Goal: Task Accomplishment & Management: Manage account settings

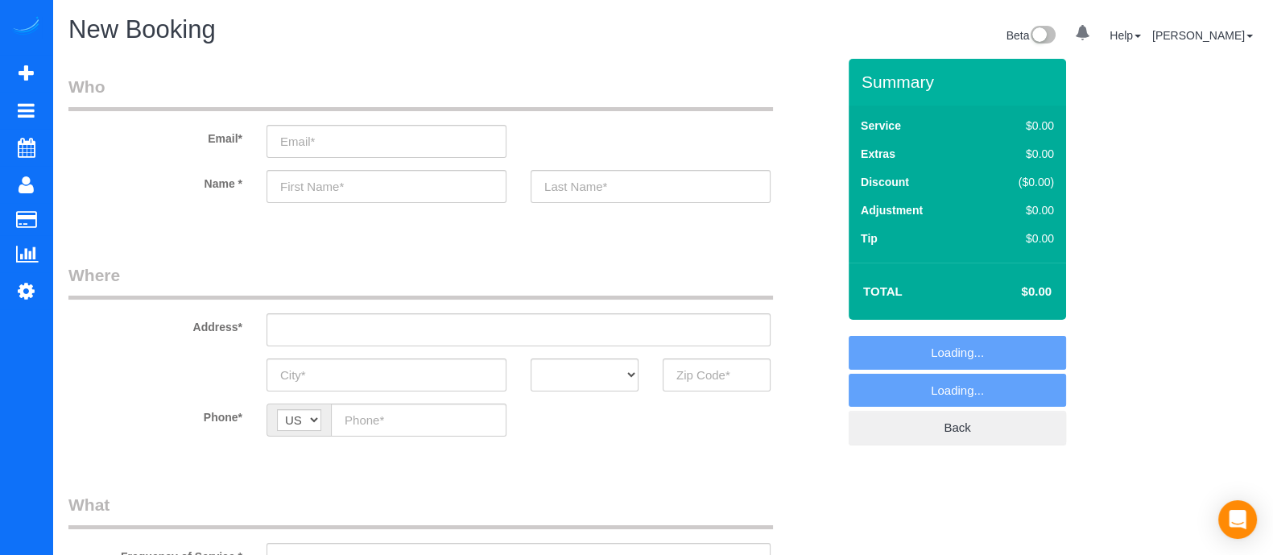
select select "object:4275"
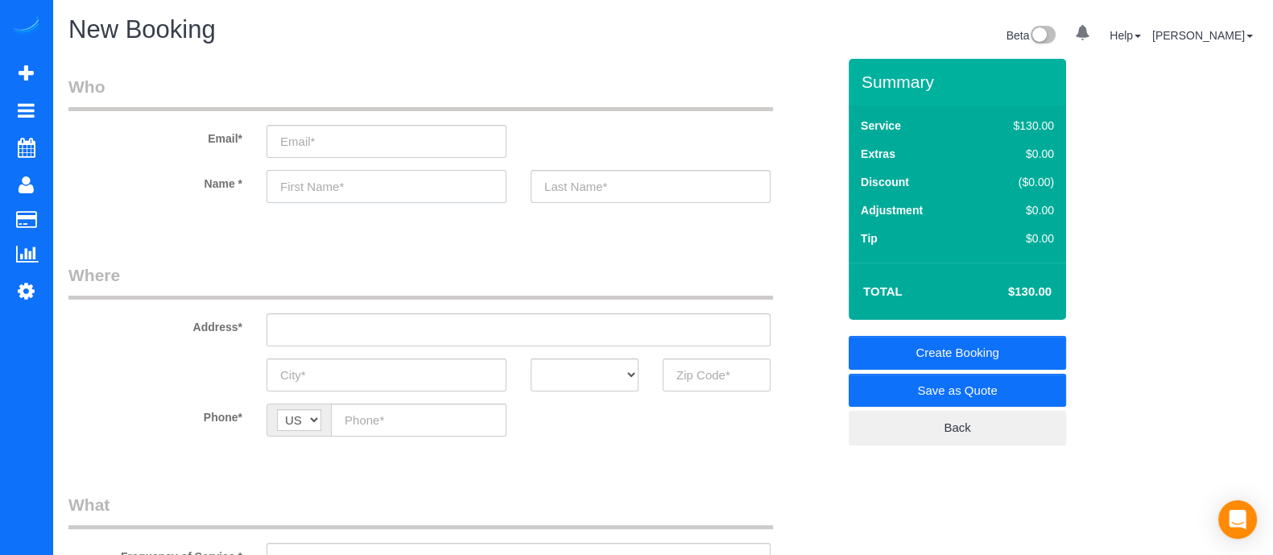
click at [322, 194] on input "text" at bounding box center [387, 186] width 240 height 33
click at [331, 196] on input "text" at bounding box center [387, 186] width 240 height 33
type input "Hailey"
click at [690, 367] on input "text" at bounding box center [717, 374] width 108 height 33
click at [690, 367] on input "30083" at bounding box center [717, 374] width 108 height 33
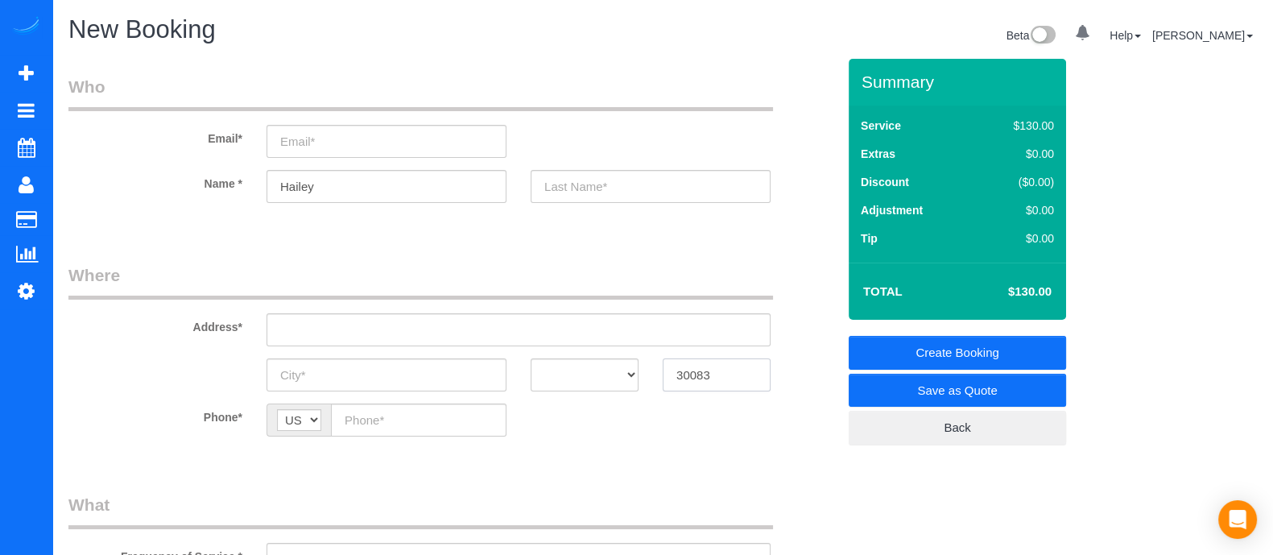
click at [690, 367] on input "30083" at bounding box center [717, 374] width 108 height 33
type input "30083"
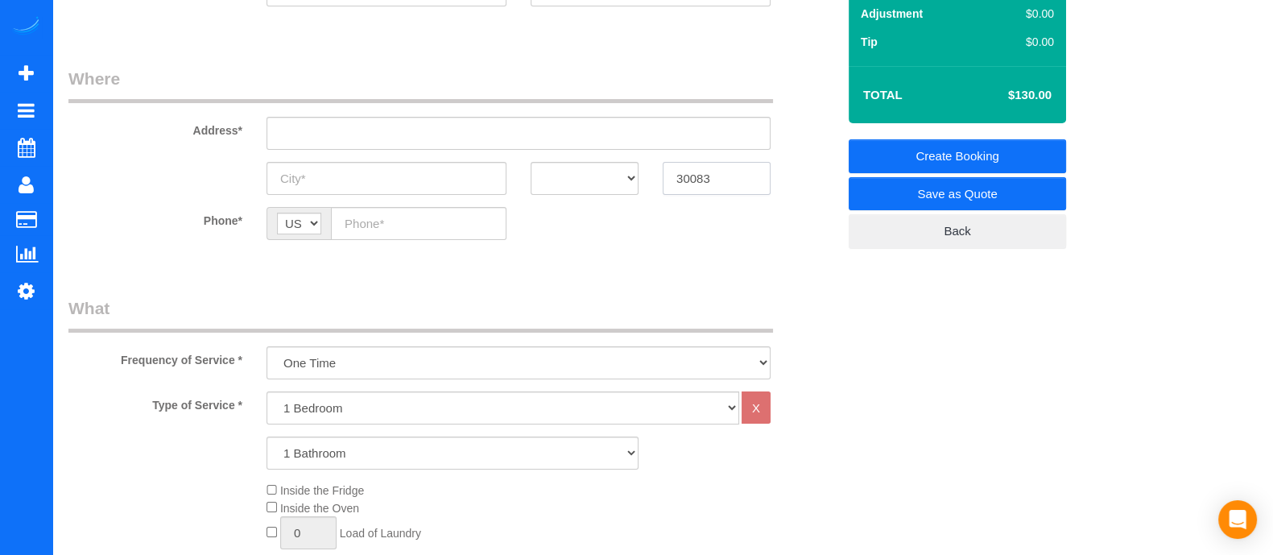
scroll to position [262, 0]
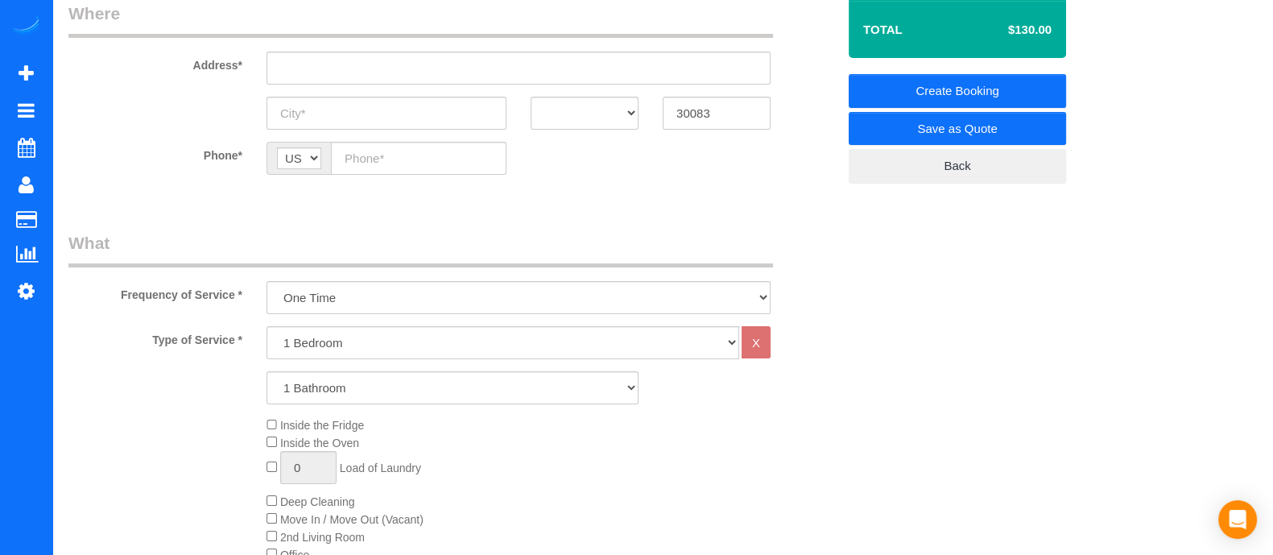
click at [395, 195] on fieldset "Where Address* AK AL AR AZ CA CO CT DC DE FL GA HI IA ID IL IN KS KY LA MA MD M…" at bounding box center [452, 100] width 768 height 197
click at [350, 339] on select "1 Bedroom 2 Bedrooms 3 Bedrooms 4 Bedrooms 5 Bedrooms 6 Bedrooms" at bounding box center [503, 342] width 473 height 33
select select "3"
click at [267, 326] on select "1 Bedroom 2 Bedrooms 3 Bedrooms 4 Bedrooms 5 Bedrooms 6 Bedrooms" at bounding box center [503, 342] width 473 height 33
click at [332, 390] on select "1 Bathroom 2 Bathrooms 3 Bathrooms 4 Bathrooms 5 Bathrooms 6 Bathrooms" at bounding box center [453, 387] width 372 height 33
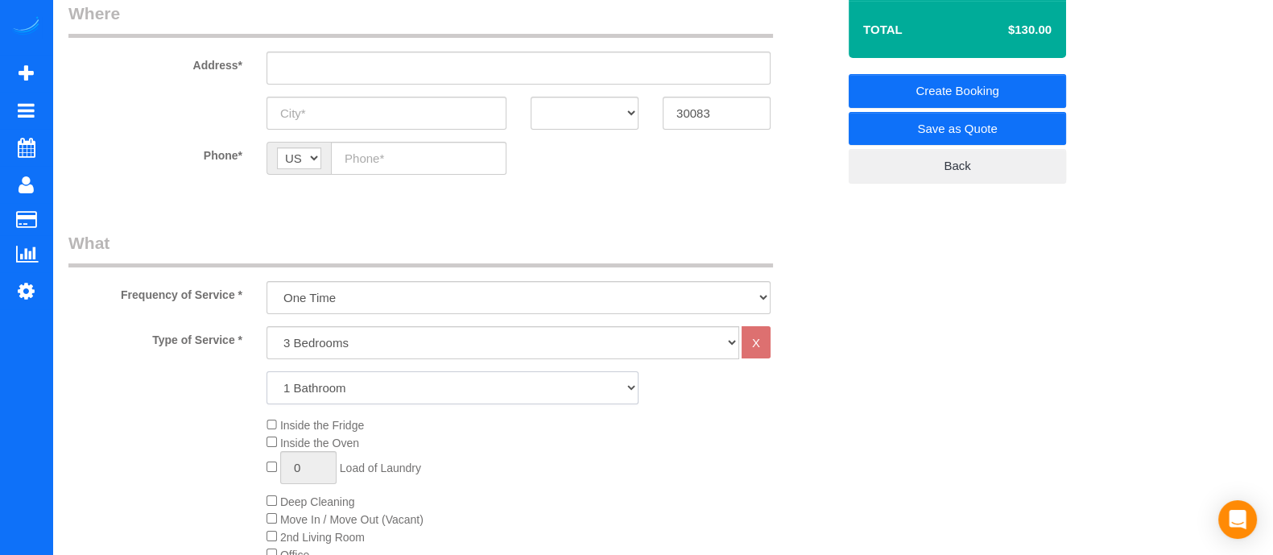
select select "2"
click at [267, 371] on select "1 Bathroom 2 Bathrooms 3 Bathrooms 4 Bathrooms 5 Bathrooms 6 Bathrooms" at bounding box center [453, 387] width 372 height 33
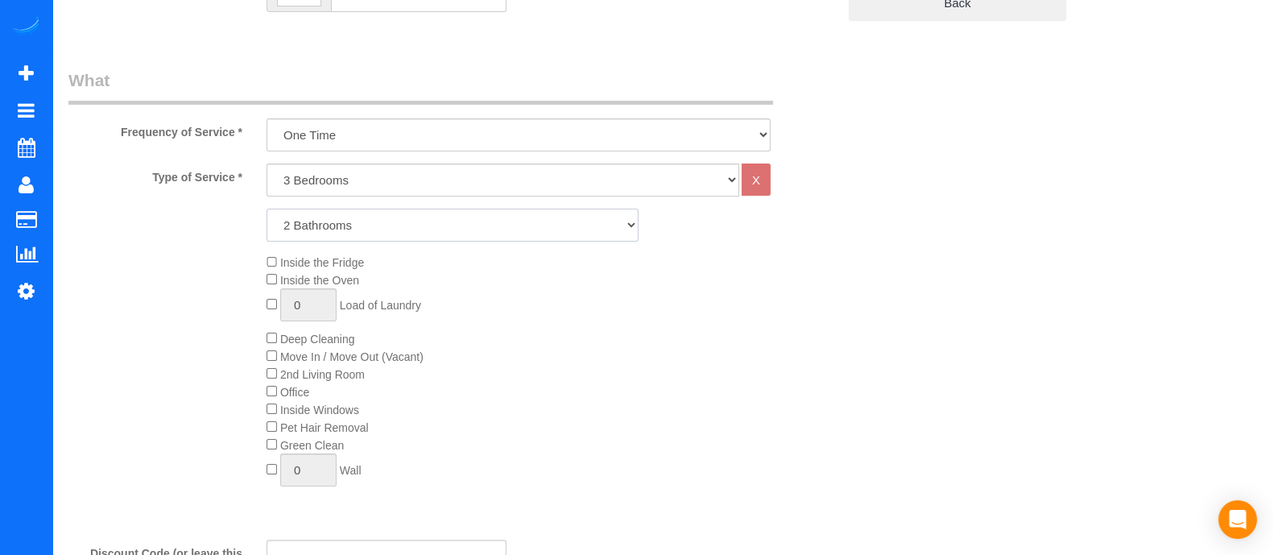
scroll to position [421, 0]
click at [221, 310] on div "Inside the Fridge Inside the Oven 0 Load of Laundry Deep Cleaning Move In / Mov…" at bounding box center [452, 378] width 792 height 242
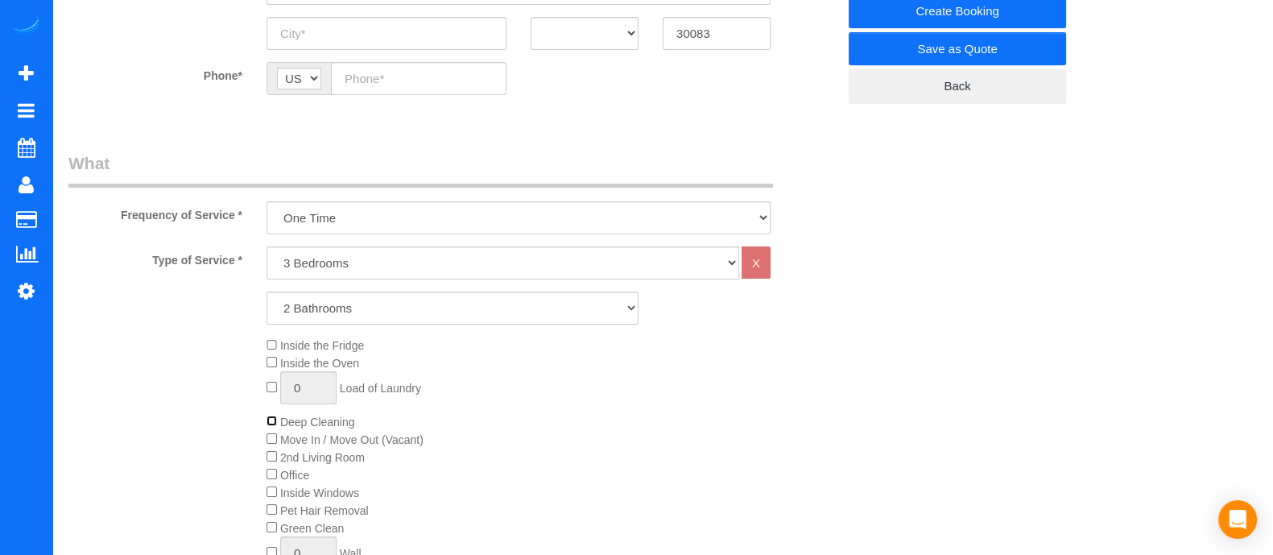
scroll to position [354, 0]
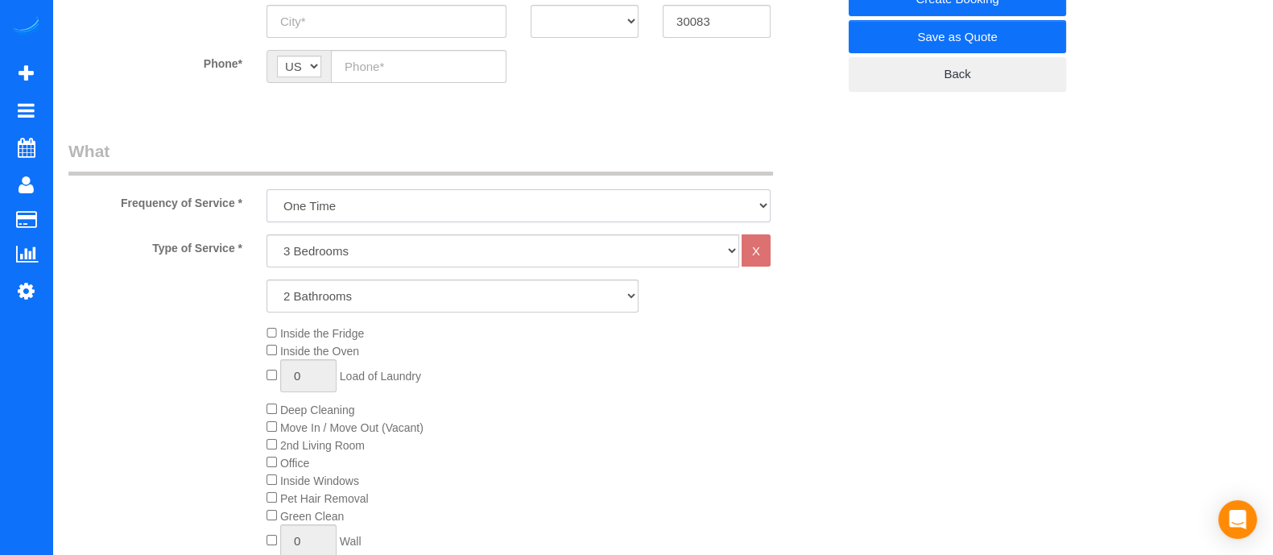
click at [424, 205] on select "One Time Every week (20% Off) - 20.00% (0% for the First Booking) Every 2 weeks…" at bounding box center [519, 205] width 504 height 33
click at [267, 189] on select "One Time Every week (20% Off) - 20.00% (0% for the First Booking) Every 2 weeks…" at bounding box center [519, 205] width 504 height 33
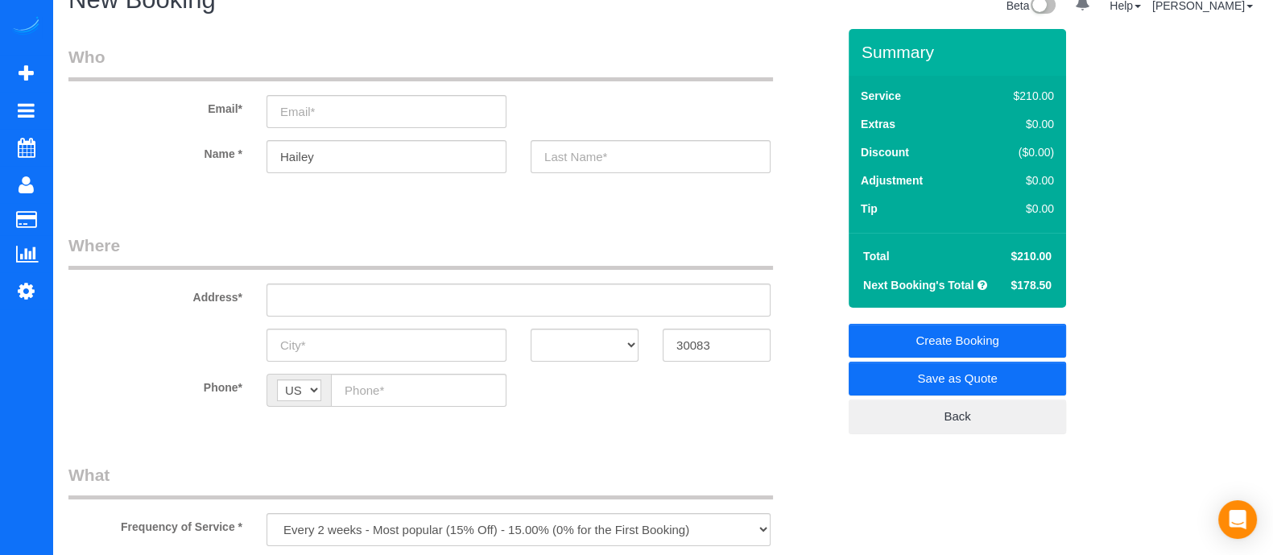
scroll to position [17, 0]
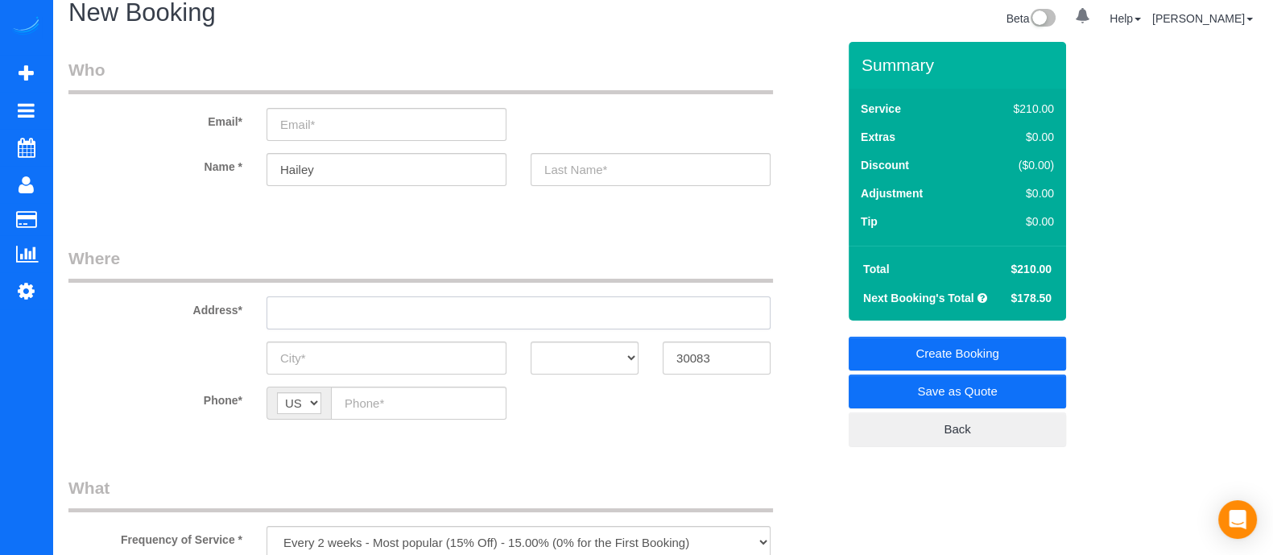
click at [391, 301] on input "text" at bounding box center [519, 312] width 504 height 33
click at [391, 300] on input "text" at bounding box center [519, 312] width 504 height 33
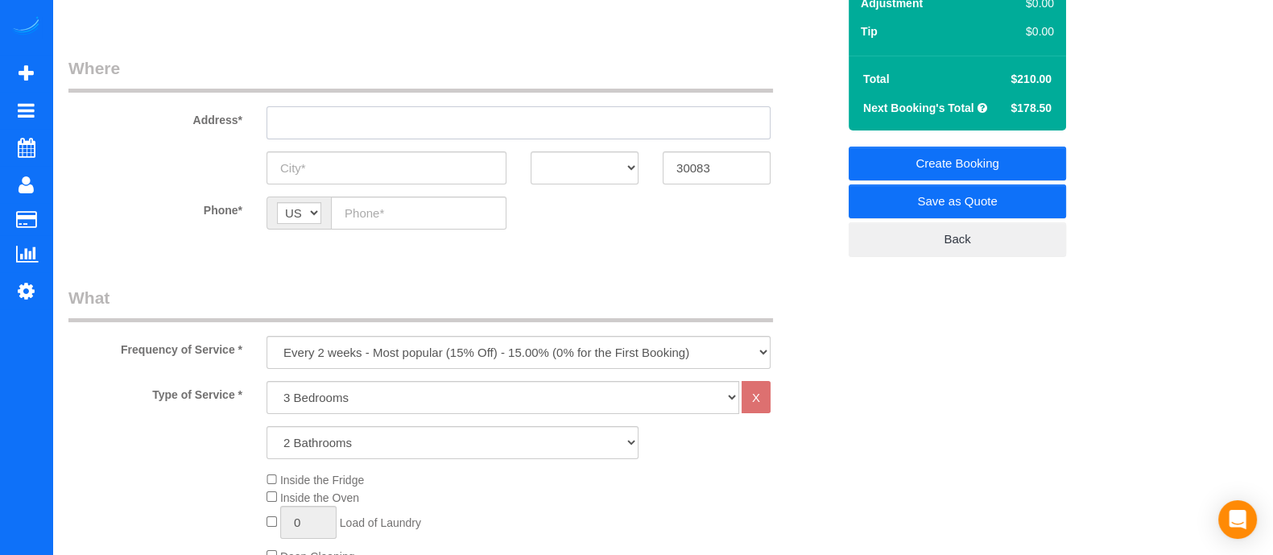
scroll to position [423, 0]
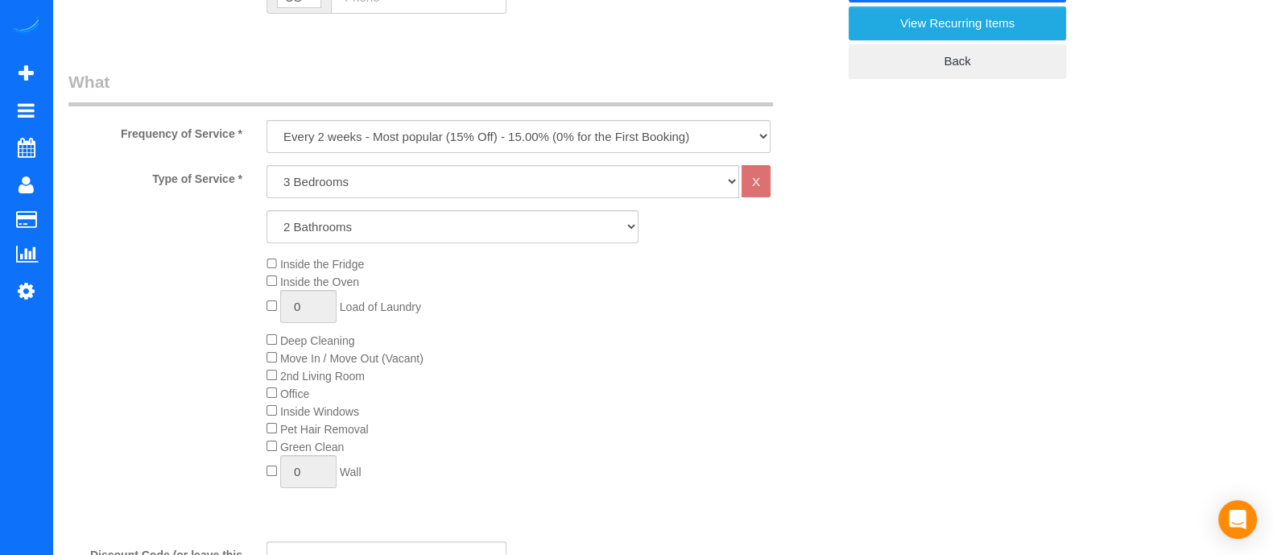
click at [271, 371] on div "Inside the Fridge Inside the Oven 0 Load of Laundry Deep Cleaning Move In / Mov…" at bounding box center [551, 376] width 594 height 242
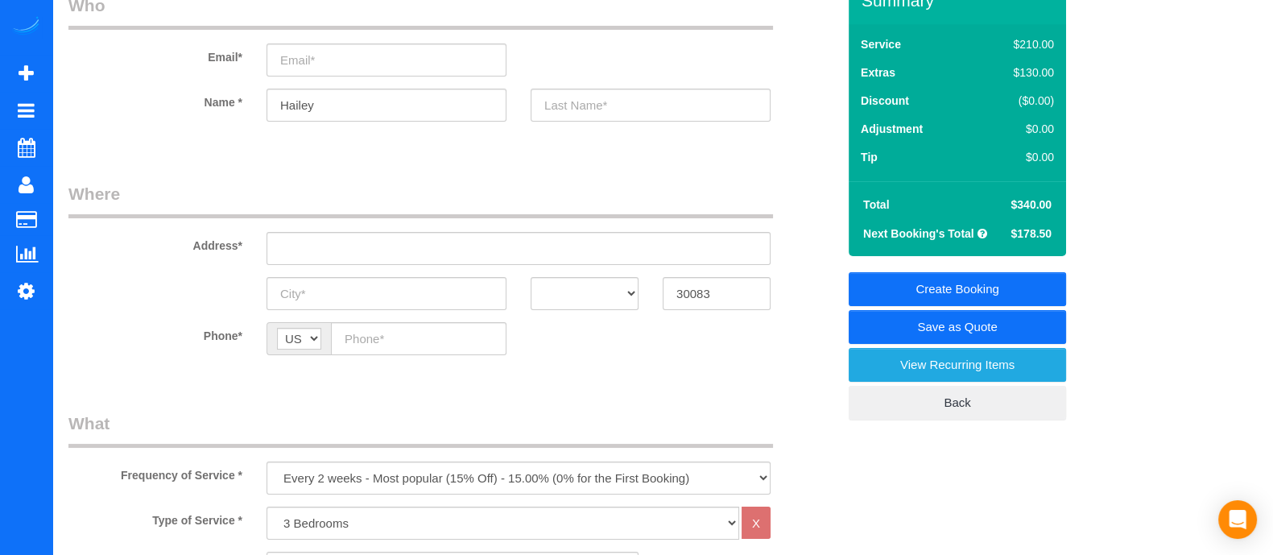
scroll to position [424, 0]
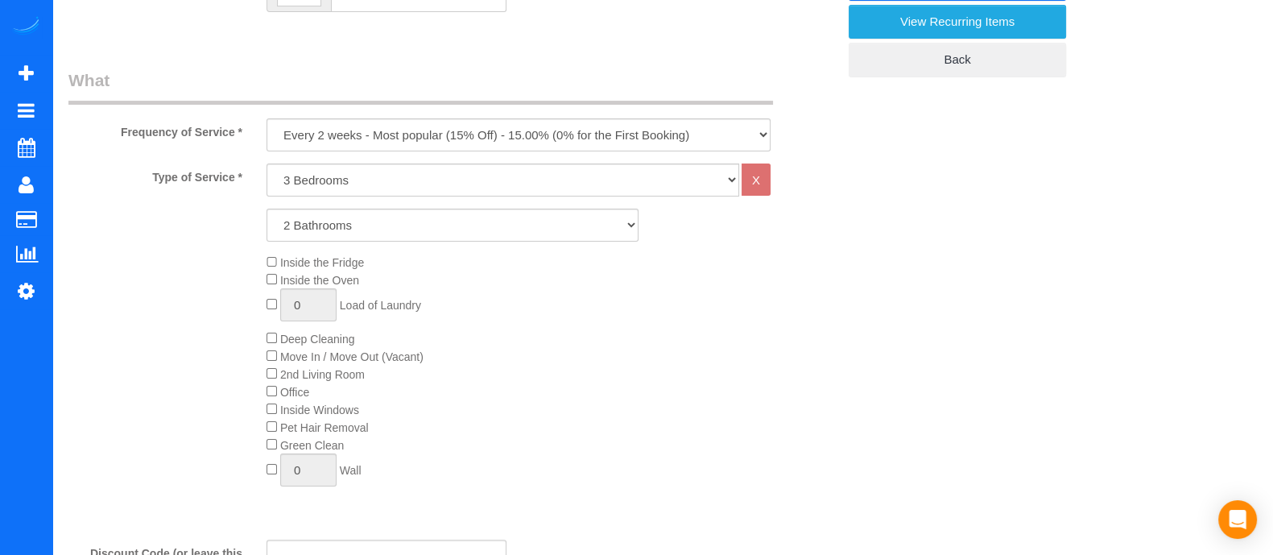
click at [606, 380] on div "Inside the Fridge Inside the Oven 0 Load of Laundry Deep Cleaning Move In / Mov…" at bounding box center [551, 375] width 594 height 242
drag, startPoint x: 752, startPoint y: 134, endPoint x: 614, endPoint y: 152, distance: 139.6
select select "object:4275"
click at [267, 118] on select "One Time Every week (20% Off) - 20.00% (0% for the First Booking) Every 2 weeks…" at bounding box center [519, 134] width 504 height 33
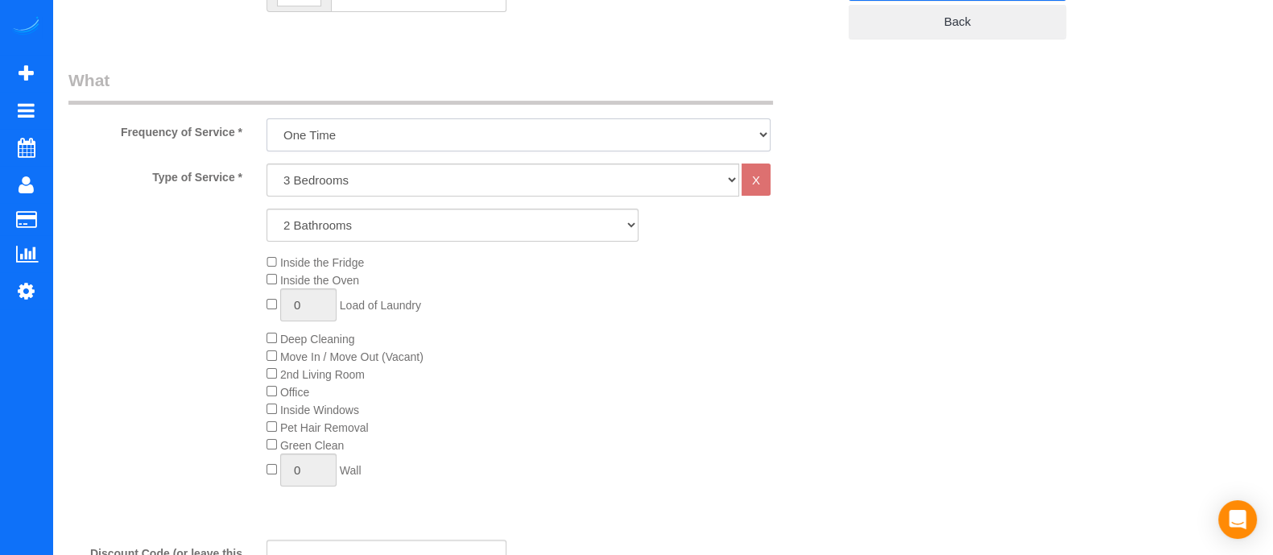
scroll to position [0, 0]
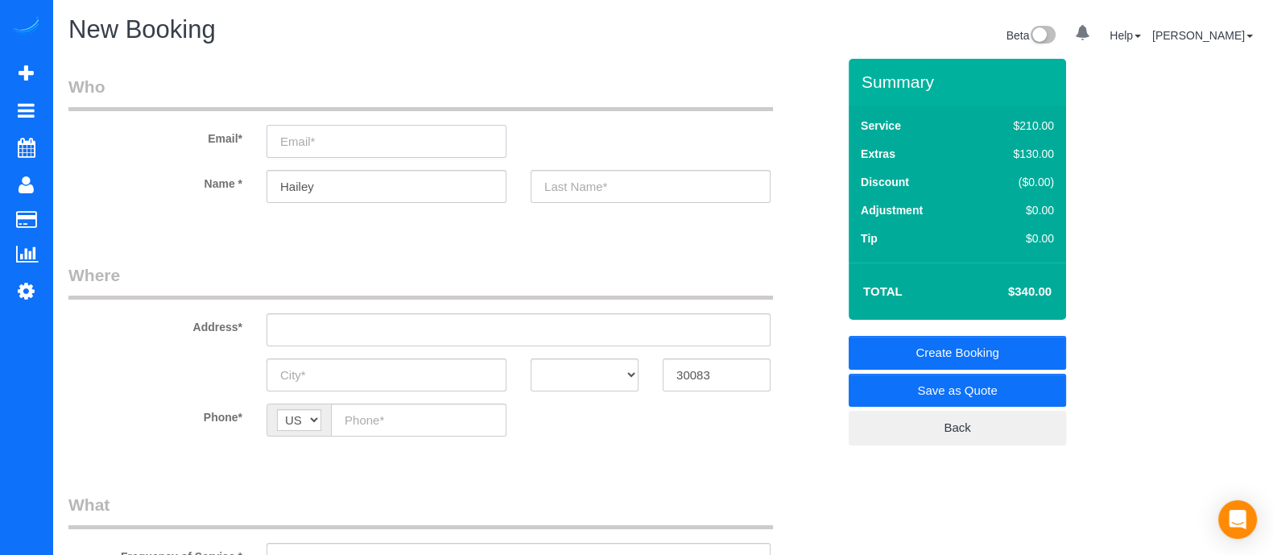
paste input "Hayleylovitt@gmail.com"
click at [403, 133] on input "email" at bounding box center [387, 141] width 240 height 33
type input "Hayleylovitt@gmail.com"
click at [295, 180] on input "Hailey" at bounding box center [387, 186] width 240 height 33
type input "Hayley"
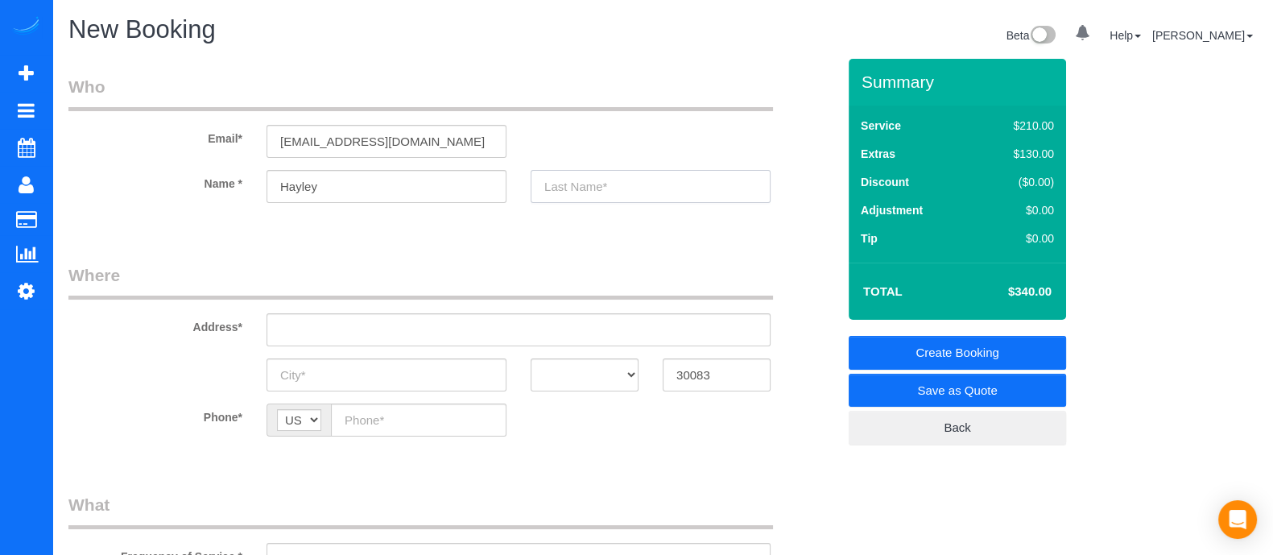
click at [583, 182] on input "text" at bounding box center [651, 186] width 240 height 33
type input "Loviit"
paste input "3889 Castle Tree Ct Stone Mountain GA 30083"
click at [402, 328] on input "3889 Castle Tree Ct Stone Mountain GA 30083" at bounding box center [519, 329] width 504 height 33
drag, startPoint x: 475, startPoint y: 336, endPoint x: 389, endPoint y: 324, distance: 87.0
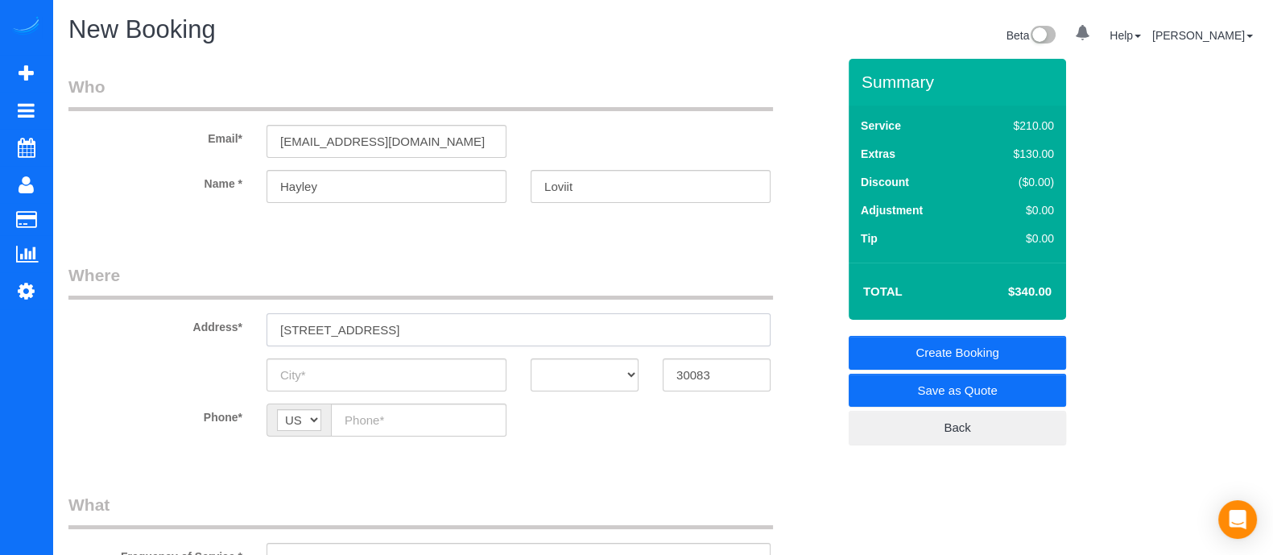
click at [389, 324] on input "3889 Castle Tree Ct Stone Mountain GA 30083" at bounding box center [519, 329] width 504 height 33
type input "3889 Castle Tree Ct Stone Mountain GA 30083"
paste input "Stone Mountain"
click at [381, 373] on input "text" at bounding box center [387, 374] width 240 height 33
type input "Stone Mountain"
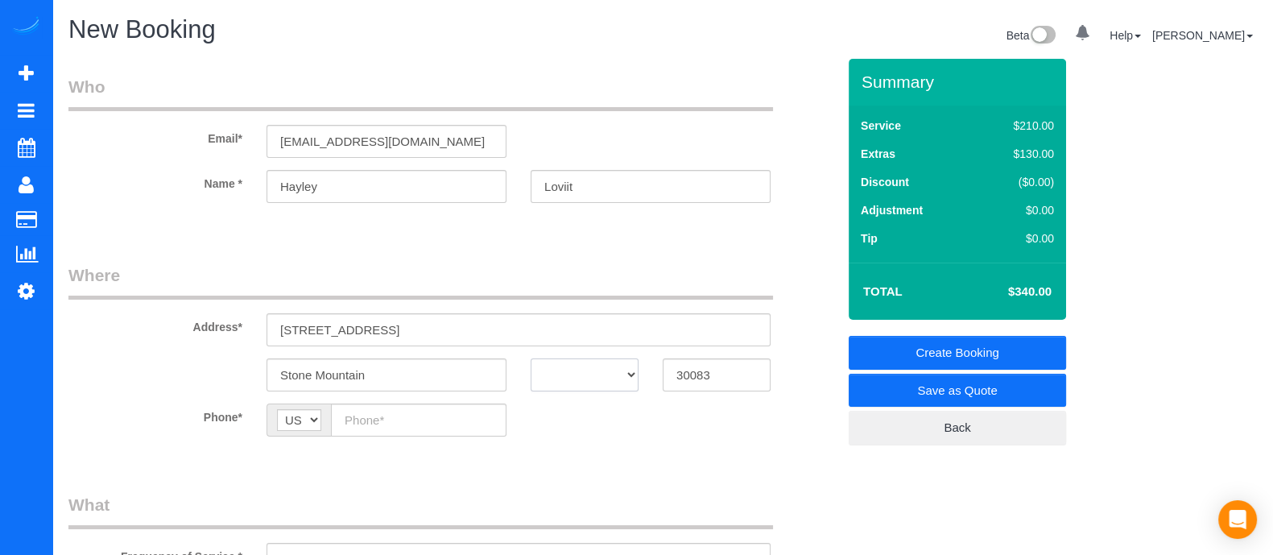
drag, startPoint x: 607, startPoint y: 376, endPoint x: 573, endPoint y: 155, distance: 224.2
select select "GA"
click at [531, 358] on select "AK AL AR AZ CA CO CT DC DE [GEOGRAPHIC_DATA] [GEOGRAPHIC_DATA] HI IA ID IL IN K…" at bounding box center [585, 374] width 108 height 33
paste input "[PHONE_NUMBER]"
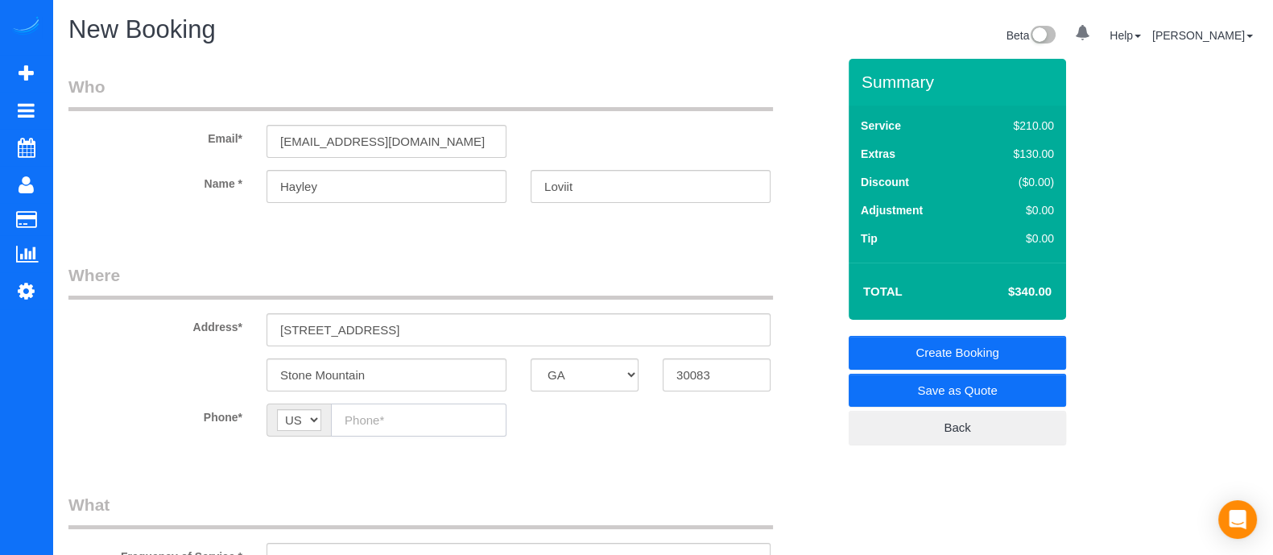
click at [403, 416] on input "text" at bounding box center [419, 419] width 176 height 33
type input "[PHONE_NUMBER]"
click at [930, 388] on link "Save as Quote" at bounding box center [957, 391] width 217 height 34
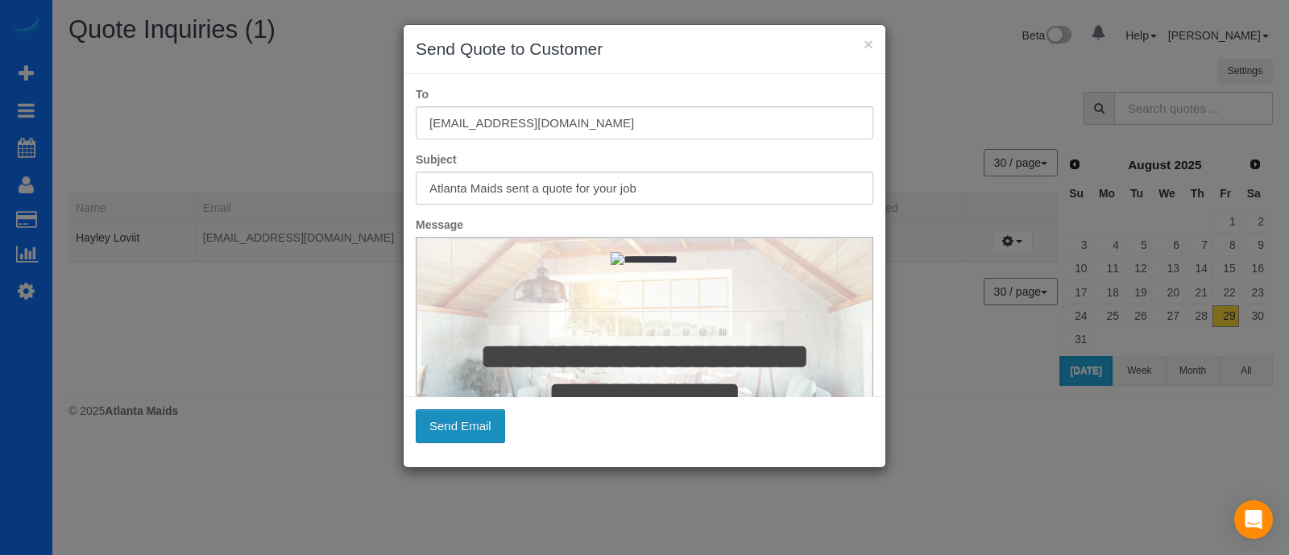
click at [486, 421] on button "Send Email" at bounding box center [460, 426] width 89 height 34
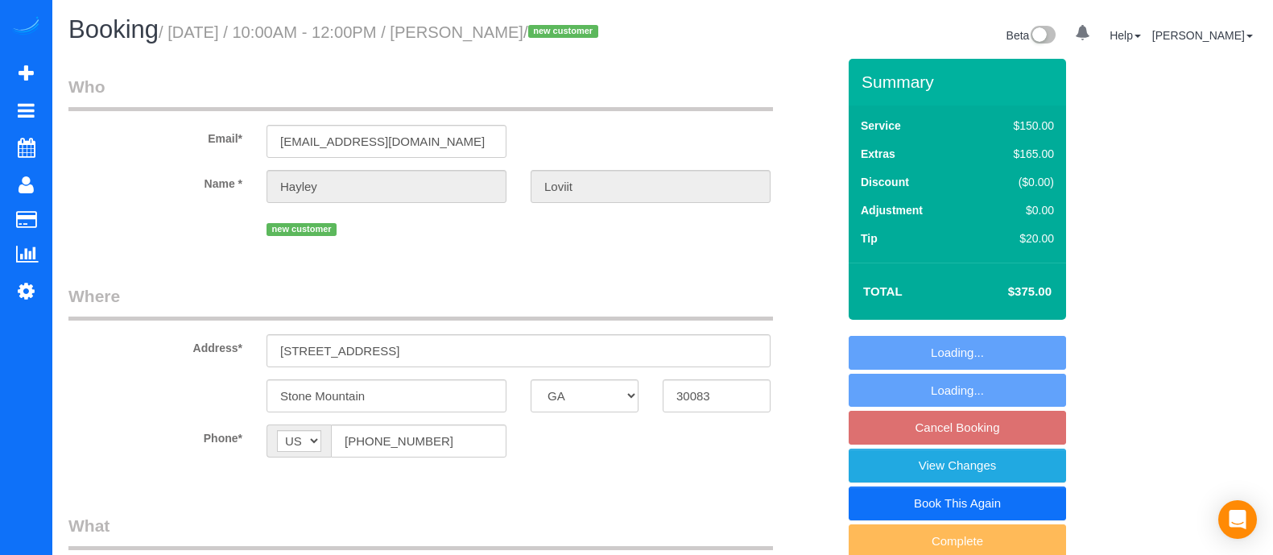
select select "GA"
select select "spot2"
select select "number:3"
select select "number:6"
select select "2"
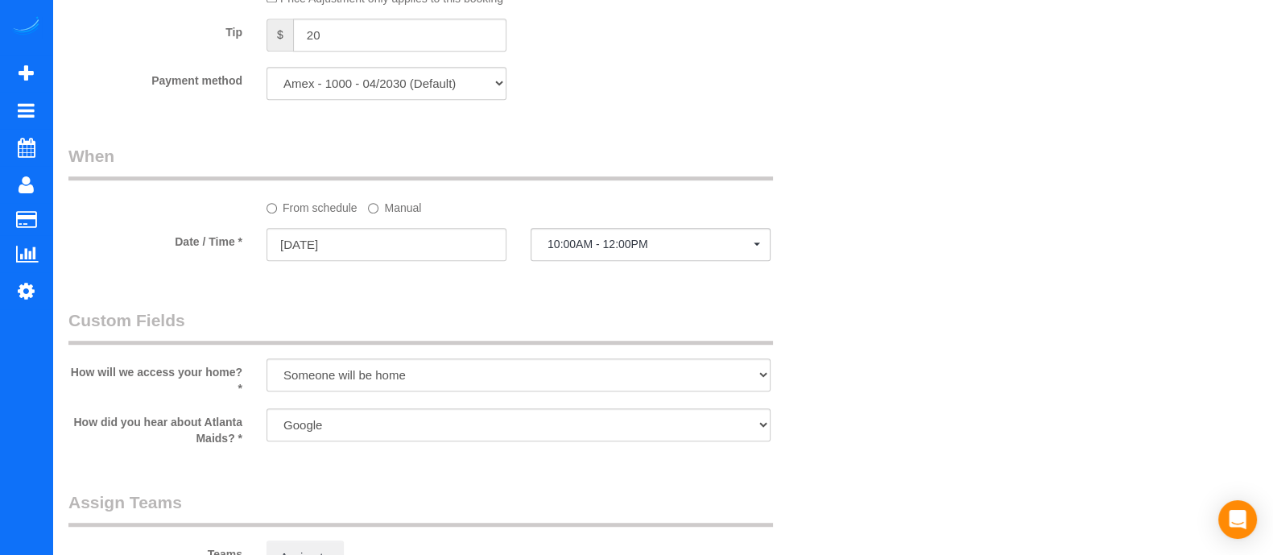
scroll to position [1247, 0]
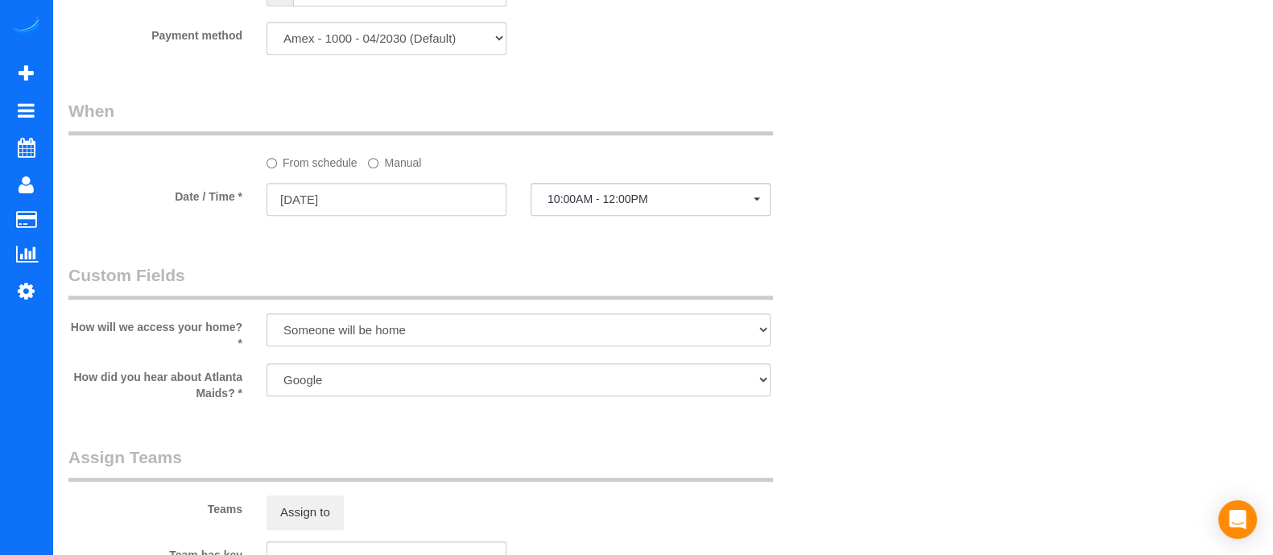
click at [379, 160] on label "Manual" at bounding box center [394, 160] width 53 height 22
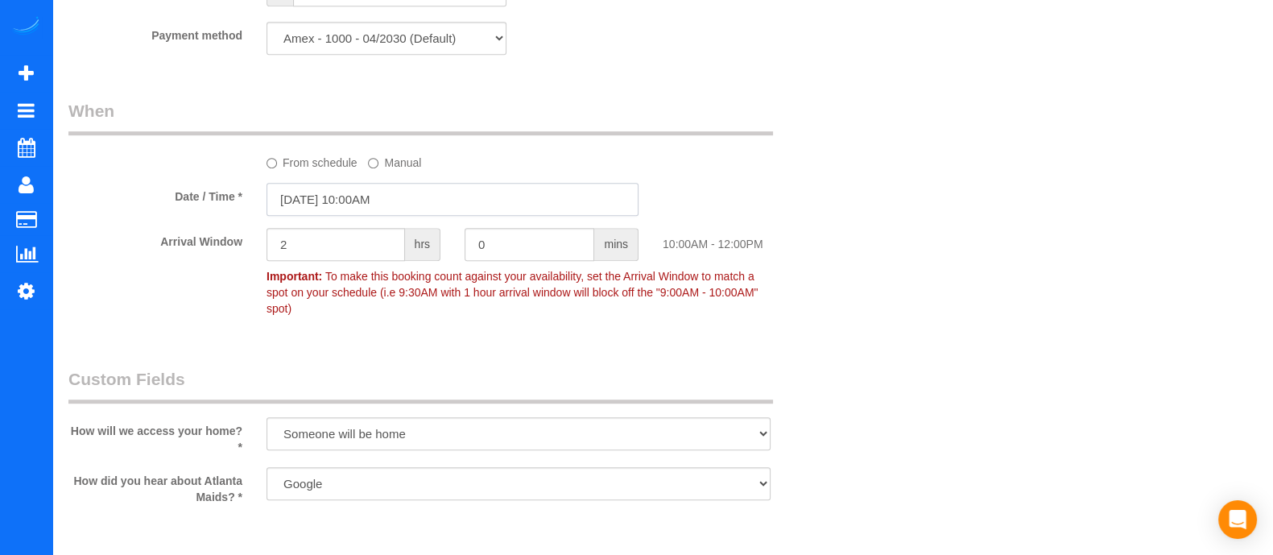
click at [360, 197] on input "08/31/2025 10:00AM" at bounding box center [453, 199] width 372 height 33
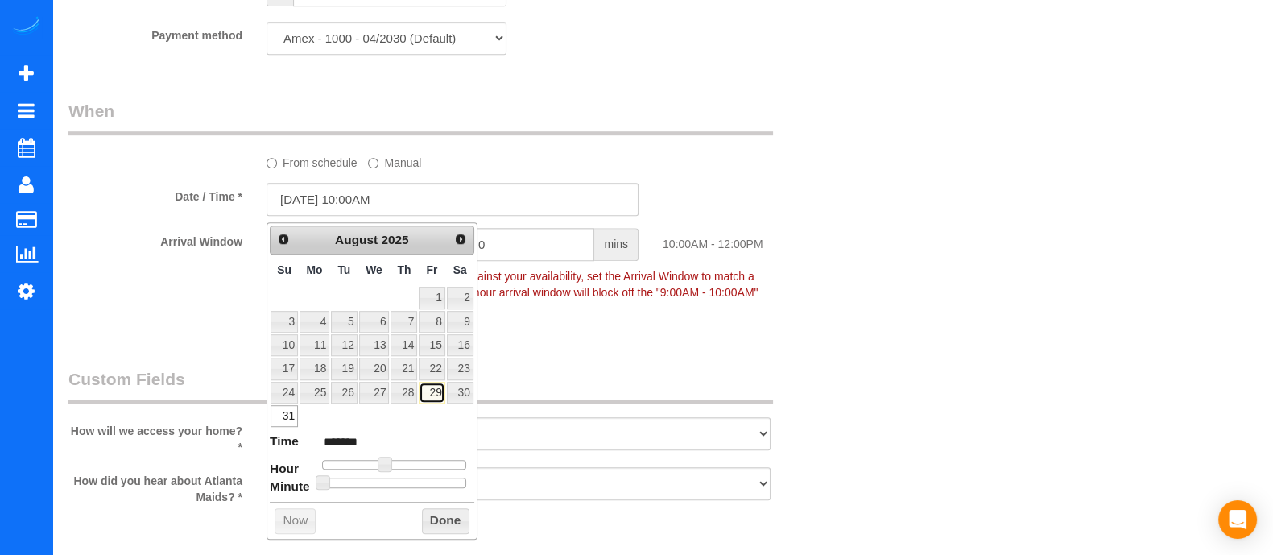
click at [434, 384] on link "29" at bounding box center [432, 393] width 26 height 22
type input "08/29/2025 11:00AM"
type input "*******"
type input "08/29/2025 12:00PM"
type input "*******"
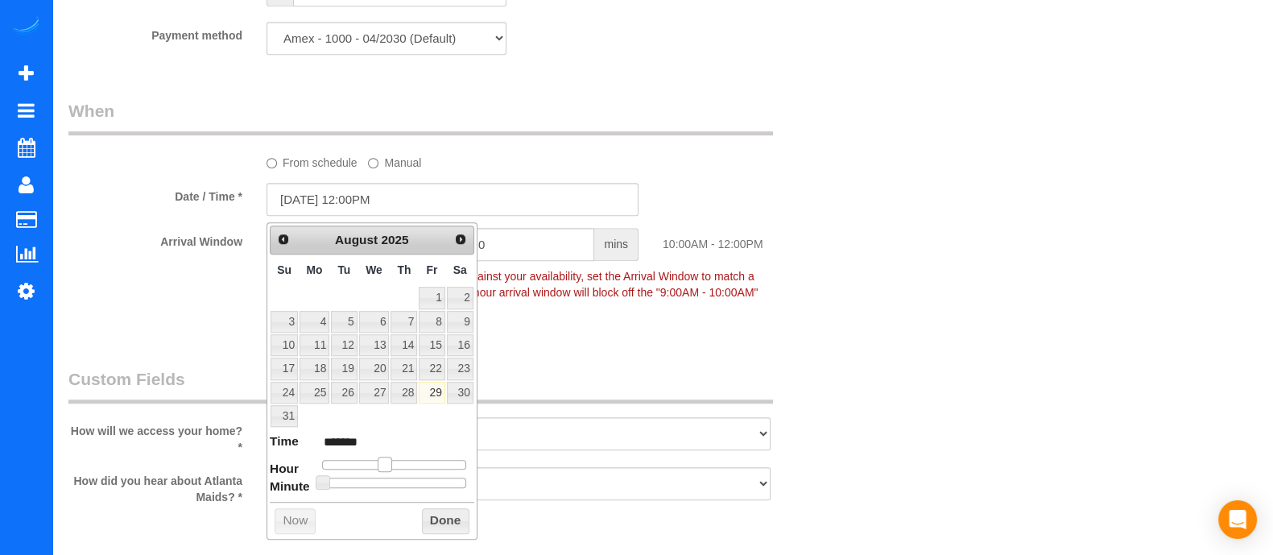
type input "08/29/2025 1:00PM"
type input "******"
type input "08/29/2025 2:00PM"
type input "******"
type input "08/29/2025 3:00PM"
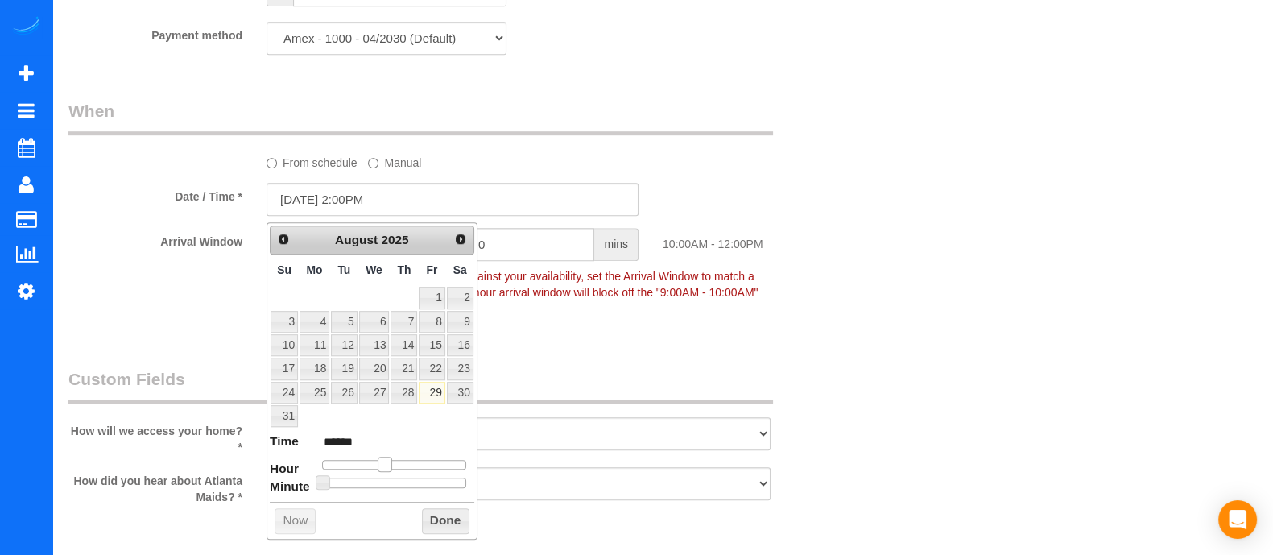
type input "******"
type input "08/29/2025 4:00PM"
type input "******"
type input "08/29/2025 5:00PM"
type input "******"
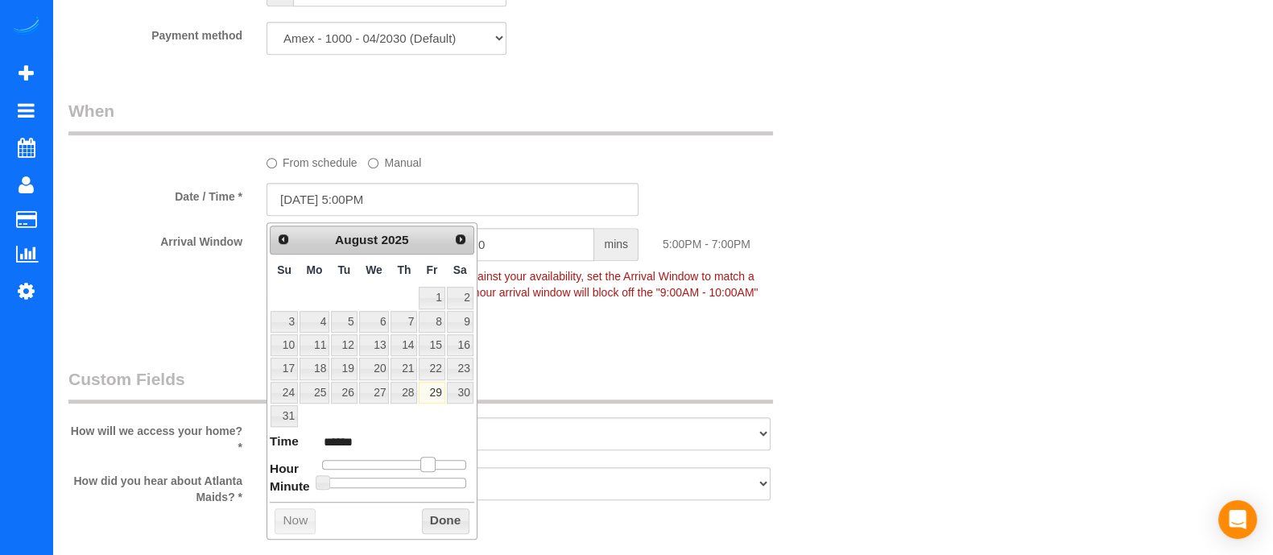
type input "08/29/2025 6:00PM"
type input "******"
drag, startPoint x: 379, startPoint y: 457, endPoint x: 428, endPoint y: 462, distance: 49.4
click at [428, 462] on span at bounding box center [434, 464] width 14 height 14
type input "08/29/2025 6:05PM"
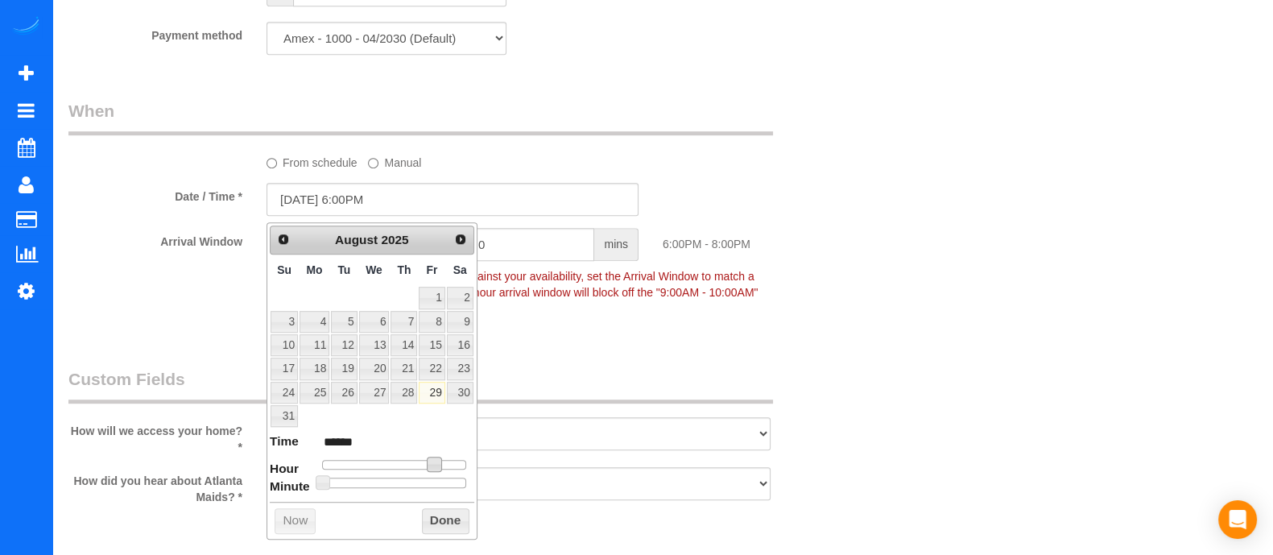
type input "******"
click at [332, 479] on div at bounding box center [394, 483] width 144 height 10
type input "08/29/2025 6:10PM"
type input "******"
type input "08/29/2025 6:15PM"
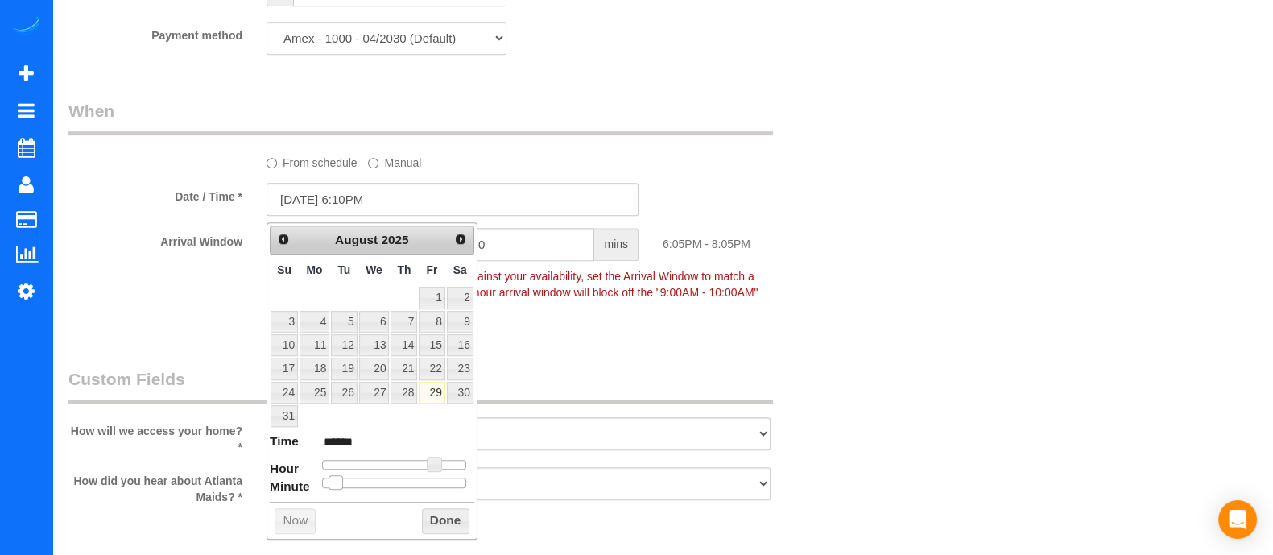
type input "******"
type input "08/29/2025 6:25PM"
type input "******"
type input "08/29/2025 6:35PM"
type input "******"
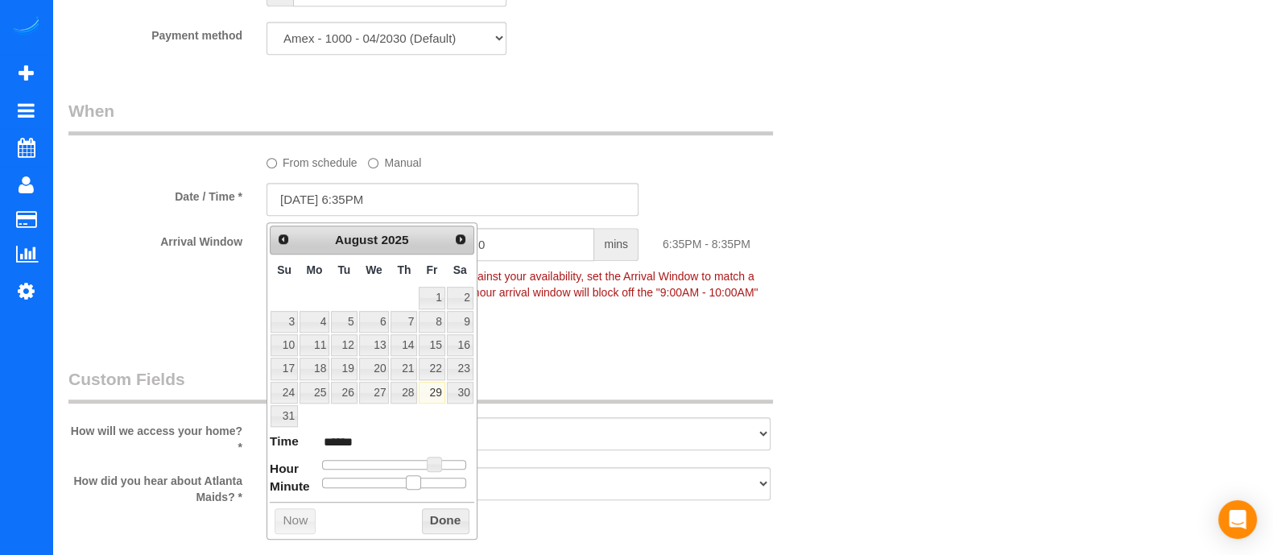
type input "[DATE] 6:30PM"
type input "******"
drag, startPoint x: 334, startPoint y: 480, endPoint x: 404, endPoint y: 488, distance: 70.5
click at [404, 488] on div "Prev Next August 2025 Su Mo Tu We Th Fr Sa 1 2 3 4 5 6 7 8 9 10 11 12 13 14 15 …" at bounding box center [372, 380] width 211 height 317
click at [431, 515] on button "Done" at bounding box center [446, 521] width 48 height 26
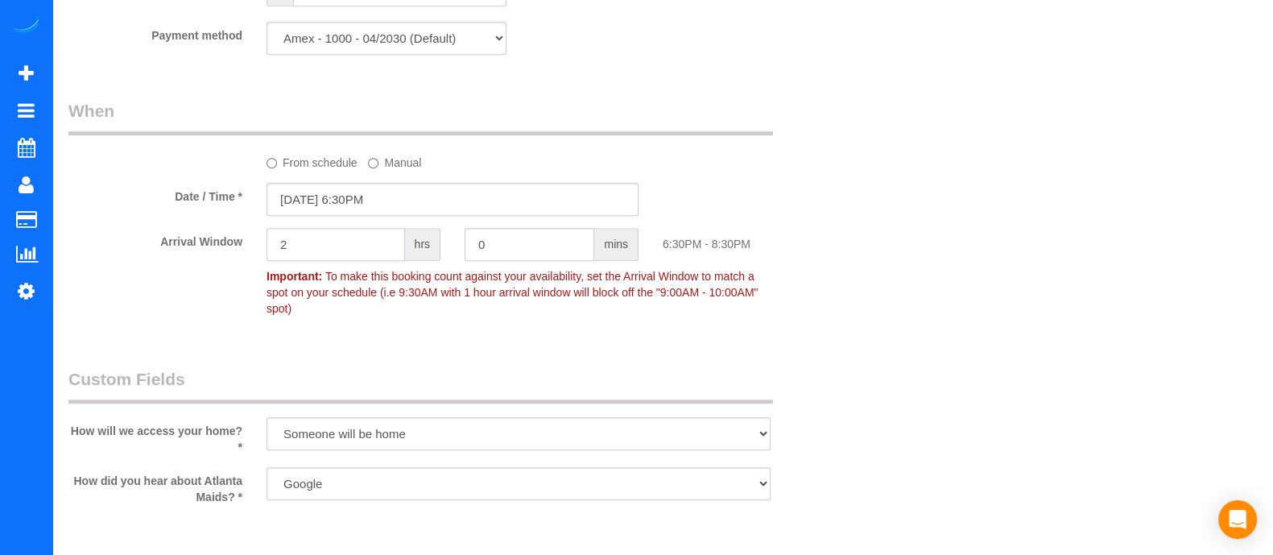
click at [336, 255] on input "2" at bounding box center [336, 244] width 139 height 33
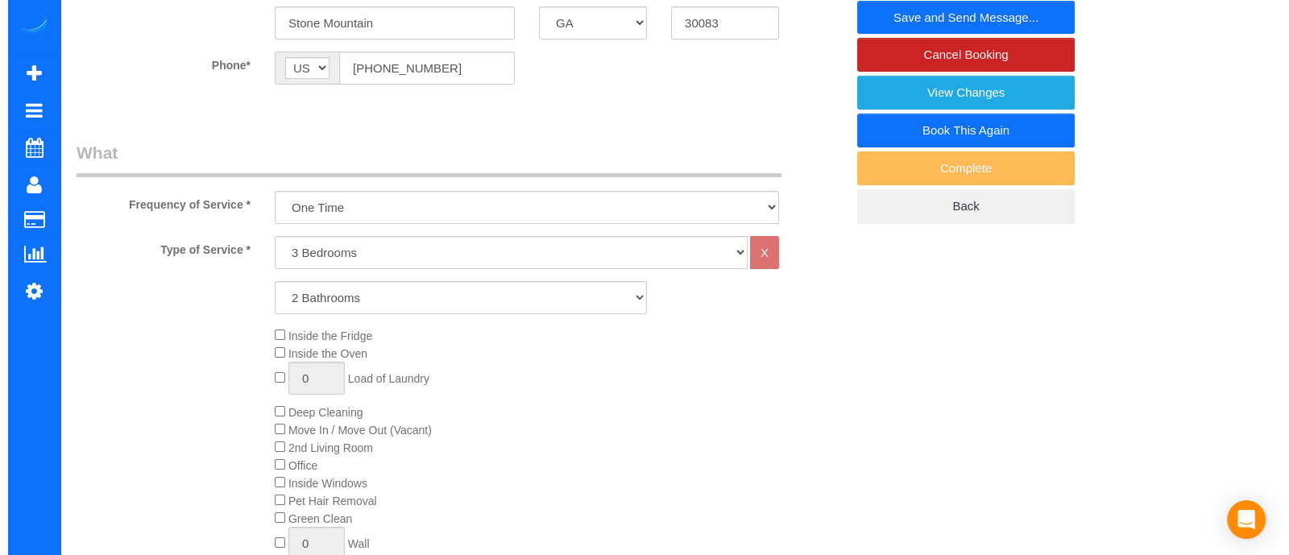
scroll to position [0, 0]
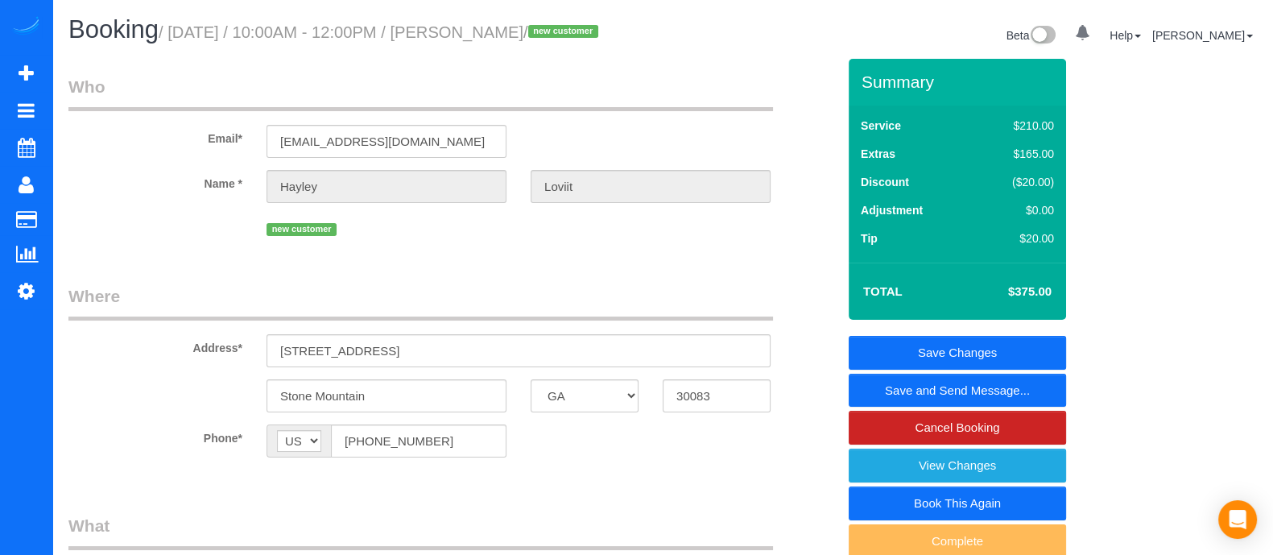
click at [958, 389] on link "Save and Send Message..." at bounding box center [957, 391] width 217 height 34
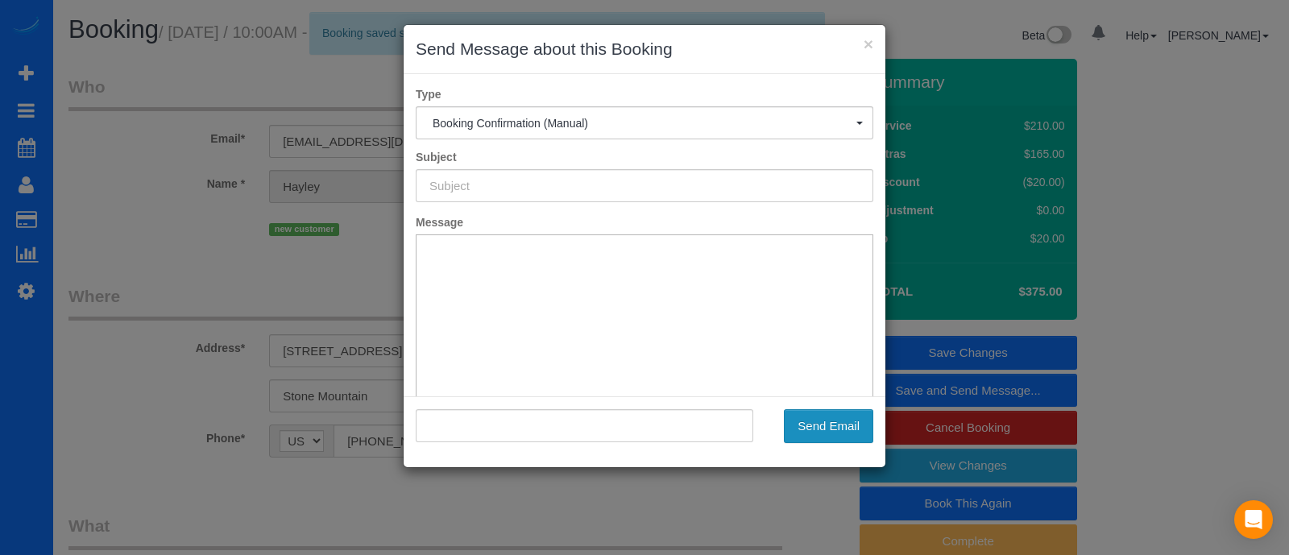
type input "Booking Confirmed!"
type input ""Hayley Loviit" <hayleylovitt@gmail.com>"
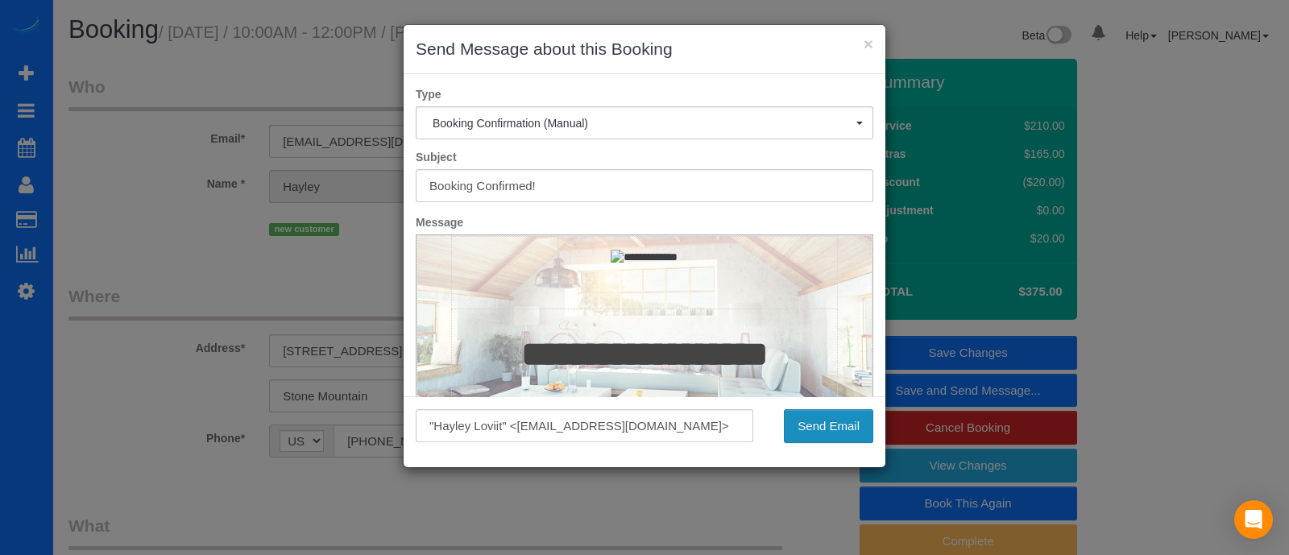
click at [805, 420] on button "Send Email" at bounding box center [828, 426] width 89 height 34
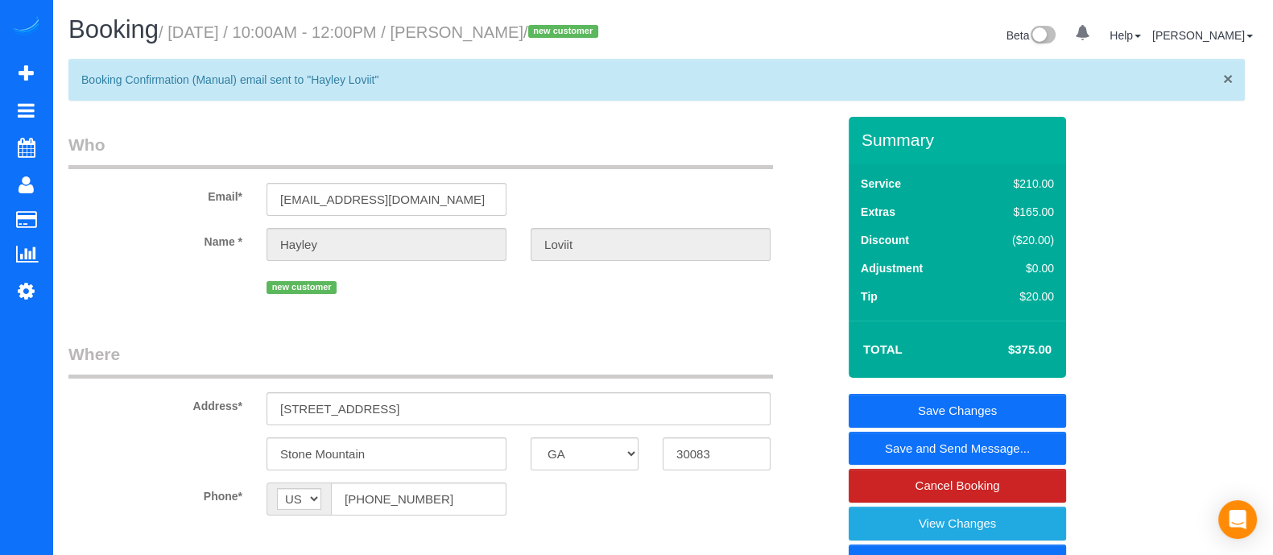
click at [1229, 70] on span "×" at bounding box center [1228, 78] width 10 height 19
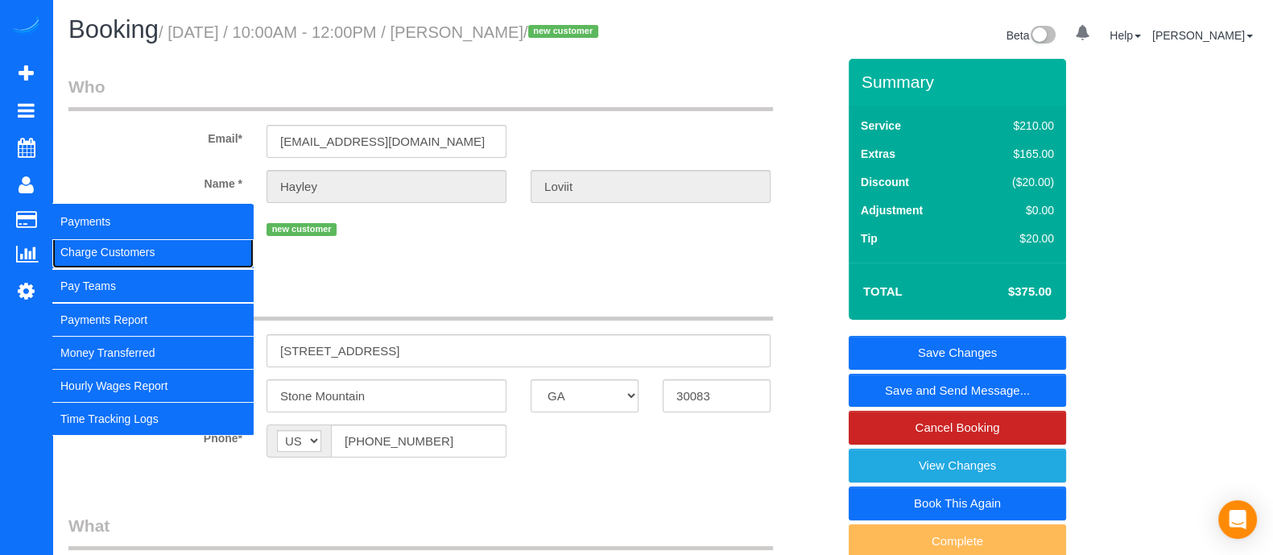
click at [96, 254] on link "Charge Customers" at bounding box center [152, 252] width 201 height 32
select select
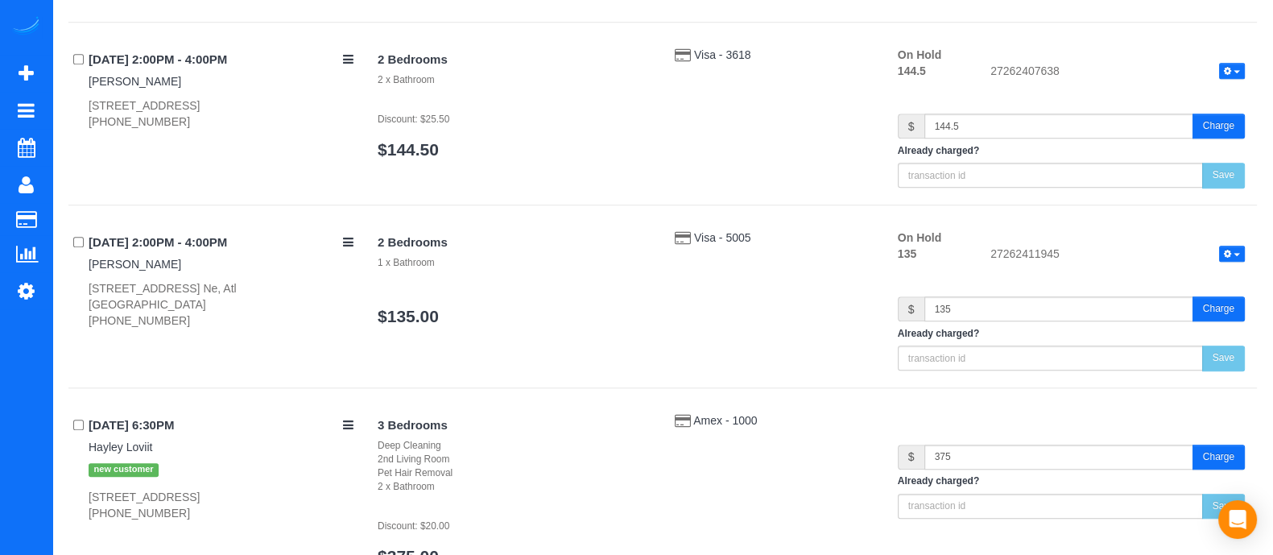
scroll to position [1903, 0]
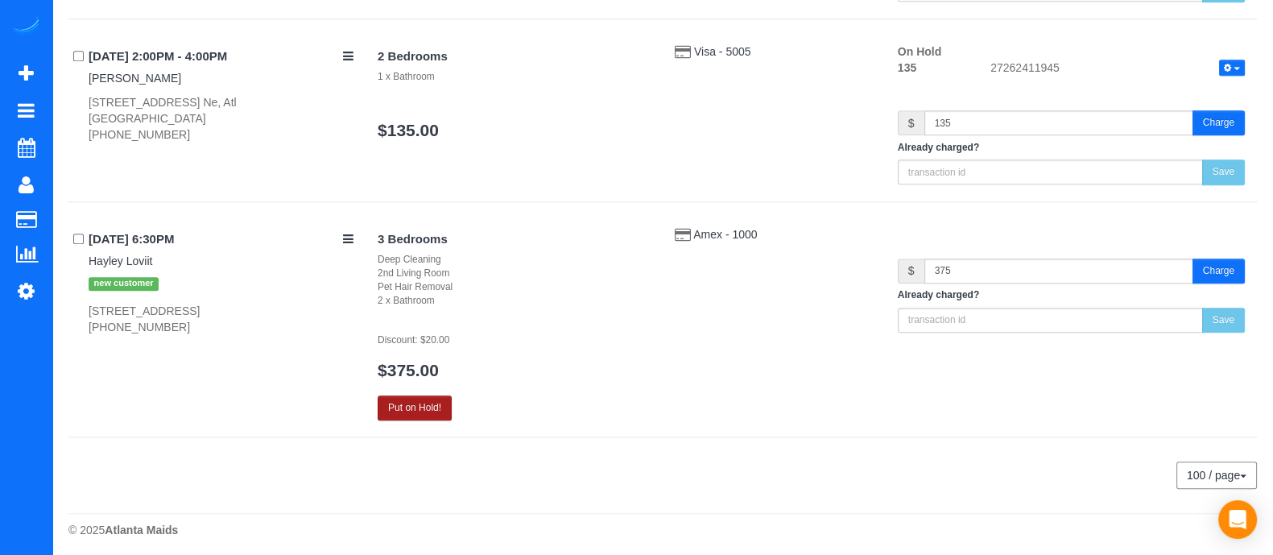
click at [432, 411] on button "Put on Hold!" at bounding box center [415, 407] width 74 height 25
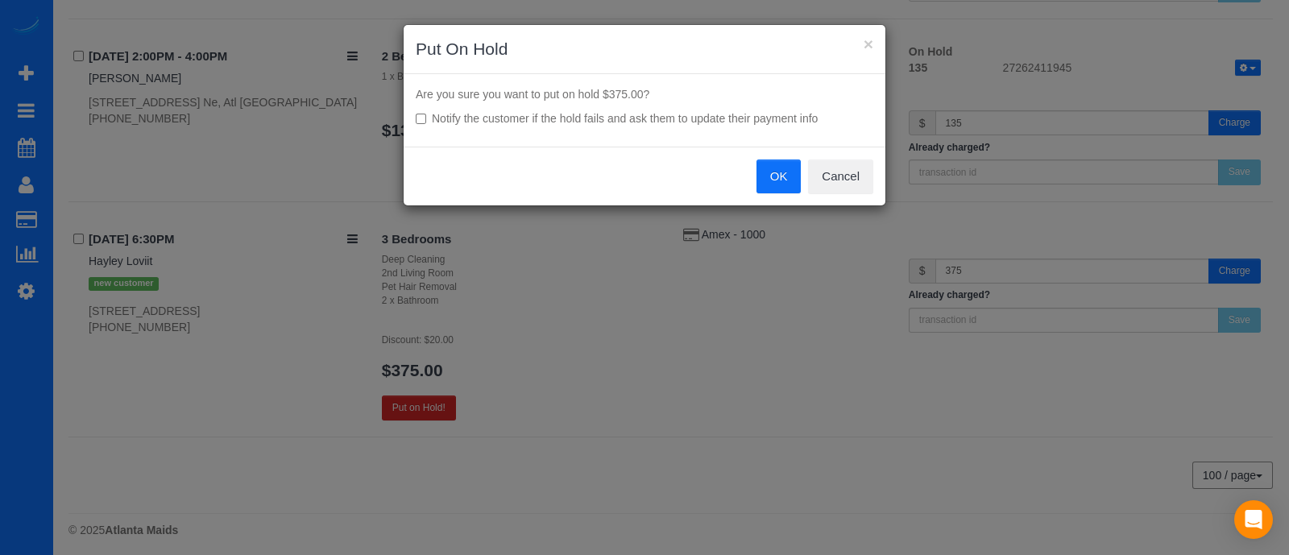
click at [781, 175] on button "OK" at bounding box center [778, 176] width 45 height 34
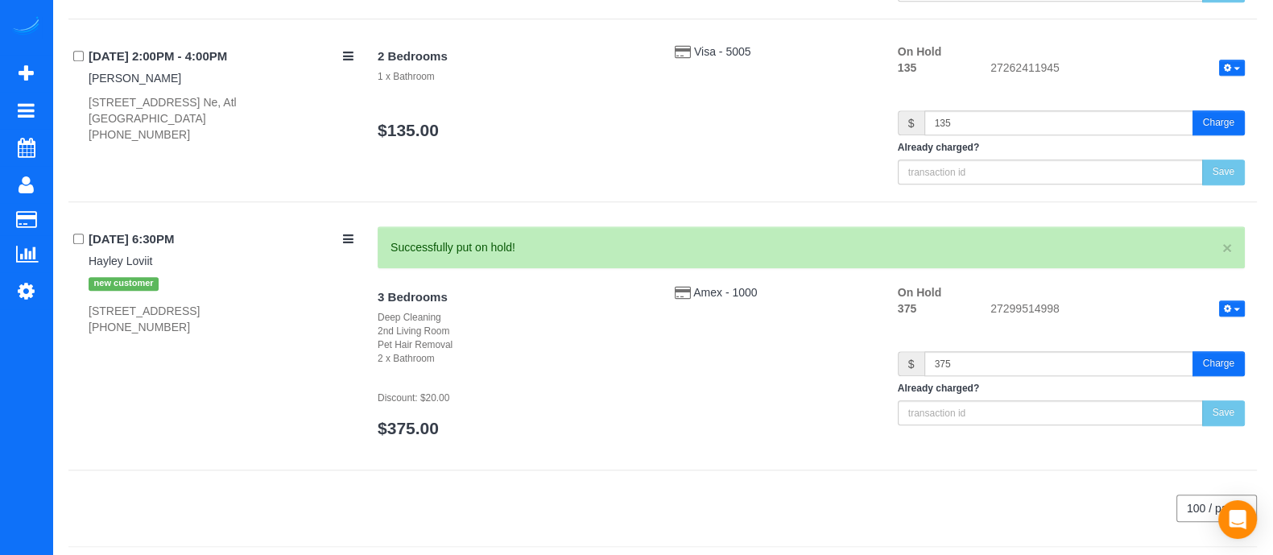
scroll to position [1878, 0]
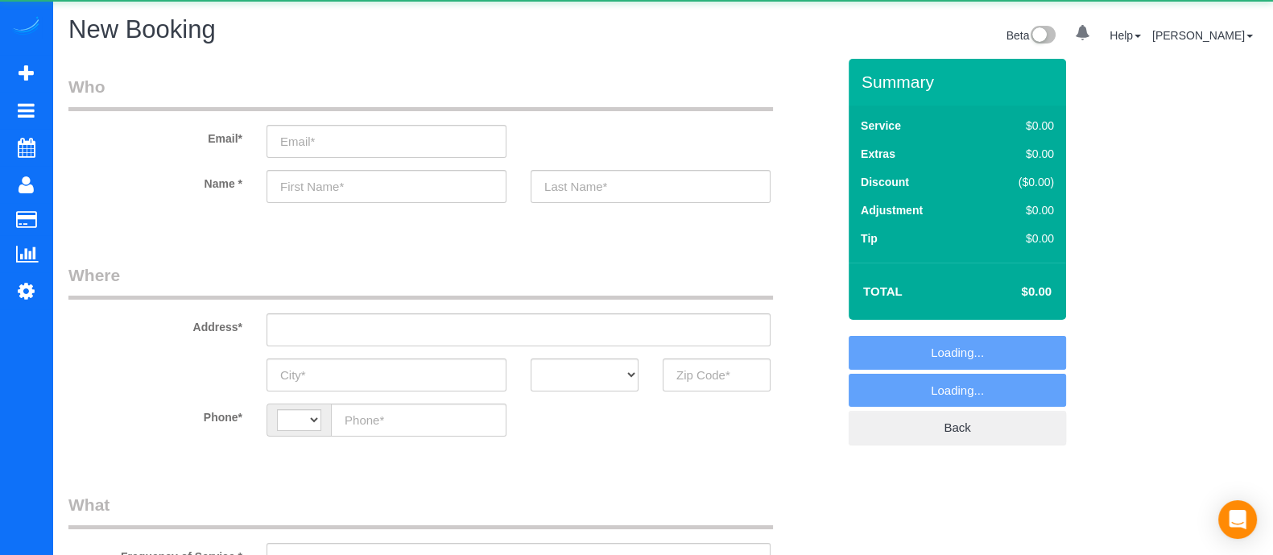
select select "string:[GEOGRAPHIC_DATA]"
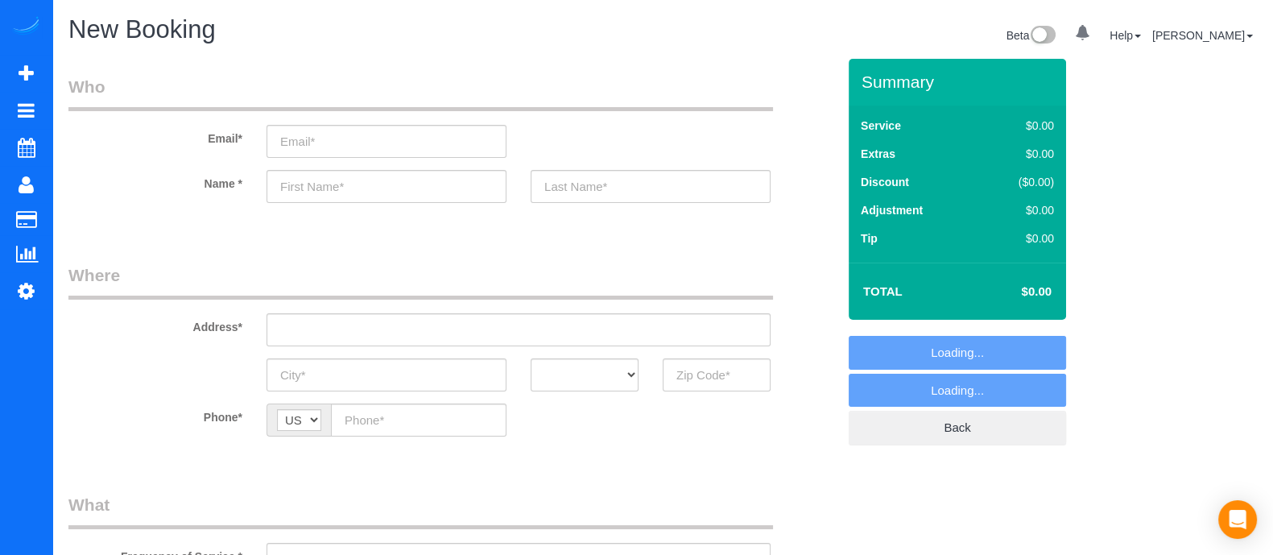
select select "object:1134"
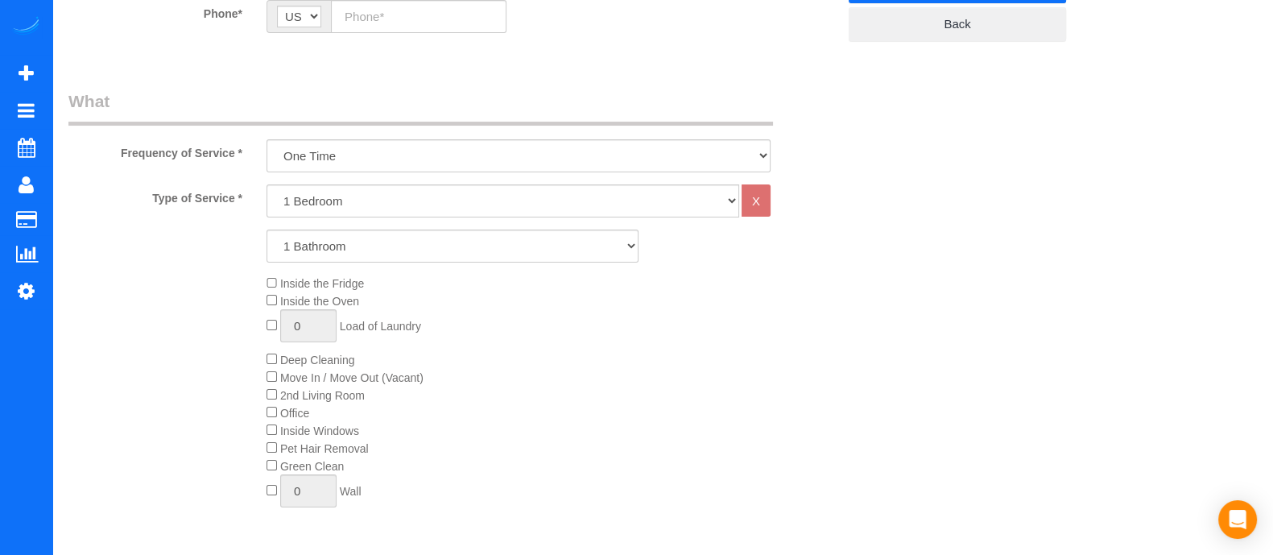
scroll to position [413, 0]
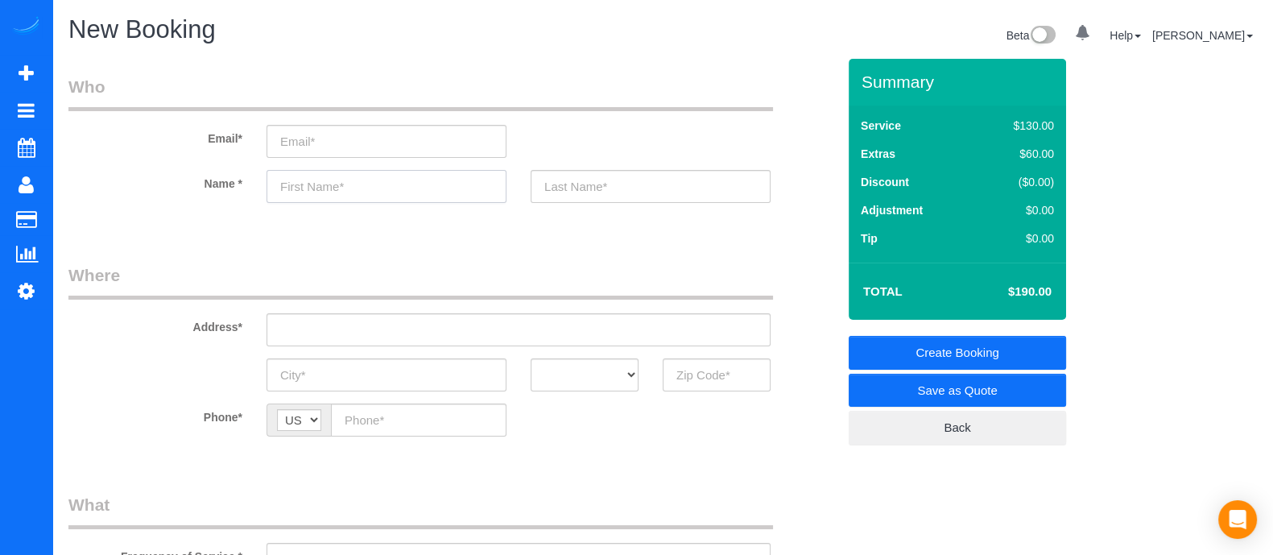
click at [369, 197] on input "text" at bounding box center [387, 186] width 240 height 33
type input "F"
type input "Sin"
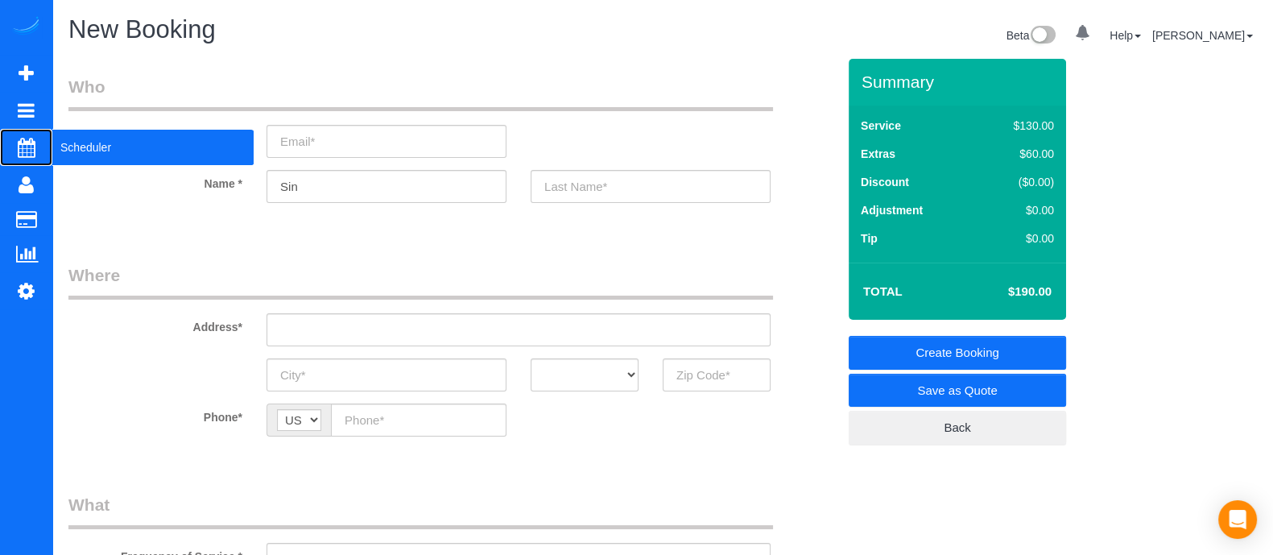
click at [85, 155] on span "Scheduler" at bounding box center [152, 147] width 201 height 37
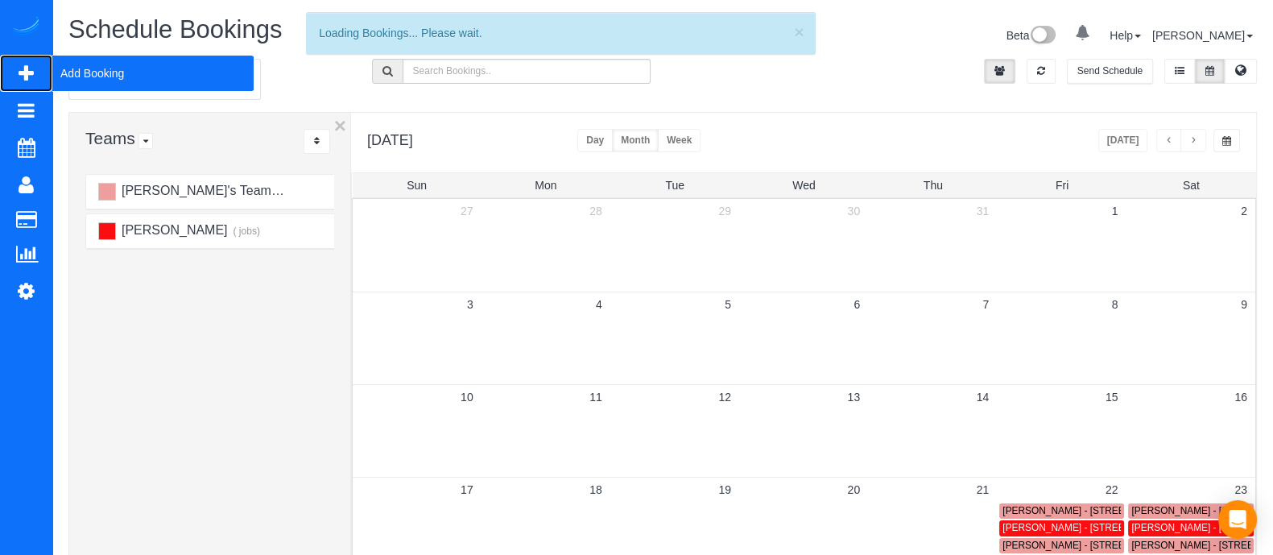
click at [81, 74] on span "Add Booking" at bounding box center [152, 73] width 201 height 37
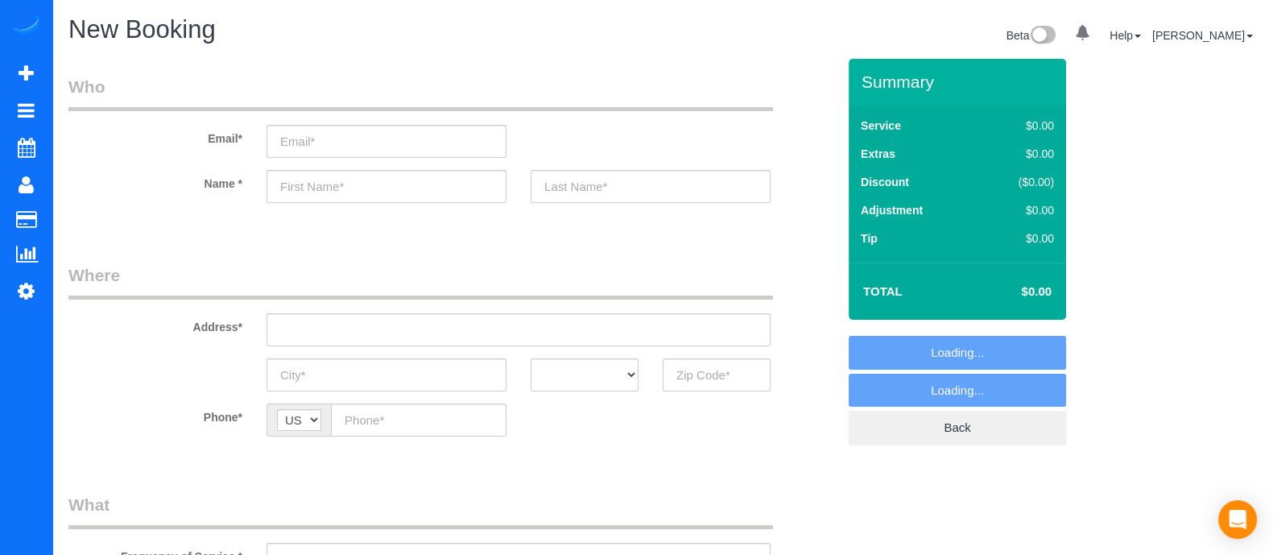
select select "object:1728"
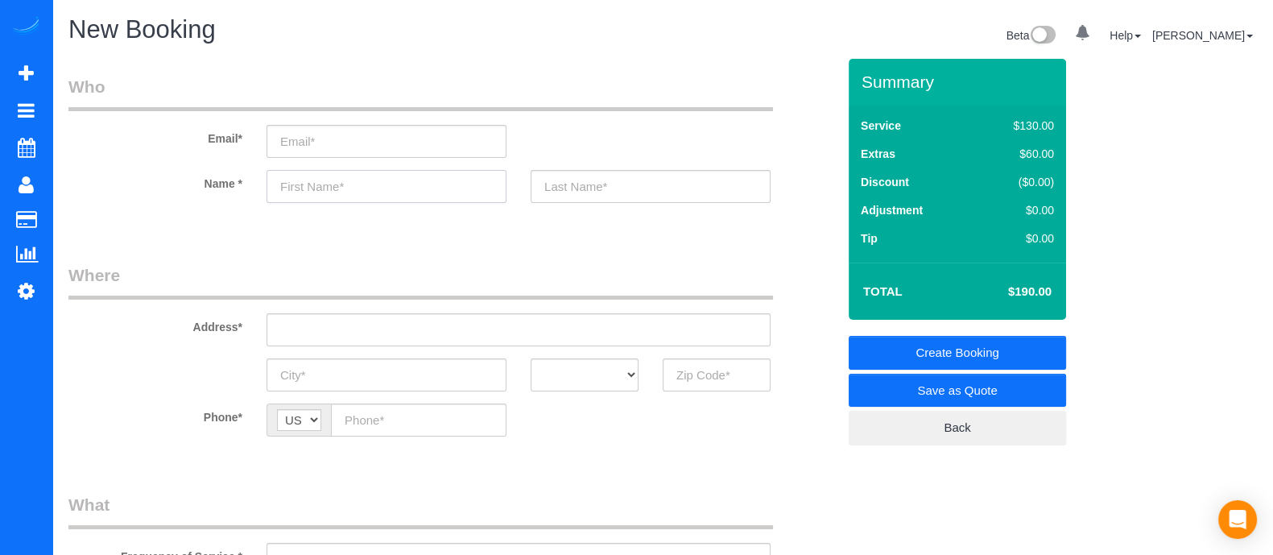
click at [342, 184] on input "text" at bounding box center [387, 186] width 240 height 33
type input "S"
type input "Scindaia"
click at [574, 184] on input "text" at bounding box center [651, 186] width 240 height 33
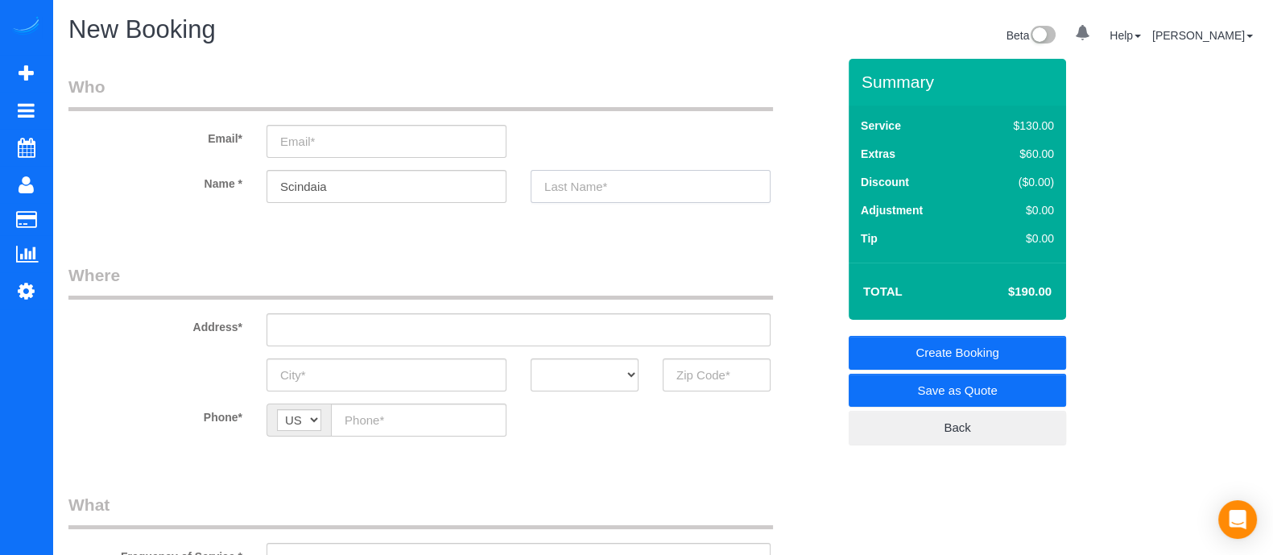
type input "A"
type input "r"
type input "Rubam"
click at [389, 139] on input "email" at bounding box center [387, 141] width 240 height 33
drag, startPoint x: 352, startPoint y: 188, endPoint x: 215, endPoint y: 203, distance: 137.7
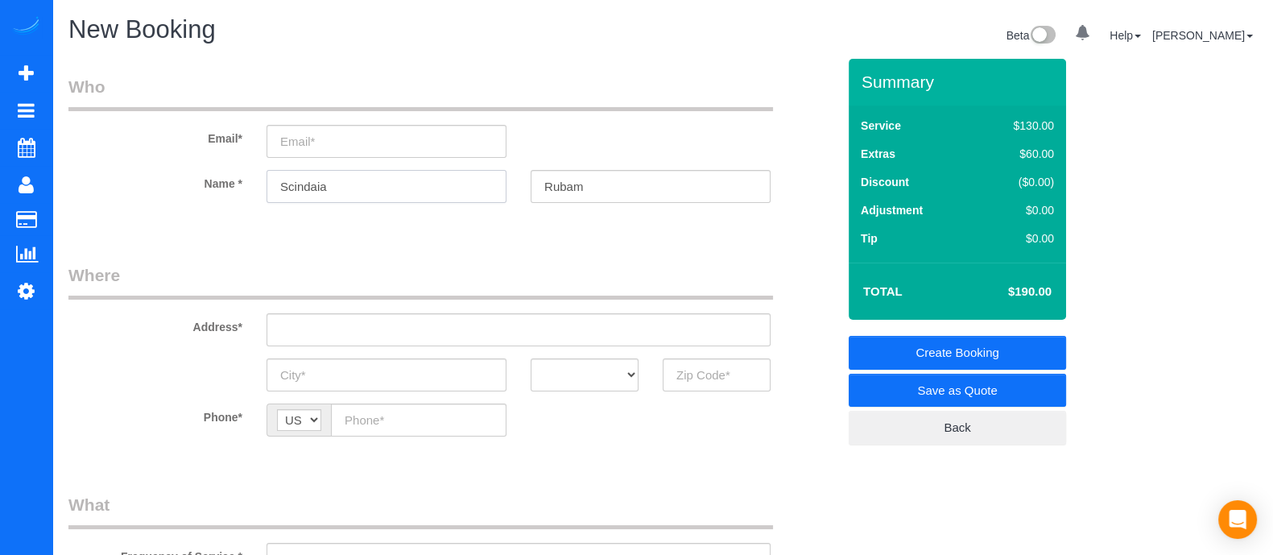
click at [215, 203] on sui-booking-customer "Email* Name * [GEOGRAPHIC_DATA] [GEOGRAPHIC_DATA]" at bounding box center [452, 147] width 768 height 144
paste input "Scindaia"
click at [316, 139] on input "Scindaia" at bounding box center [387, 141] width 240 height 33
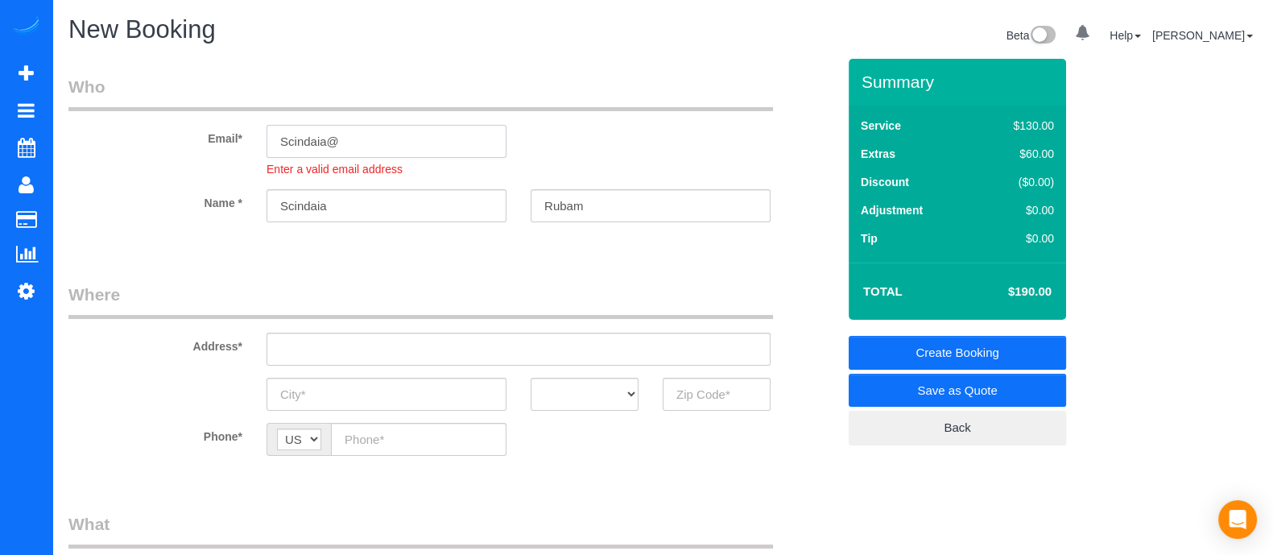
drag, startPoint x: 387, startPoint y: 134, endPoint x: 155, endPoint y: 174, distance: 234.6
click at [155, 174] on div "Email* Scindaia@ Enter a valid email address" at bounding box center [452, 126] width 792 height 102
paste input "[EMAIL_ADDRESS][DOMAIN_NAME]"
drag, startPoint x: 322, startPoint y: 143, endPoint x: 242, endPoint y: 139, distance: 80.6
click at [242, 139] on div "Email* [EMAIL_ADDRESS][DOMAIN_NAME] Enter a valid email address" at bounding box center [452, 126] width 792 height 102
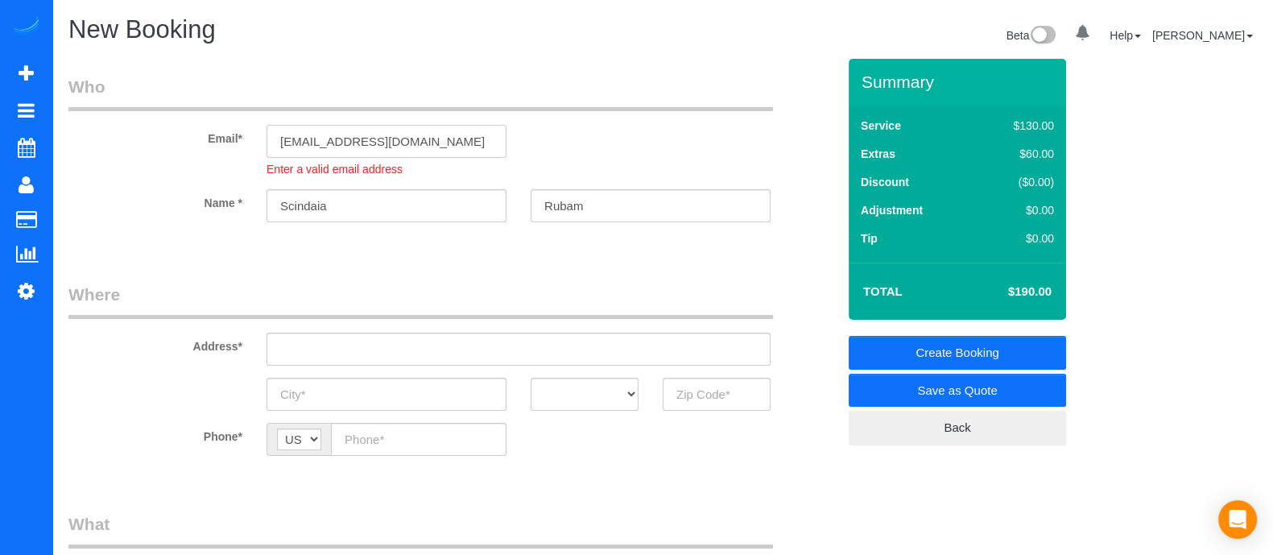
type input "[EMAIL_ADDRESS][DOMAIN_NAME]"
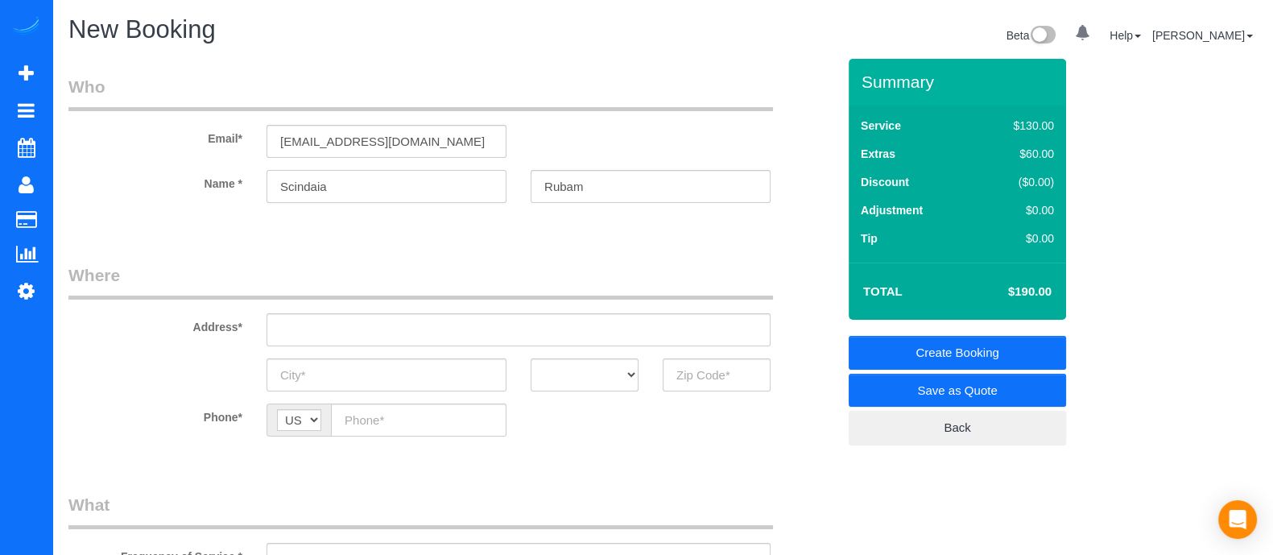
drag, startPoint x: 370, startPoint y: 197, endPoint x: 141, endPoint y: 230, distance: 231.8
click at [141, 230] on fieldset "Who Email* [EMAIL_ADDRESS][DOMAIN_NAME] Name * [GEOGRAPHIC_DATA] [GEOGRAPHIC_DA…" at bounding box center [452, 153] width 768 height 156
paste input "scindh"
click at [284, 191] on input "scindhia" at bounding box center [387, 186] width 240 height 33
type input "Scindhia"
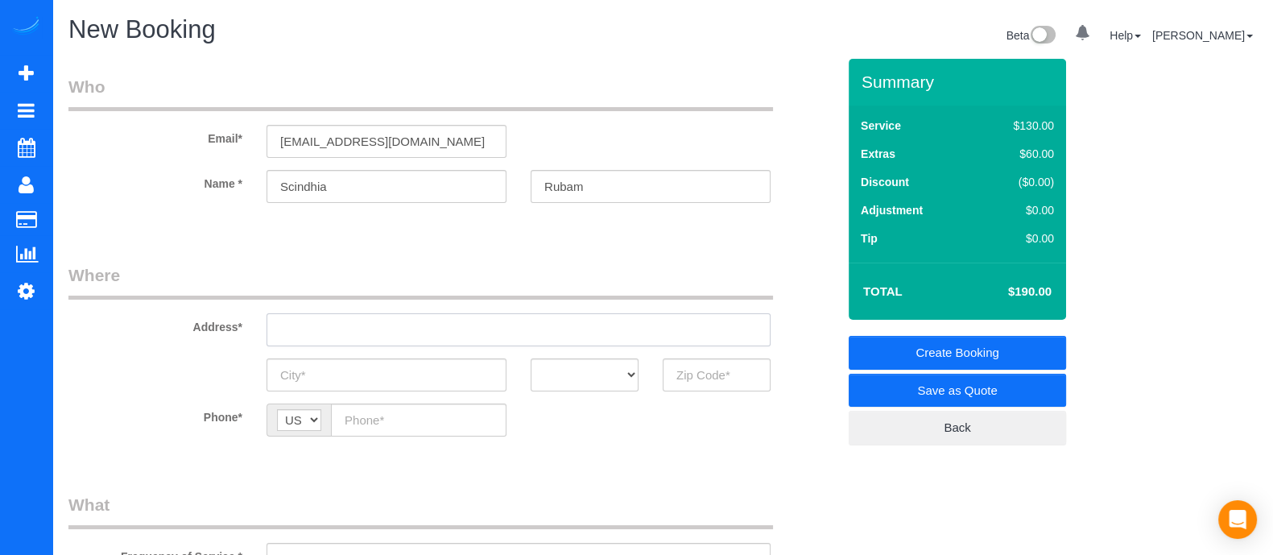
click at [368, 323] on input "text" at bounding box center [519, 329] width 504 height 33
type input "5"
drag, startPoint x: 369, startPoint y: 321, endPoint x: 372, endPoint y: 333, distance: 11.7
click at [372, 333] on input "[STREET_ADDRESS]" at bounding box center [519, 329] width 504 height 33
drag, startPoint x: 372, startPoint y: 333, endPoint x: 246, endPoint y: 326, distance: 126.6
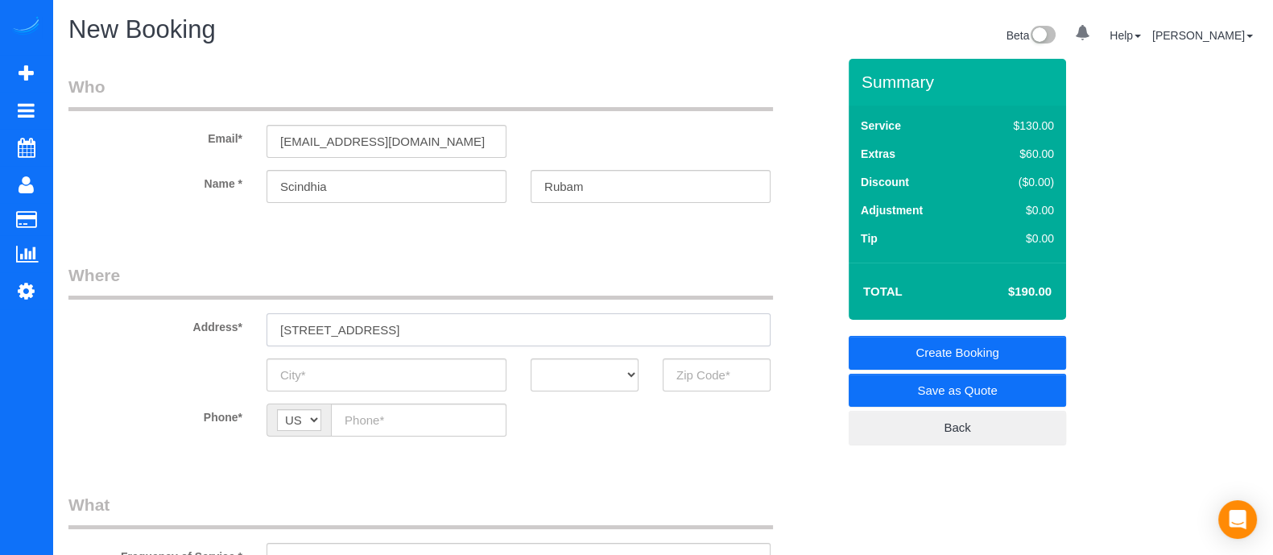
click at [246, 326] on div "Address* [STREET_ADDRESS]" at bounding box center [452, 304] width 792 height 83
paste input "Granville CtAtlanta, GA 30328,"
type input "[STREET_ADDRESS],"
drag, startPoint x: 419, startPoint y: 323, endPoint x: 354, endPoint y: 381, distance: 86.7
click at [354, 381] on input "text" at bounding box center [387, 374] width 240 height 33
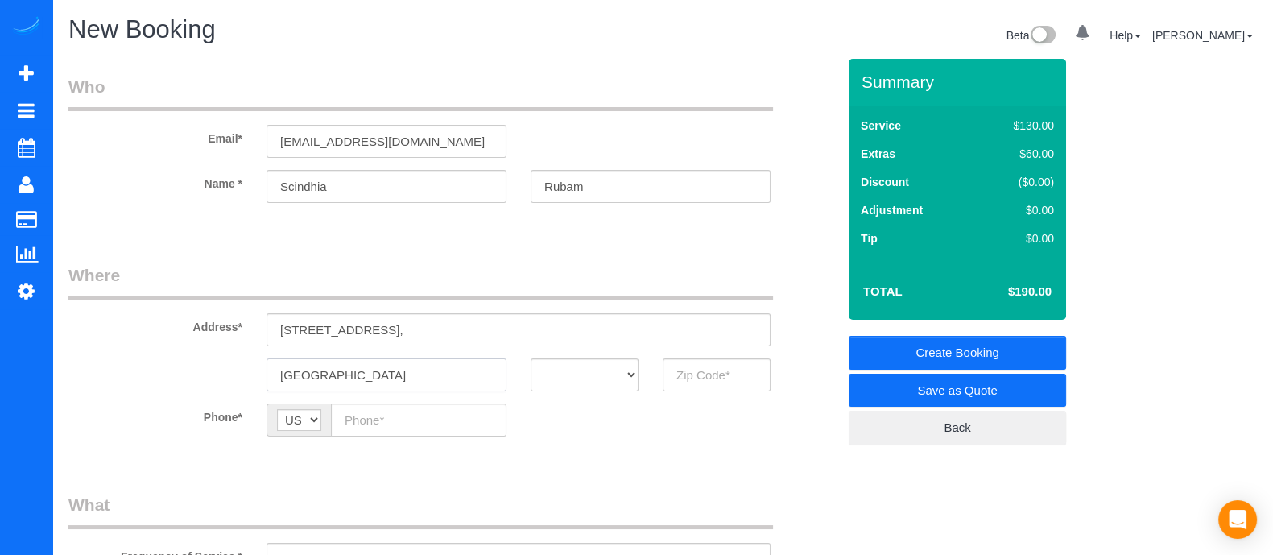
type input "[GEOGRAPHIC_DATA]"
click at [557, 376] on select "AK AL AR AZ CA CO CT DC DE [GEOGRAPHIC_DATA] [GEOGRAPHIC_DATA] HI IA ID IL IN K…" at bounding box center [585, 374] width 108 height 33
select select "GA"
click at [531, 358] on select "AK AL AR AZ CA CO CT DC DE [GEOGRAPHIC_DATA] [GEOGRAPHIC_DATA] HI IA ID IL IN K…" at bounding box center [585, 374] width 108 height 33
click at [696, 360] on input "text" at bounding box center [717, 374] width 108 height 33
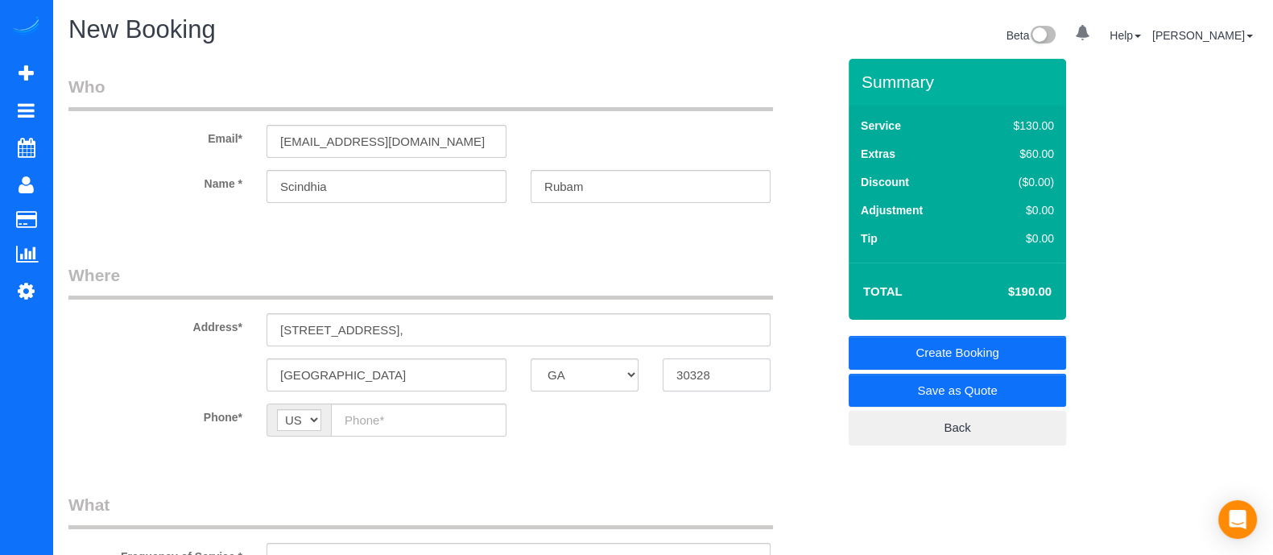
type input "30328"
paste input "[PHONE_NUMBER]"
click at [461, 415] on input "[PHONE_NUMBER]" at bounding box center [419, 419] width 176 height 33
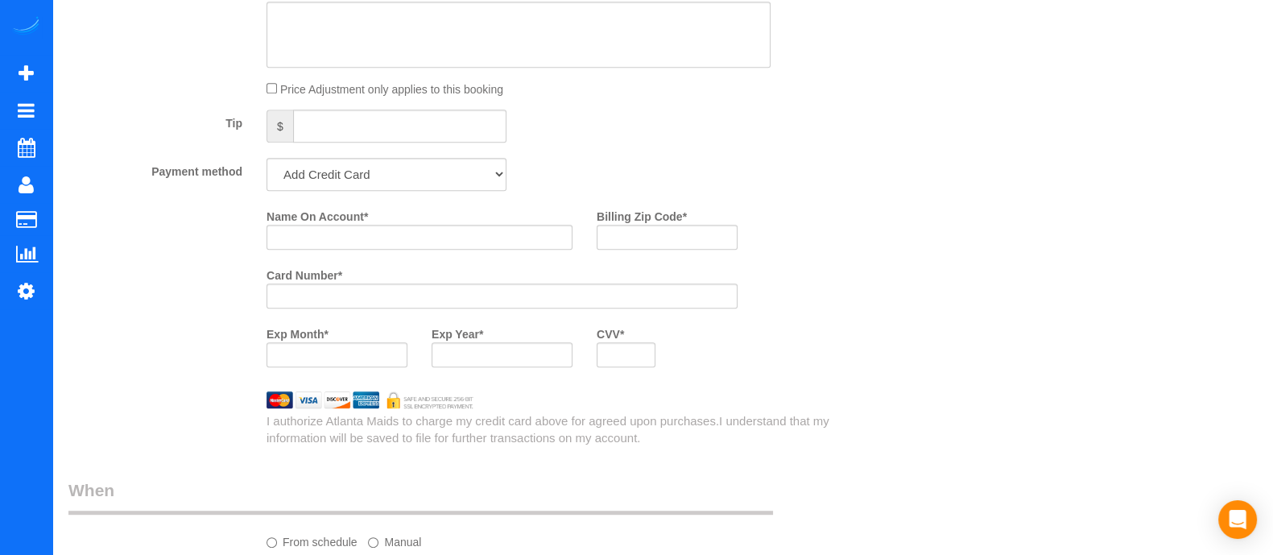
scroll to position [1131, 0]
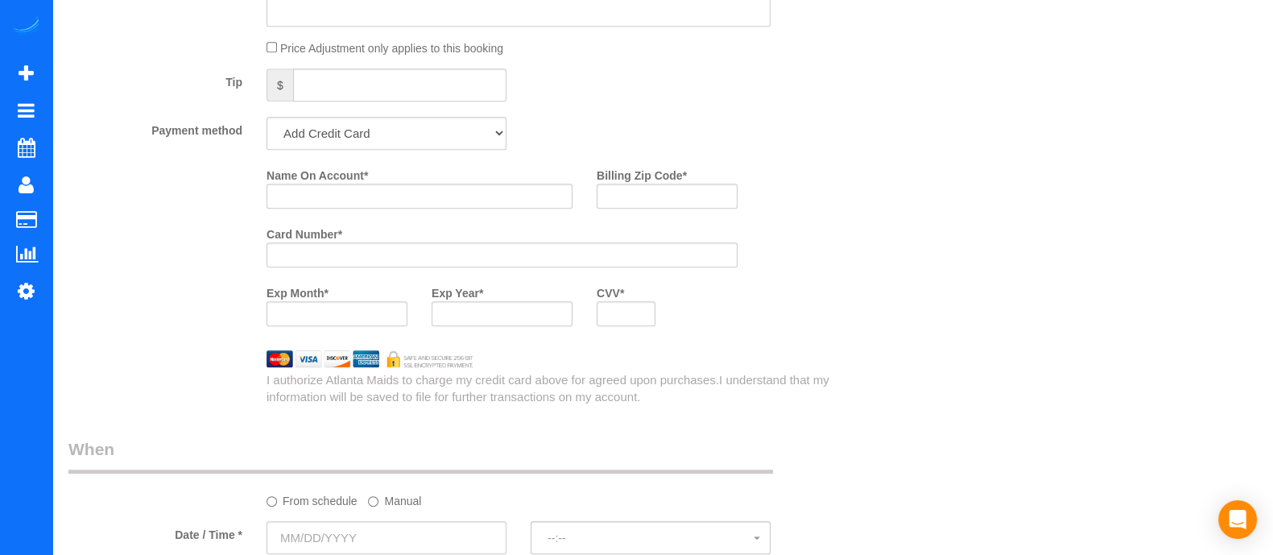
type input "[PHONE_NUMBER]"
click at [392, 508] on label "Manual" at bounding box center [394, 498] width 53 height 22
click at [481, 530] on input "[DATE] 8:00AM" at bounding box center [453, 537] width 372 height 33
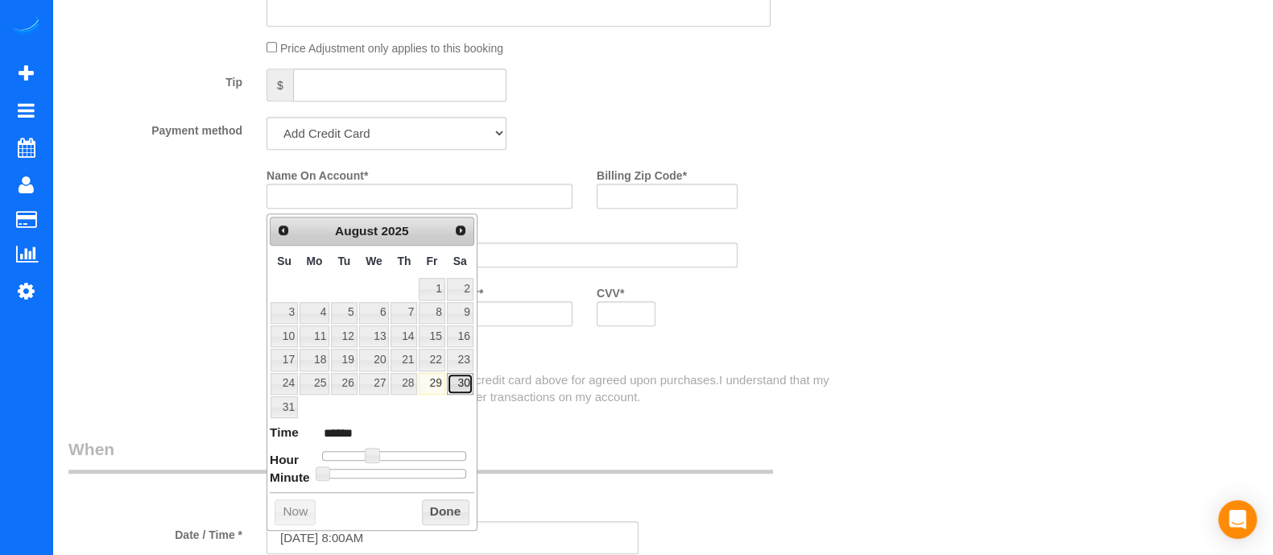
click at [458, 373] on link "30" at bounding box center [460, 384] width 27 height 22
type input "[DATE] 8:00AM"
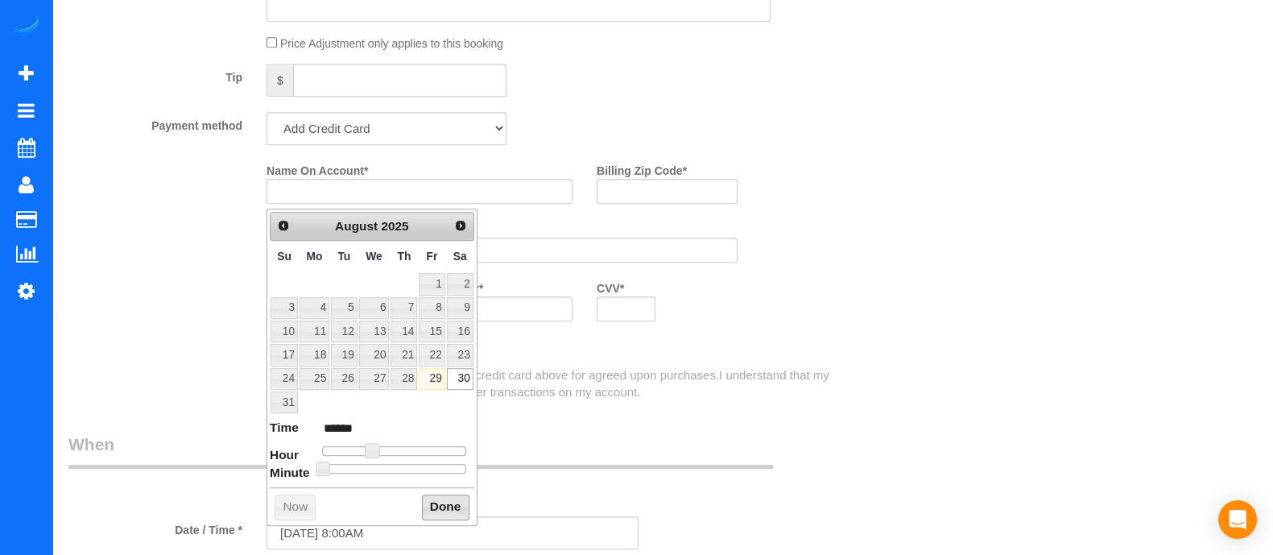
click at [453, 501] on button "Done" at bounding box center [446, 507] width 48 height 26
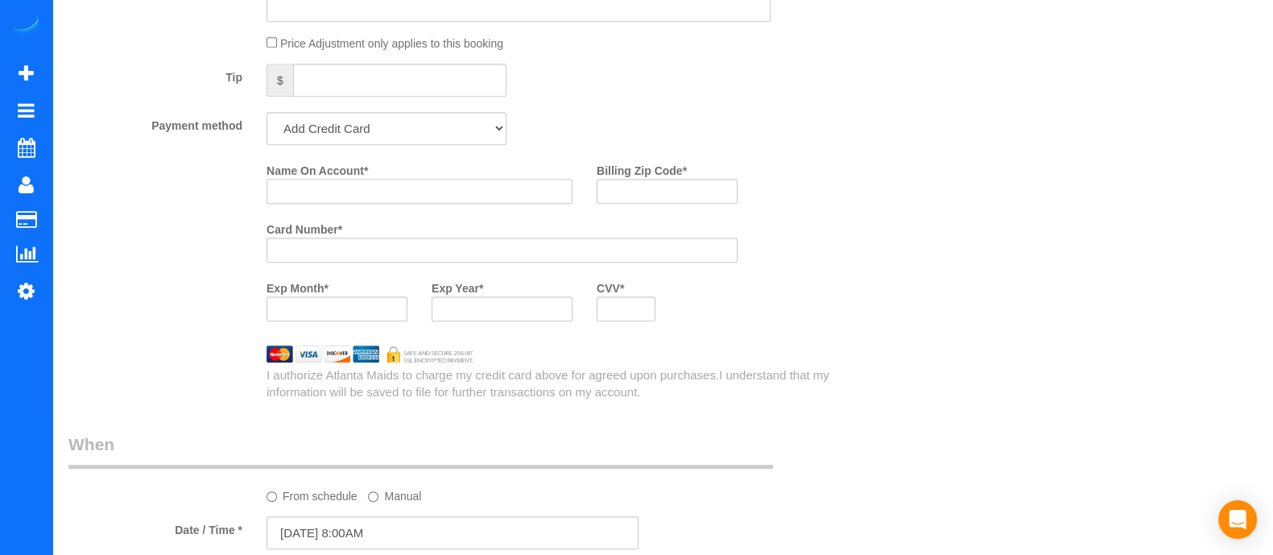
click at [334, 201] on input "Name On Account *" at bounding box center [420, 191] width 306 height 25
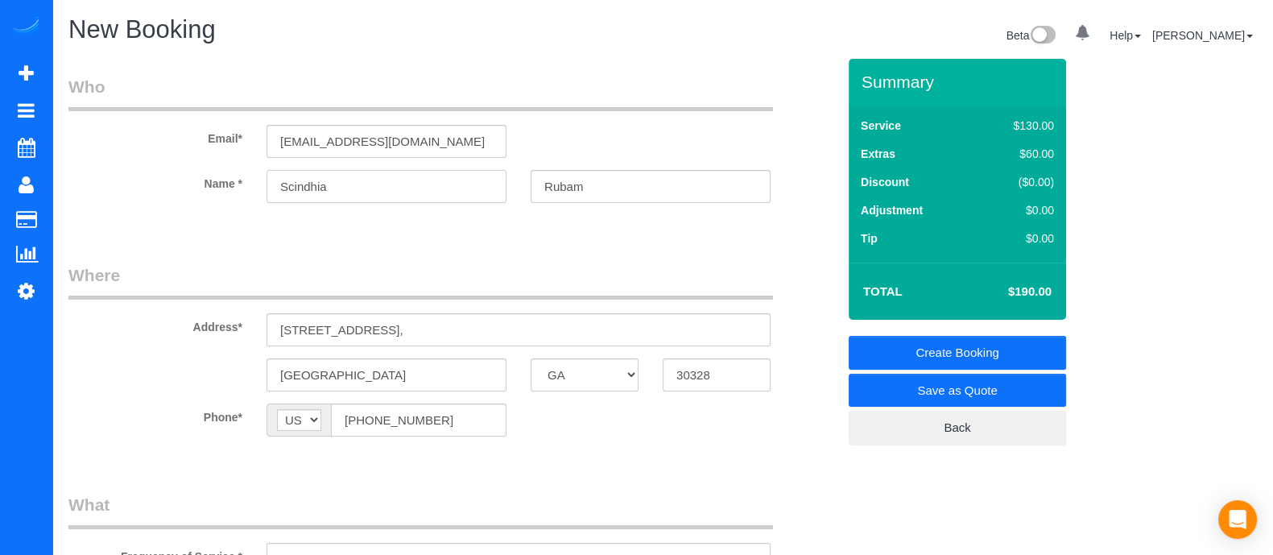
drag, startPoint x: 342, startPoint y: 196, endPoint x: 204, endPoint y: 180, distance: 139.5
click at [204, 180] on div "Name * [GEOGRAPHIC_DATA] [GEOGRAPHIC_DATA]" at bounding box center [452, 186] width 792 height 33
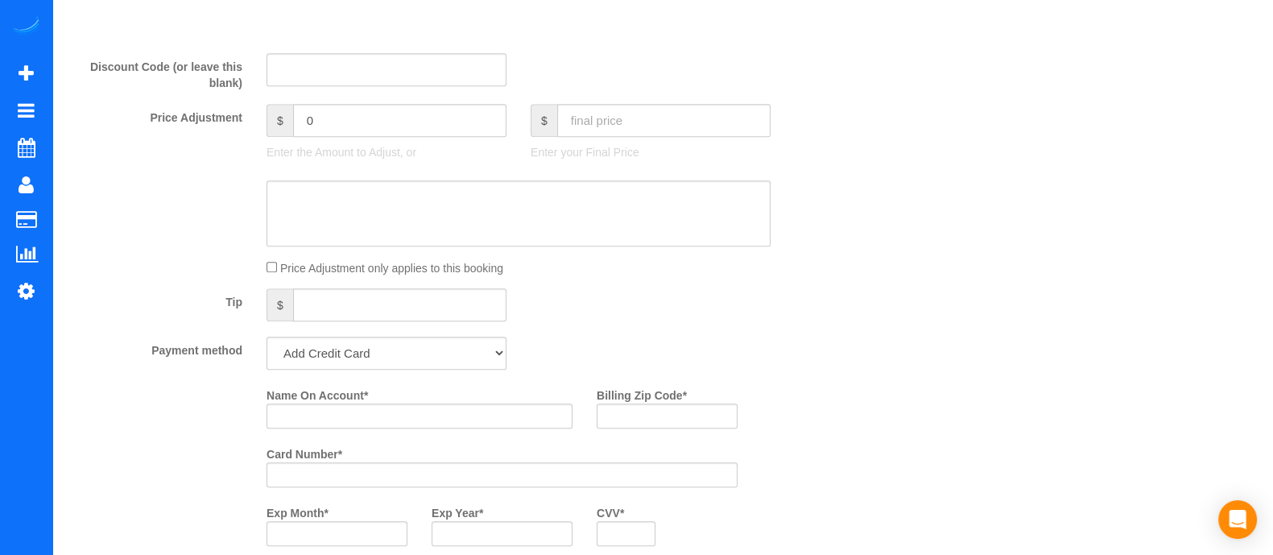
scroll to position [917, 0]
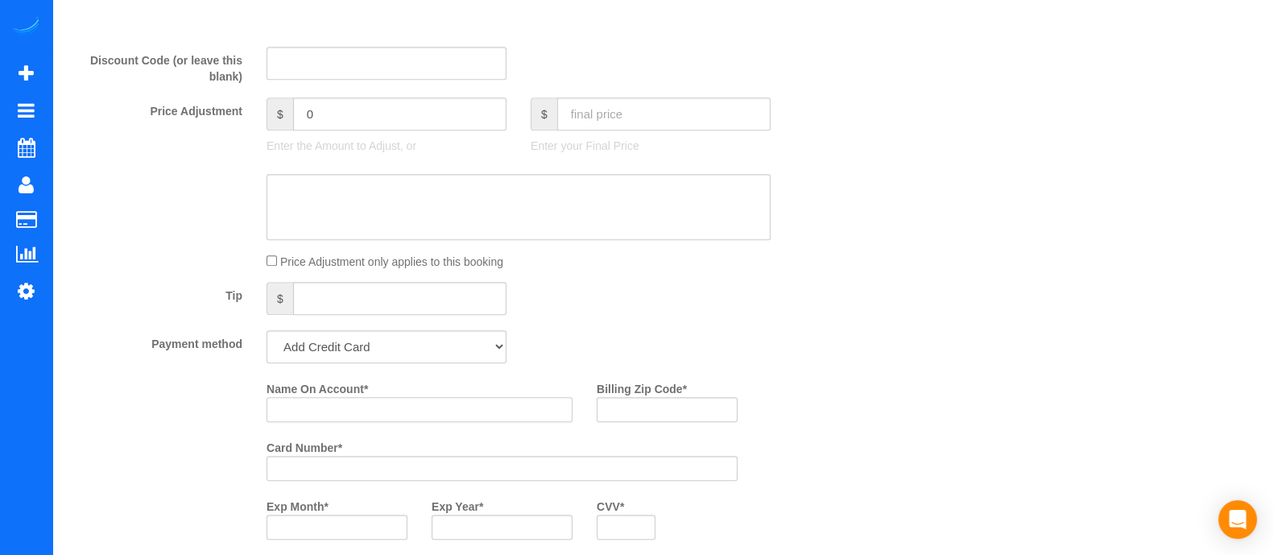
paste input "Scindhia"
click at [490, 416] on input "Scindhia" at bounding box center [420, 409] width 306 height 25
type input "[PERSON_NAME]"
click at [719, 404] on input "Billing Zip Code *" at bounding box center [667, 409] width 141 height 25
type input "60192"
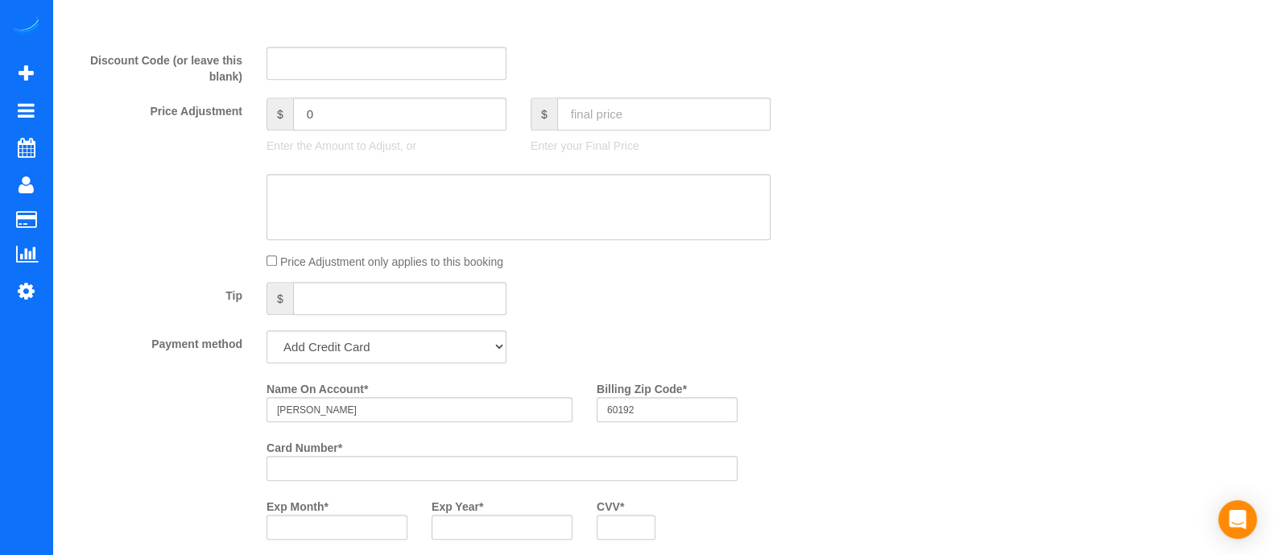
click at [358, 523] on div at bounding box center [337, 527] width 141 height 25
click at [809, 441] on div "Name On Account * [PERSON_NAME] Billing Zip Code * 60192 Card Number * Exp Mont…" at bounding box center [551, 463] width 594 height 176
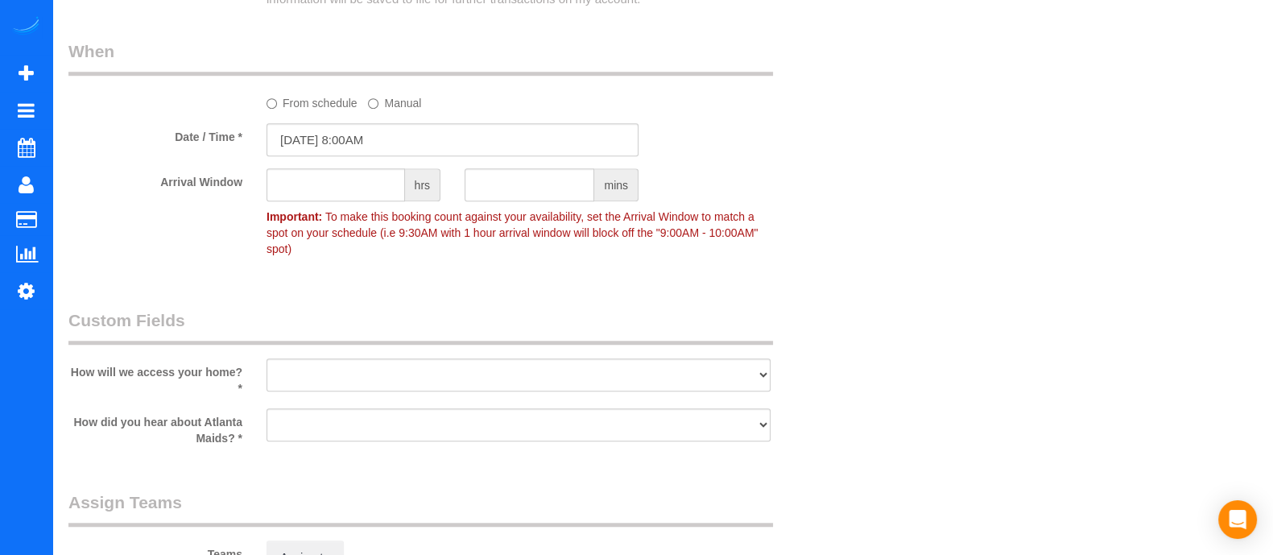
scroll to position [1558, 0]
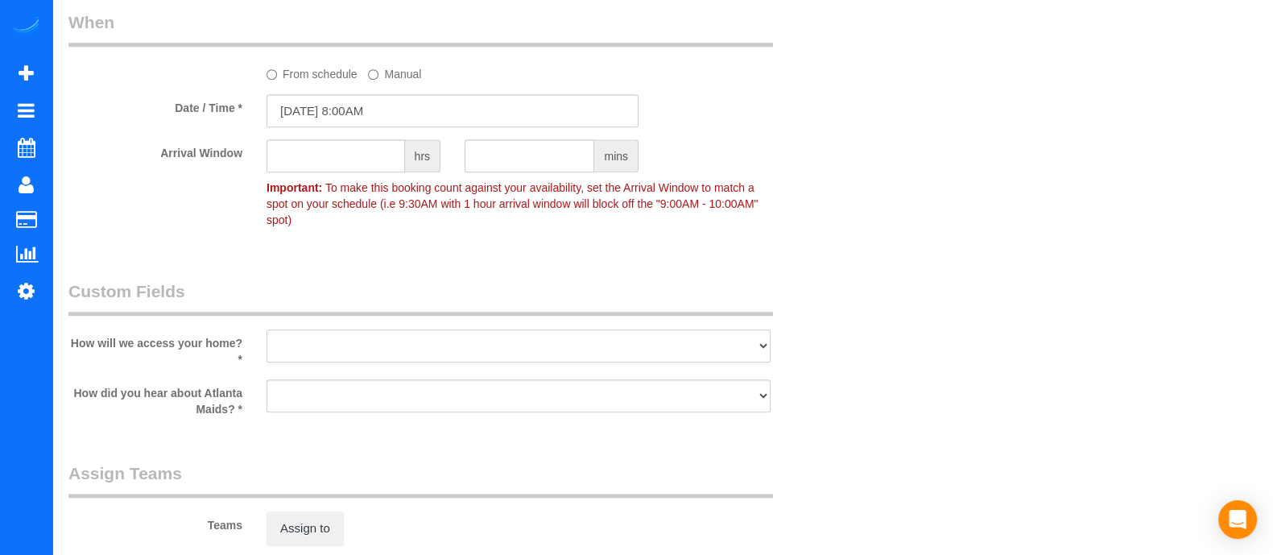
click at [746, 339] on select "I will leave a key I will provide an access code Someone will be home Go to apa…" at bounding box center [519, 345] width 504 height 33
select select "number:3"
click at [267, 329] on select "I will leave a key I will provide an access code Someone will be home Go to apa…" at bounding box center [519, 345] width 504 height 33
drag, startPoint x: 502, startPoint y: 383, endPoint x: 407, endPoint y: 432, distance: 106.3
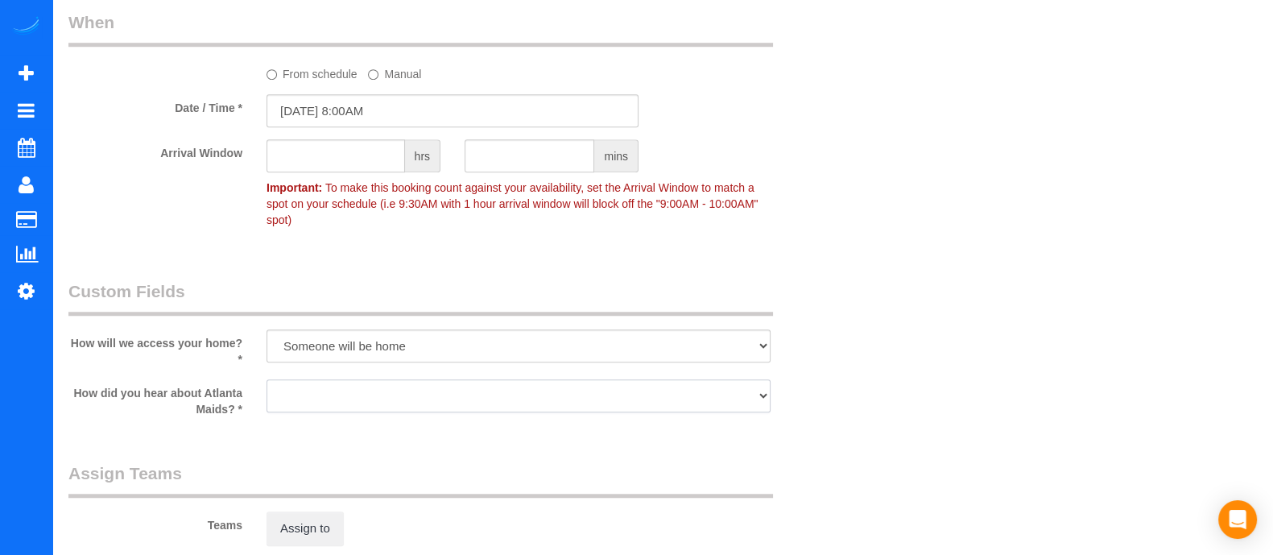
select select "number:6"
click at [267, 379] on select "Google Yelp From a friend Social media Other" at bounding box center [519, 395] width 504 height 33
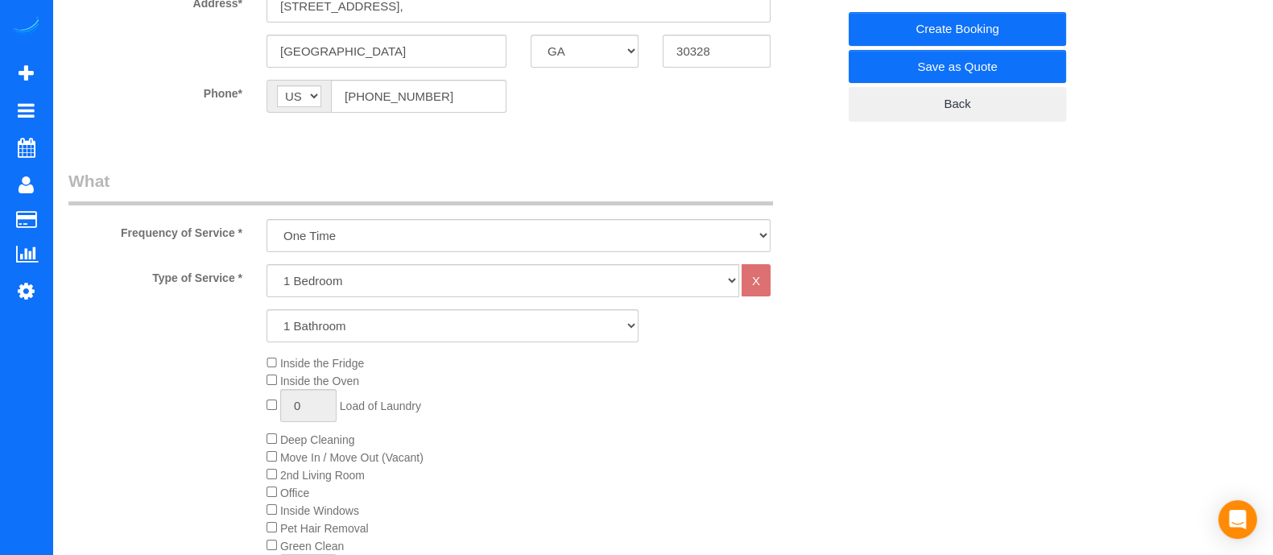
scroll to position [0, 0]
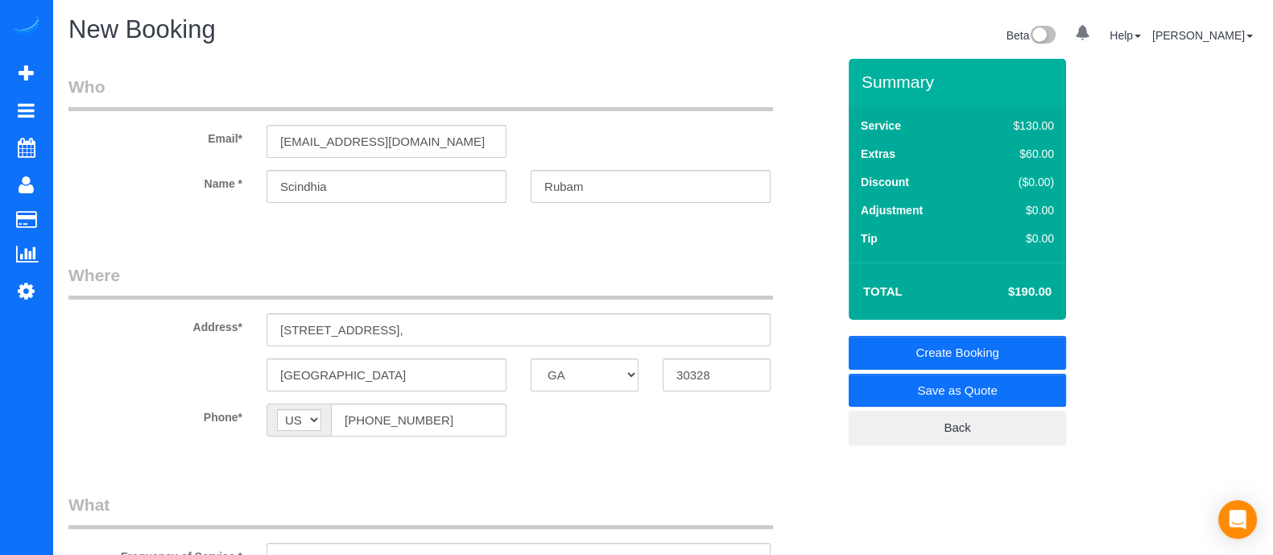
click at [882, 359] on link "Create Booking" at bounding box center [957, 353] width 217 height 34
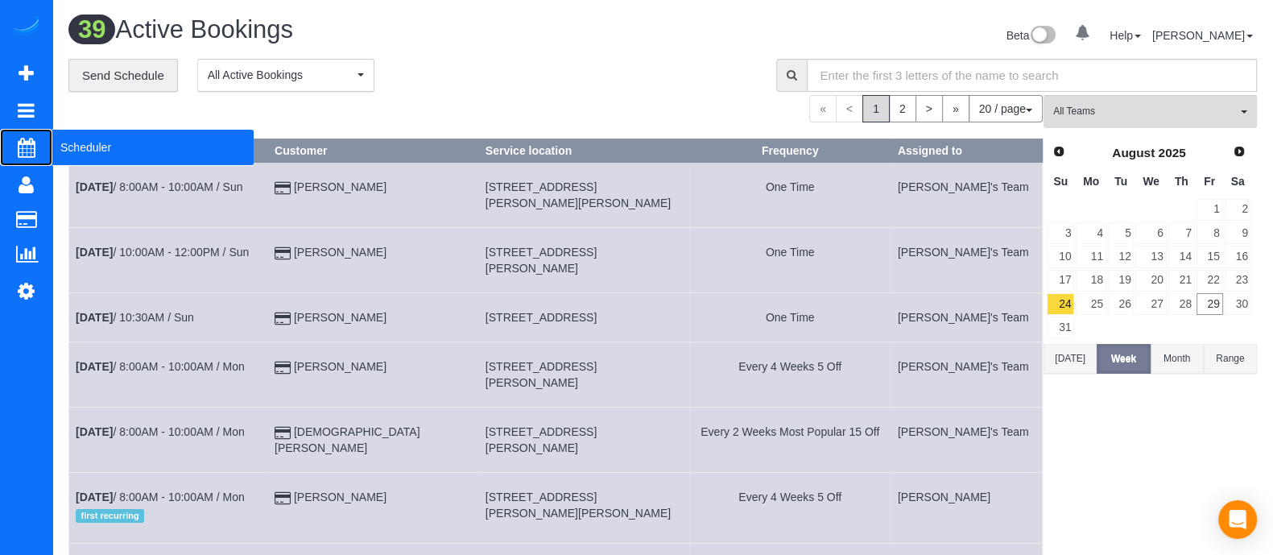
click at [68, 159] on span "Scheduler" at bounding box center [152, 147] width 201 height 37
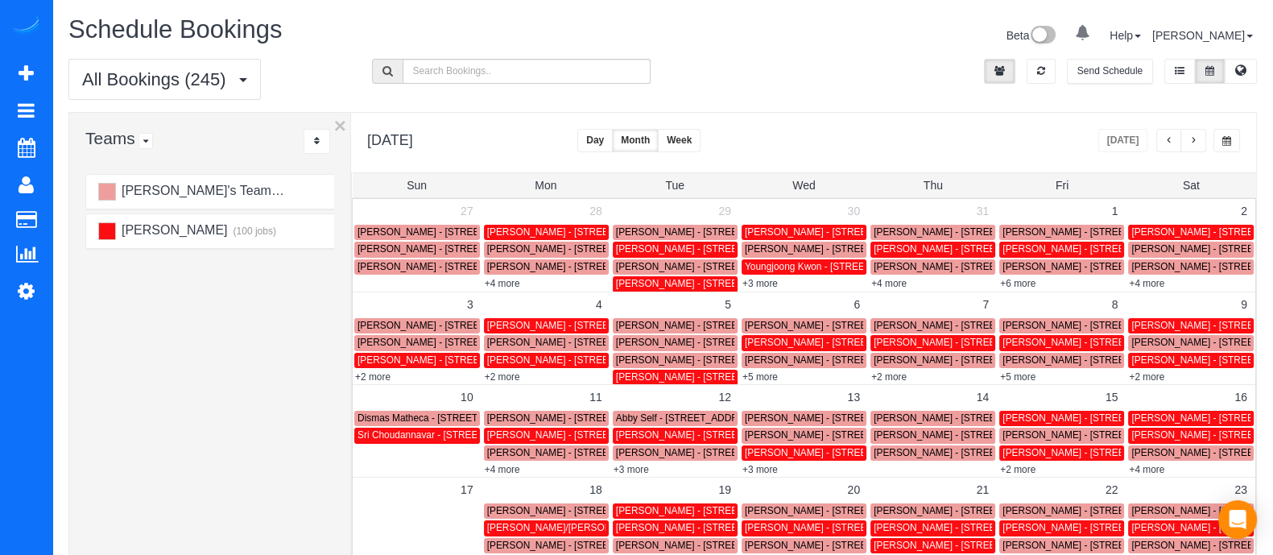
click at [613, 143] on button "Day" at bounding box center [594, 140] width 35 height 23
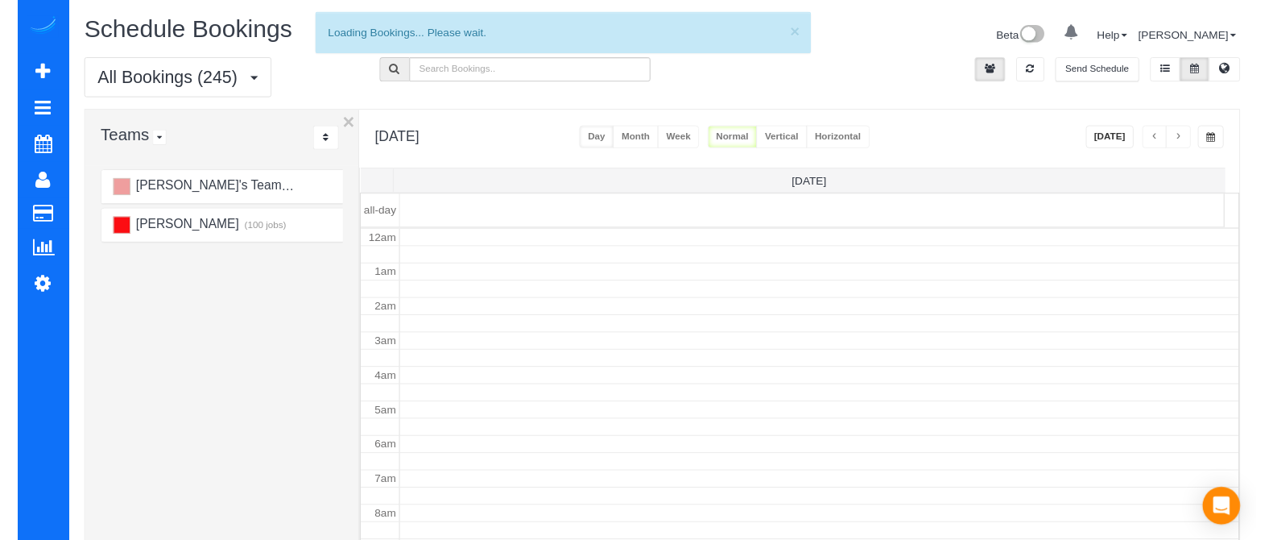
scroll to position [212, 0]
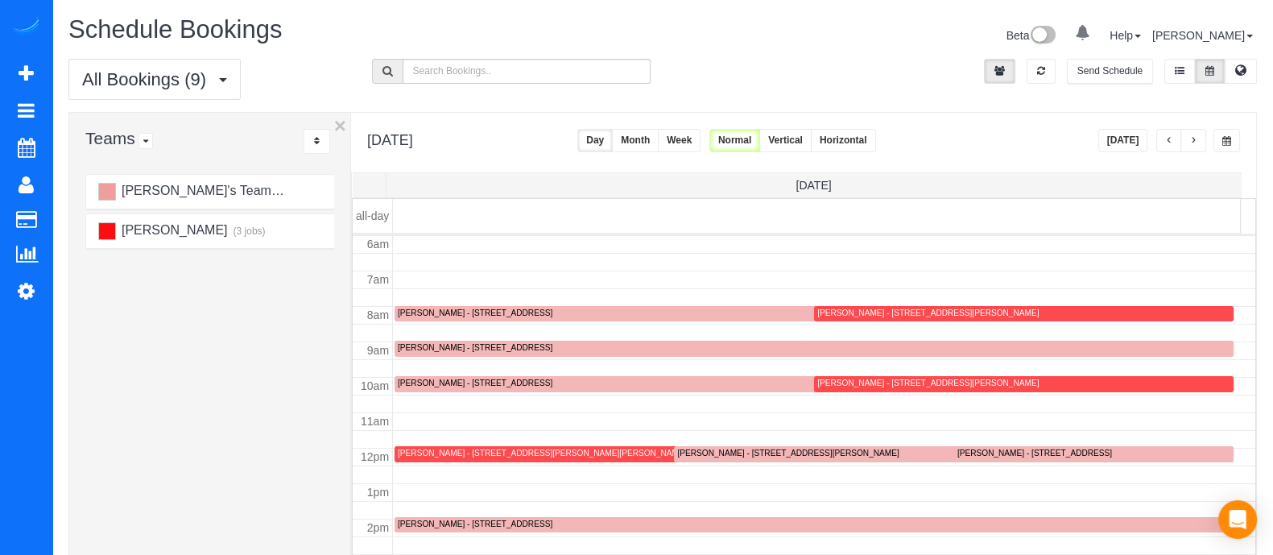
click at [1230, 146] on button "button" at bounding box center [1227, 140] width 27 height 23
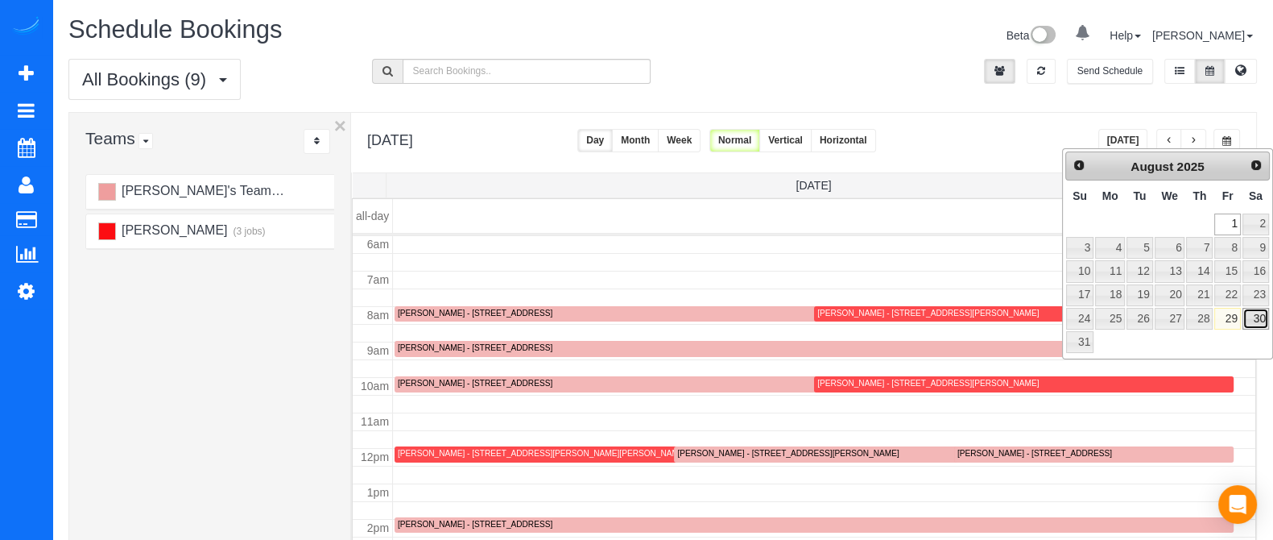
click at [1260, 320] on link "30" at bounding box center [1256, 319] width 27 height 22
type input "**********"
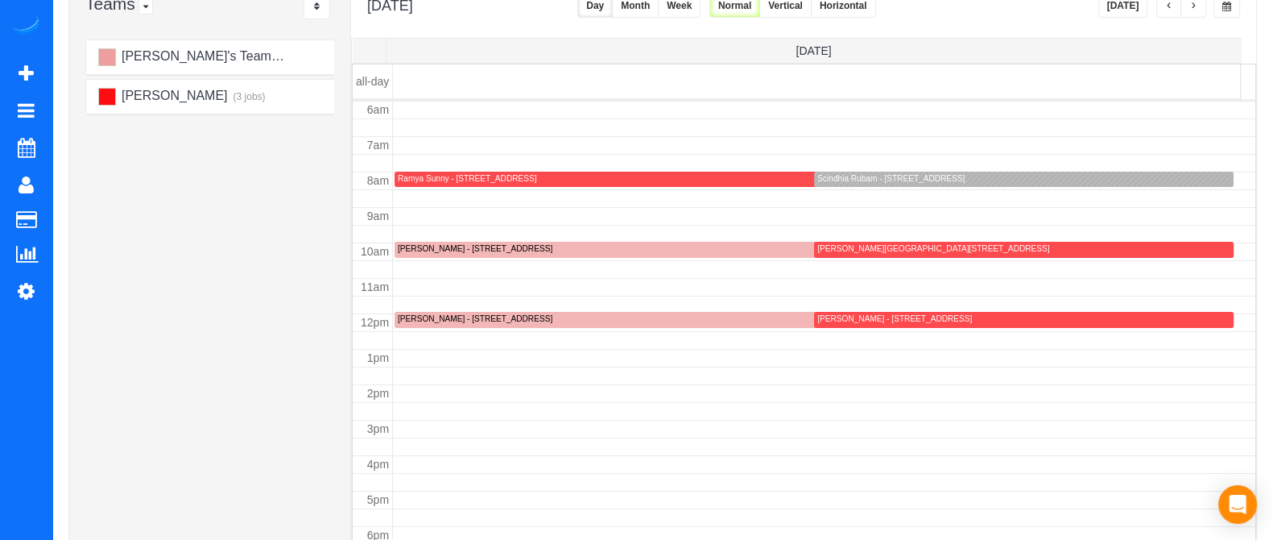
scroll to position [137, 0]
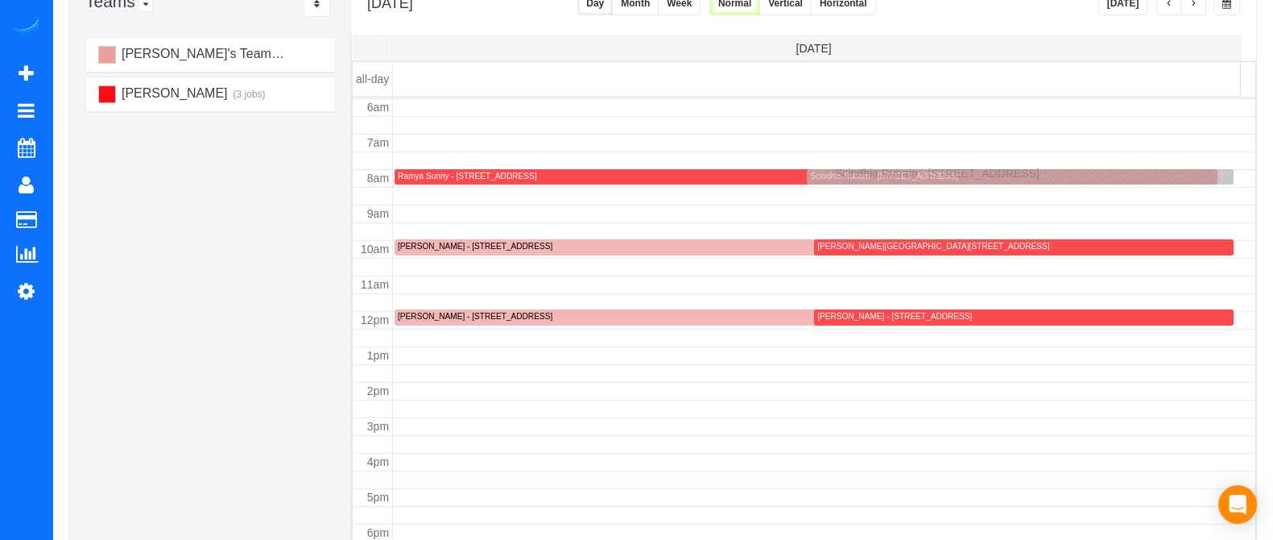
drag, startPoint x: 950, startPoint y: 179, endPoint x: 839, endPoint y: 170, distance: 111.5
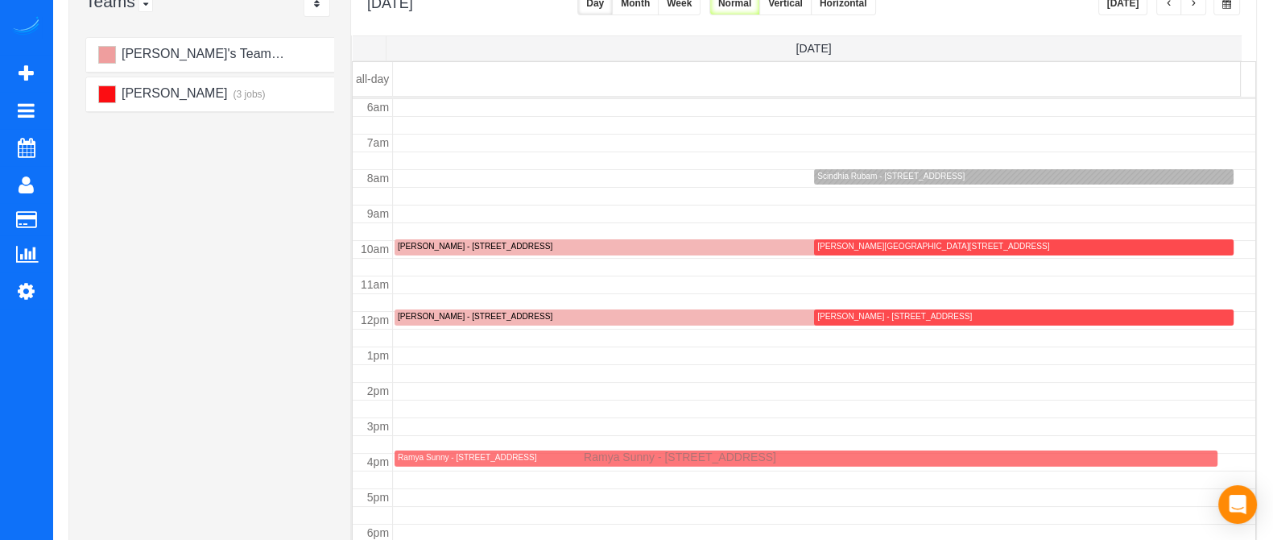
drag, startPoint x: 674, startPoint y: 179, endPoint x: 588, endPoint y: 453, distance: 287.8
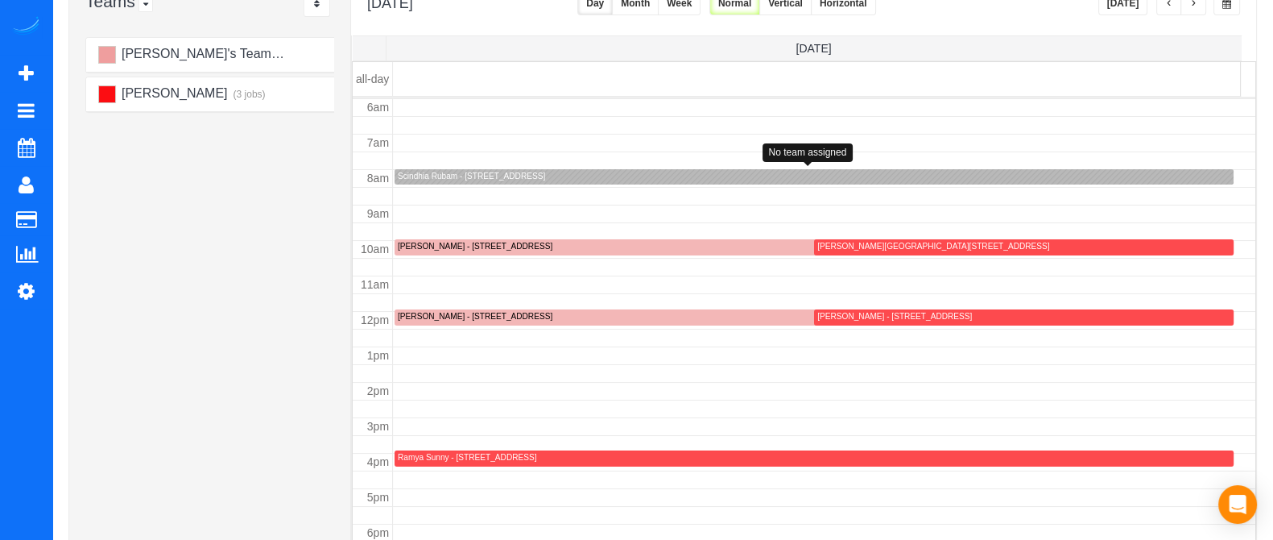
click at [825, 171] on div "Scindhia Rubam - [STREET_ADDRESS]" at bounding box center [814, 177] width 833 height 12
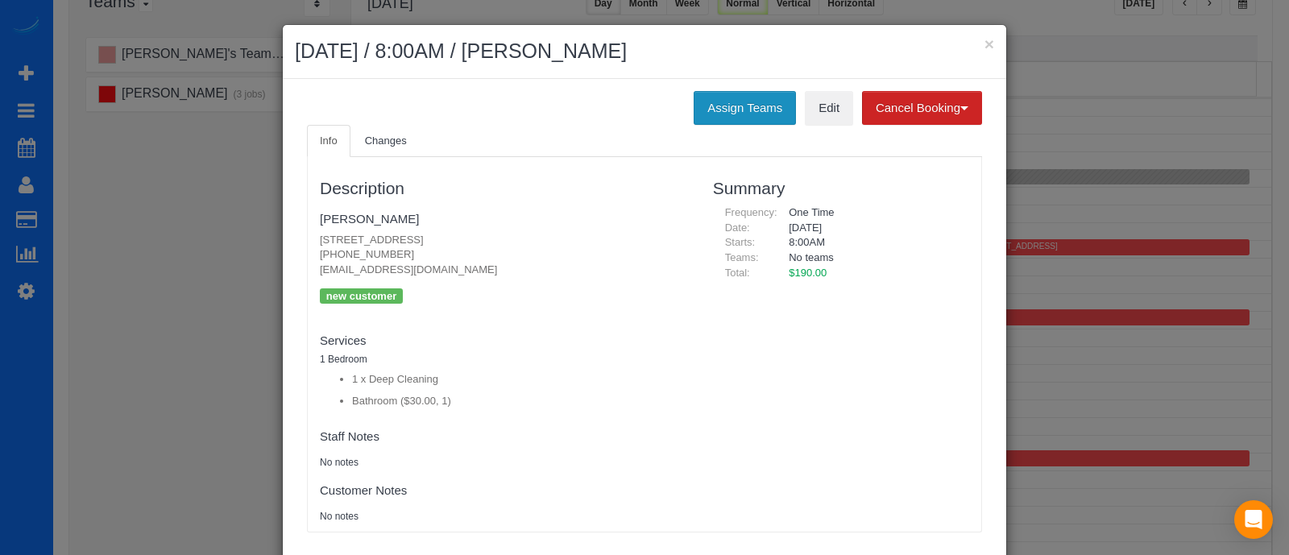
click at [705, 114] on button "Assign Teams" at bounding box center [744, 108] width 102 height 34
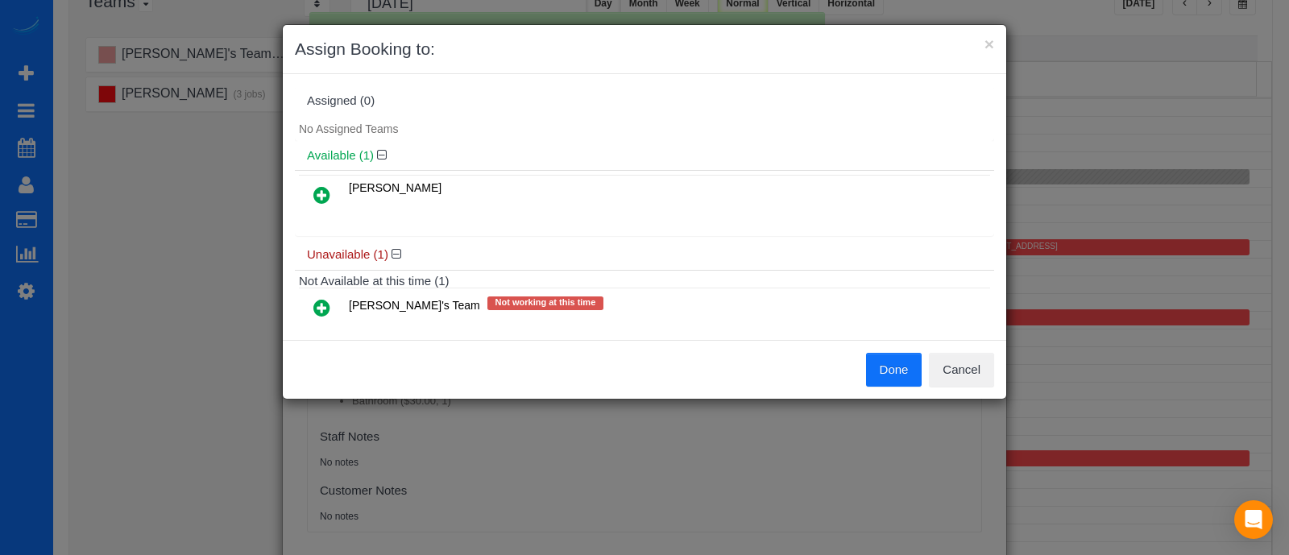
click at [324, 194] on icon at bounding box center [321, 194] width 17 height 19
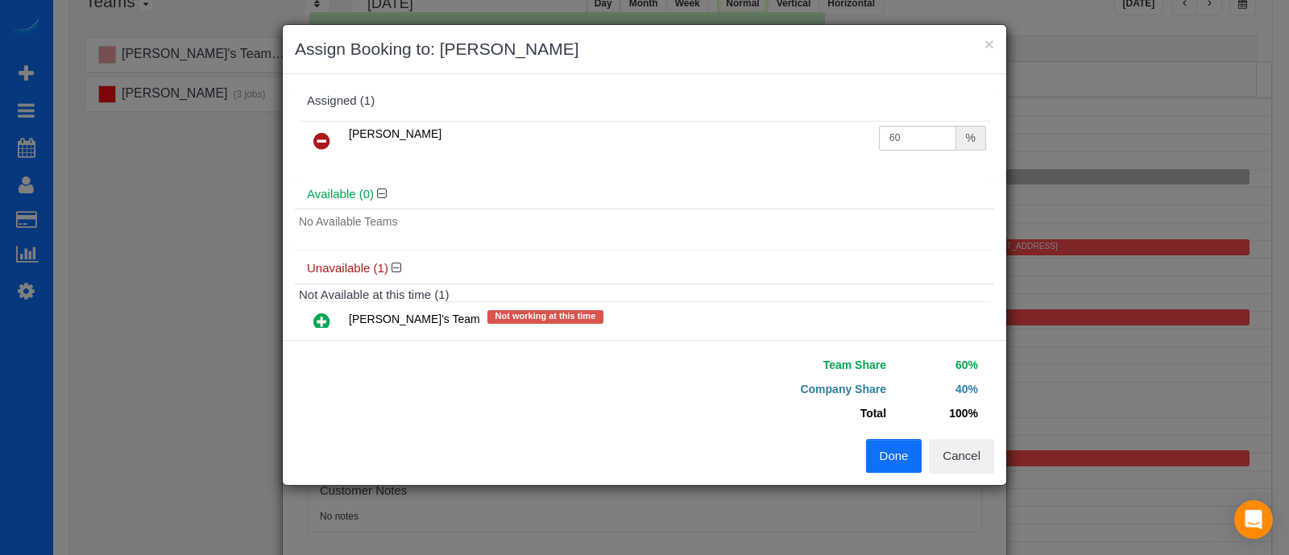
click at [886, 453] on button "Done" at bounding box center [894, 456] width 56 height 34
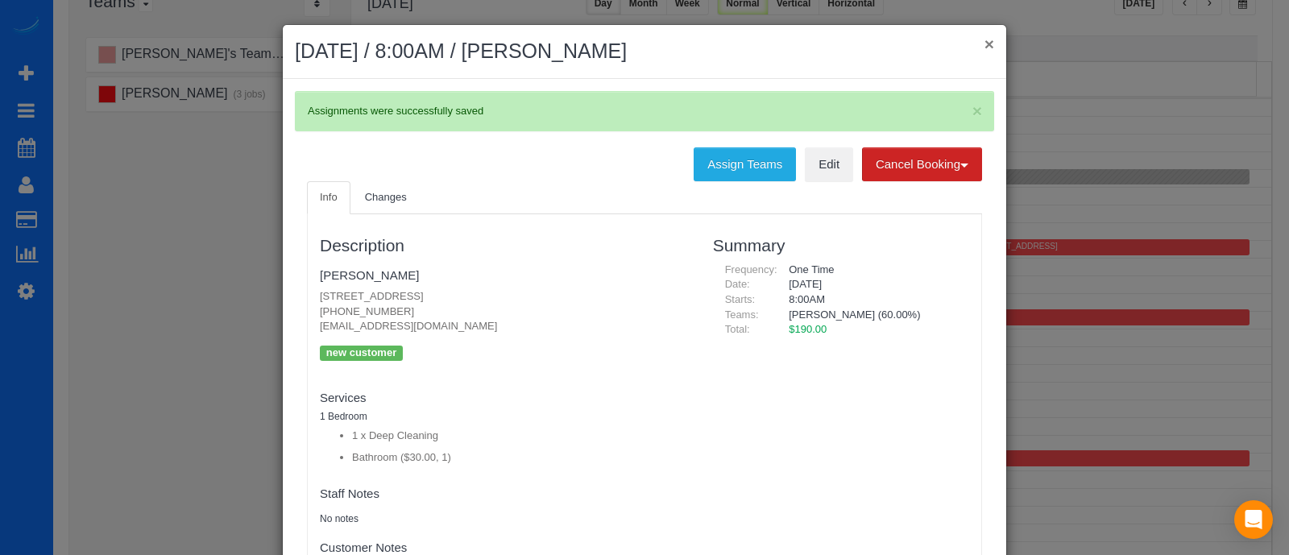
click at [984, 48] on button "×" at bounding box center [989, 43] width 10 height 17
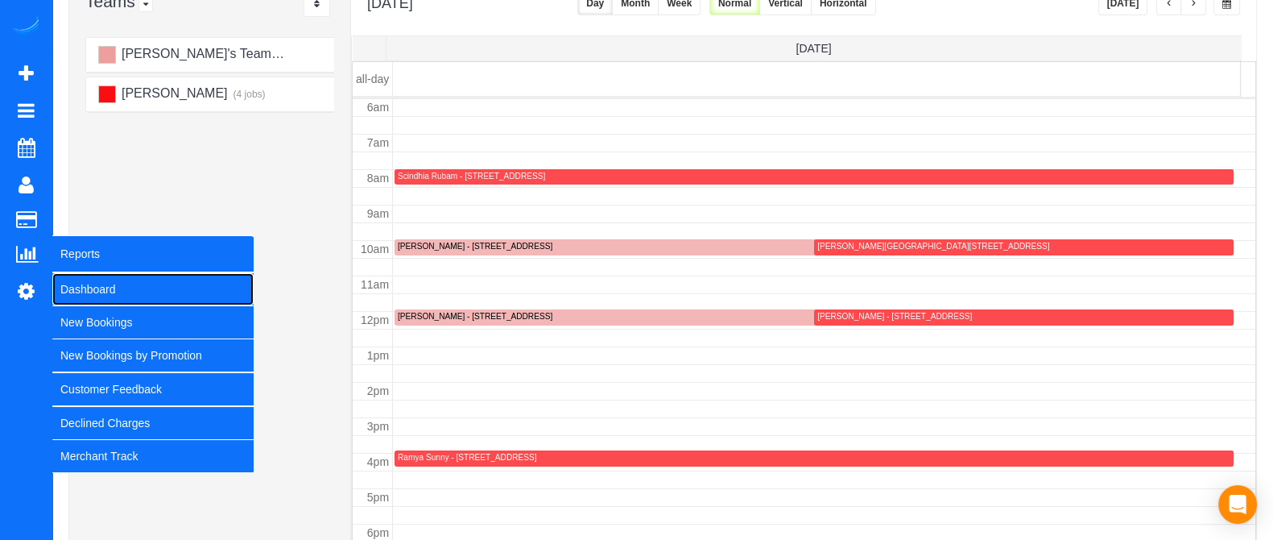
click at [82, 280] on link "Dashboard" at bounding box center [152, 289] width 201 height 32
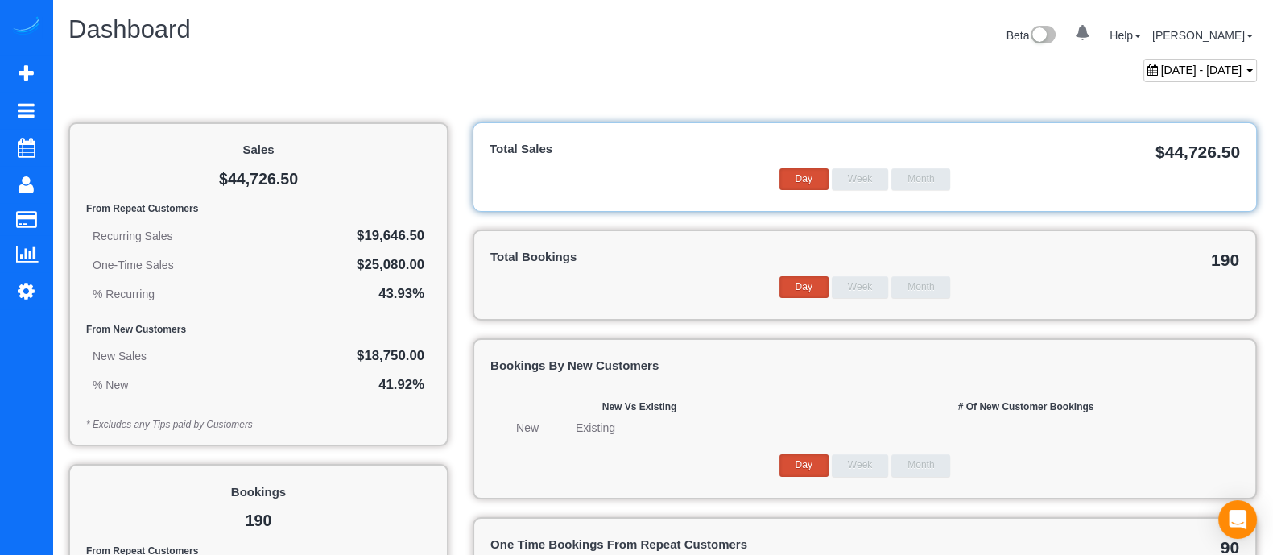
click at [1217, 66] on span "[DATE] - [DATE]" at bounding box center [1201, 70] width 81 height 13
type input "**********"
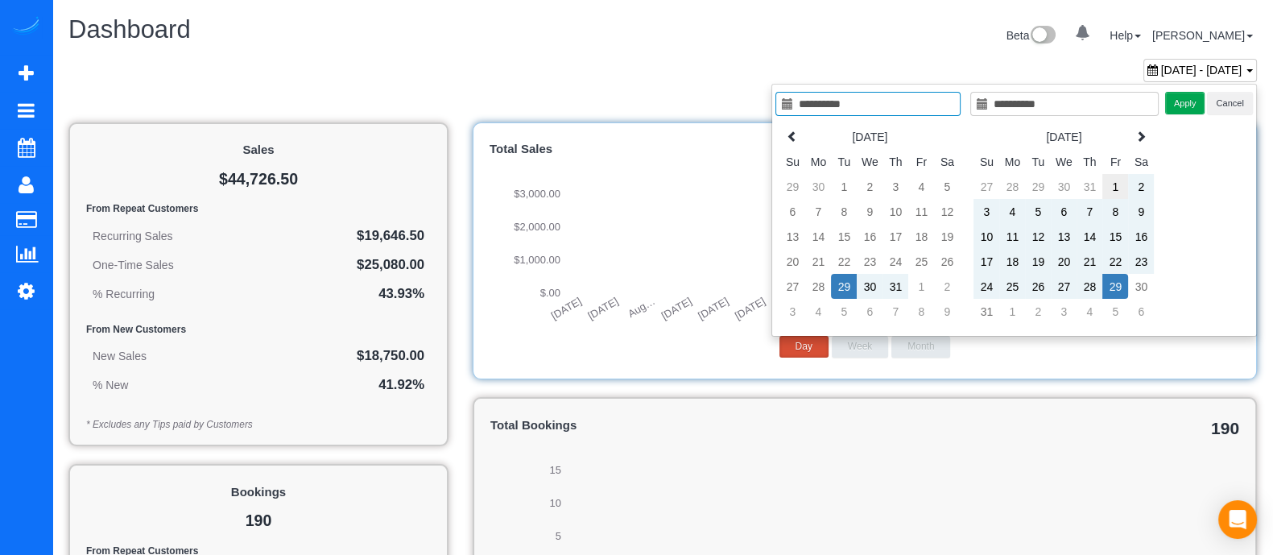
type input "**********"
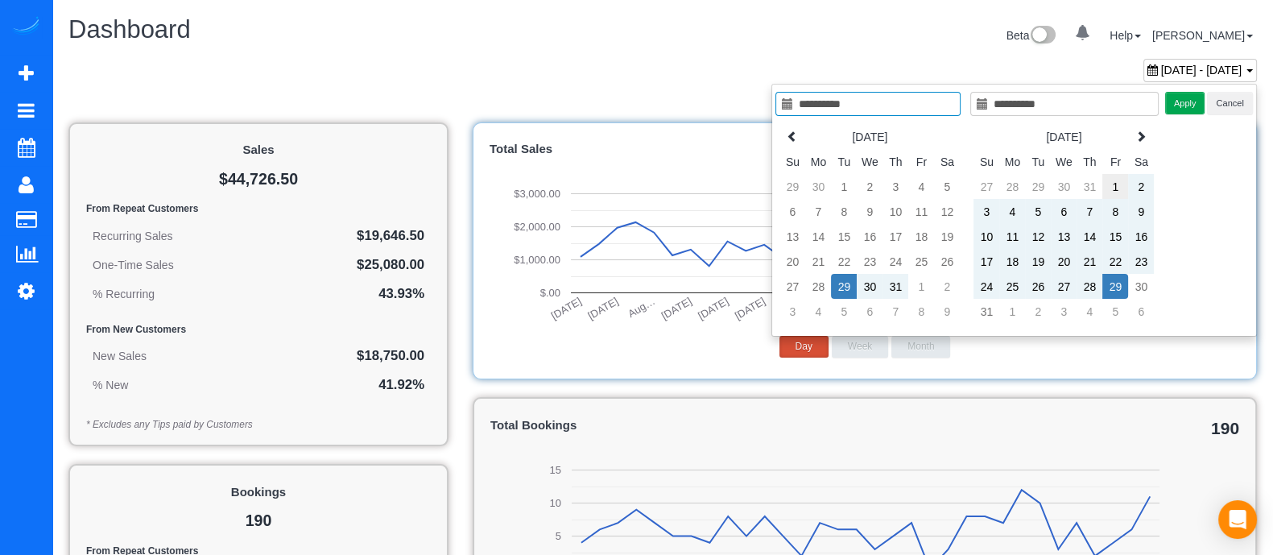
click at [1118, 181] on td "1" at bounding box center [1116, 186] width 26 height 25
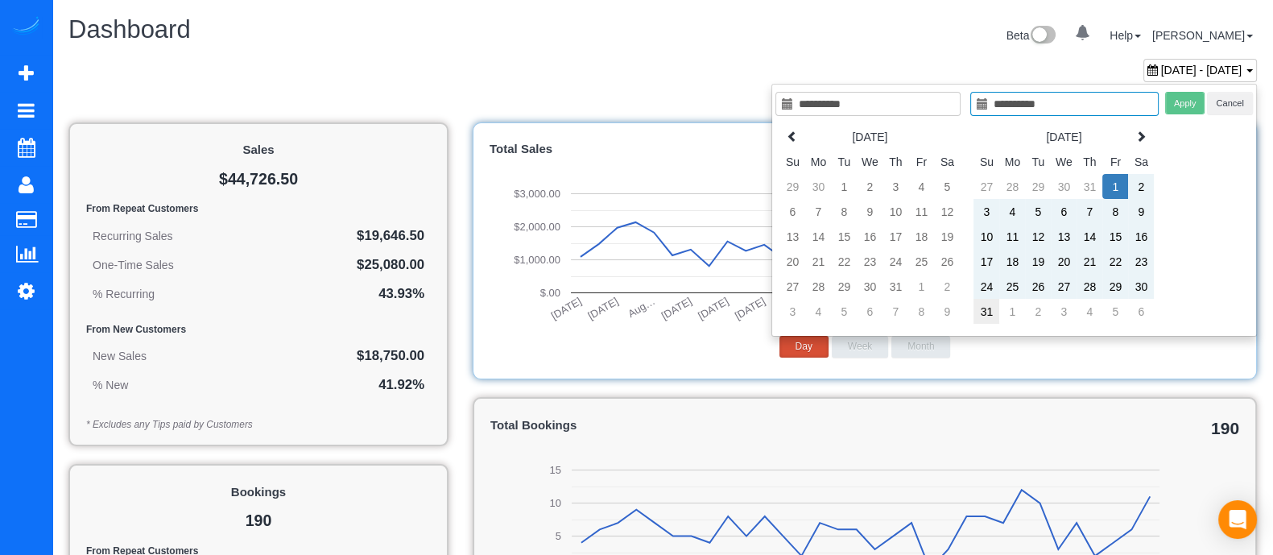
type input "**********"
click at [991, 310] on td "31" at bounding box center [987, 311] width 26 height 25
type input "**********"
click at [1180, 101] on button "Apply" at bounding box center [1185, 103] width 40 height 23
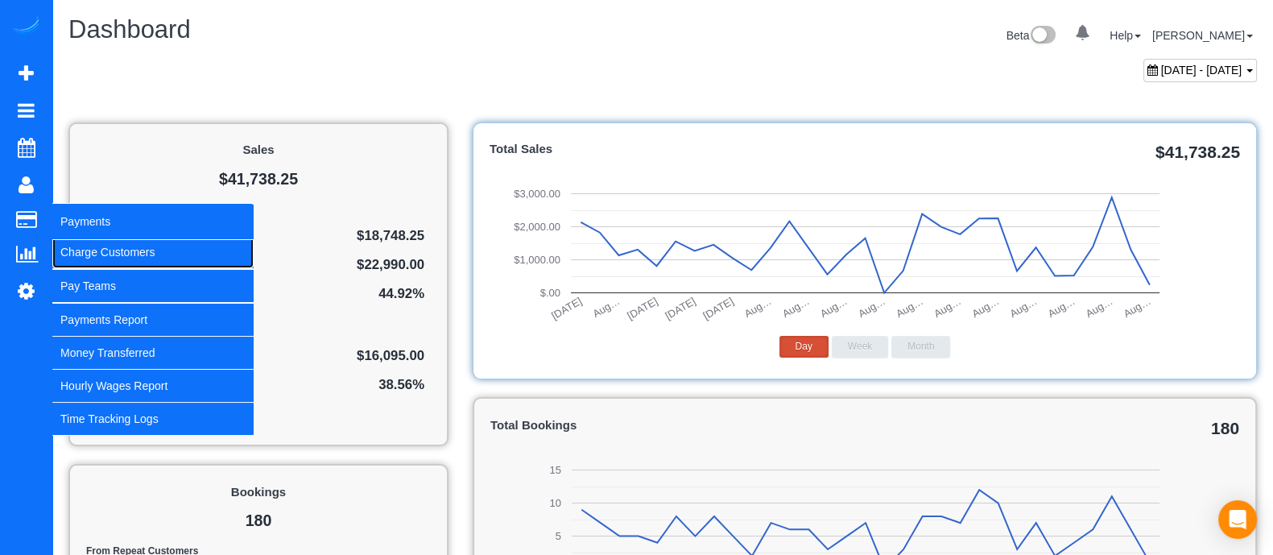
click at [81, 242] on link "Charge Customers" at bounding box center [152, 252] width 201 height 32
select select
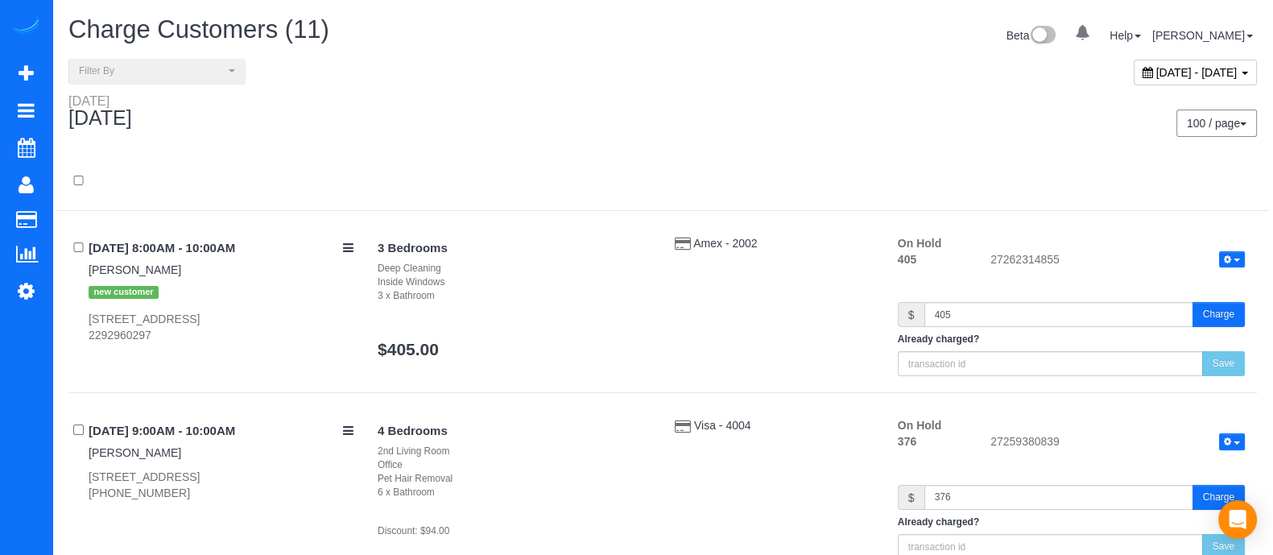
click at [1171, 76] on span "[DATE] - [DATE]" at bounding box center [1196, 72] width 81 height 13
type input "**********"
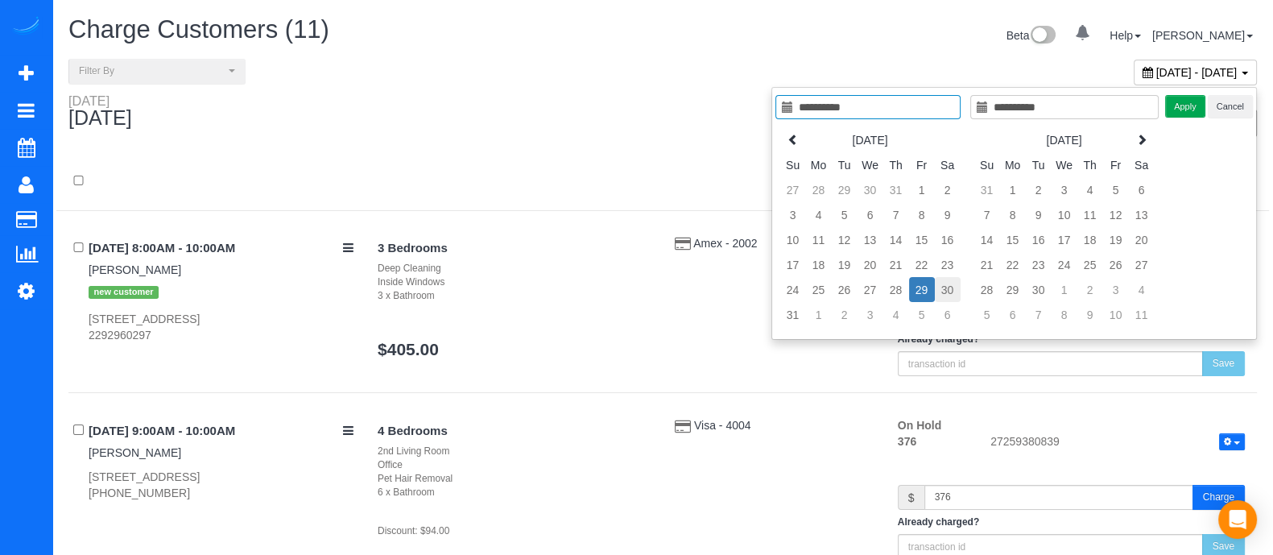
type input "**********"
click at [936, 292] on td "30" at bounding box center [948, 289] width 26 height 25
type input "**********"
click at [936, 292] on td "30" at bounding box center [948, 289] width 26 height 25
type input "**********"
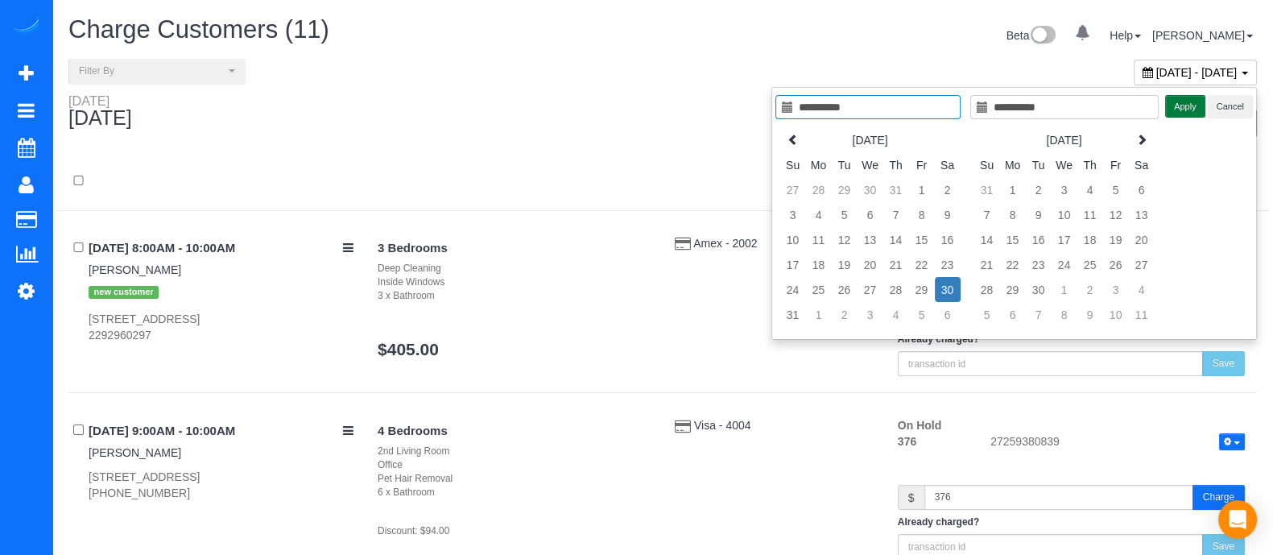
click at [1190, 103] on button "Apply" at bounding box center [1185, 106] width 40 height 23
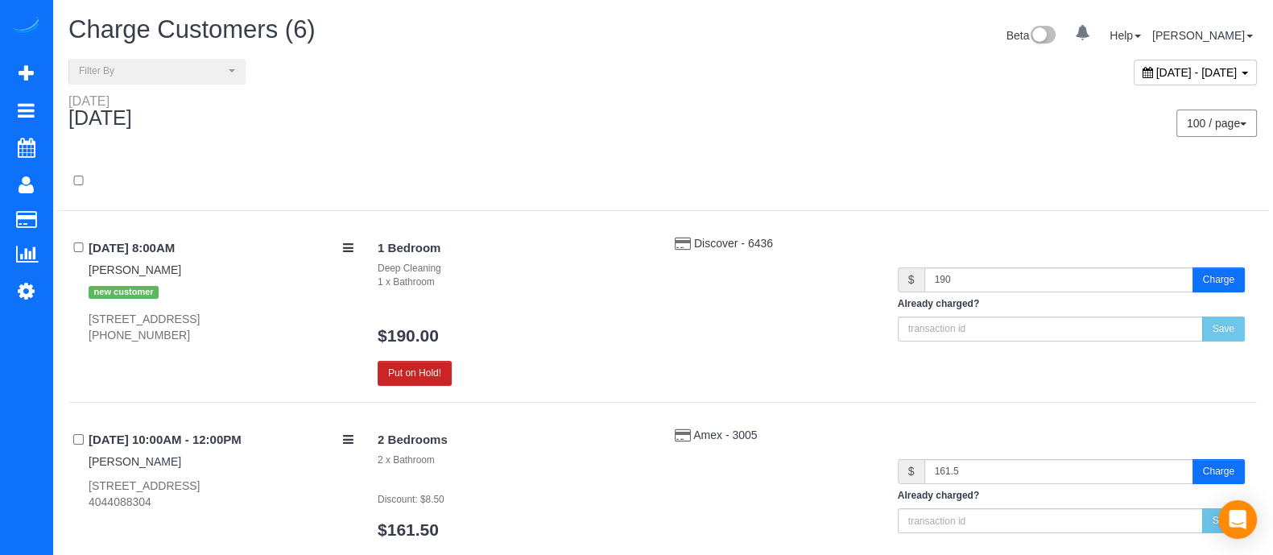
scroll to position [56, 0]
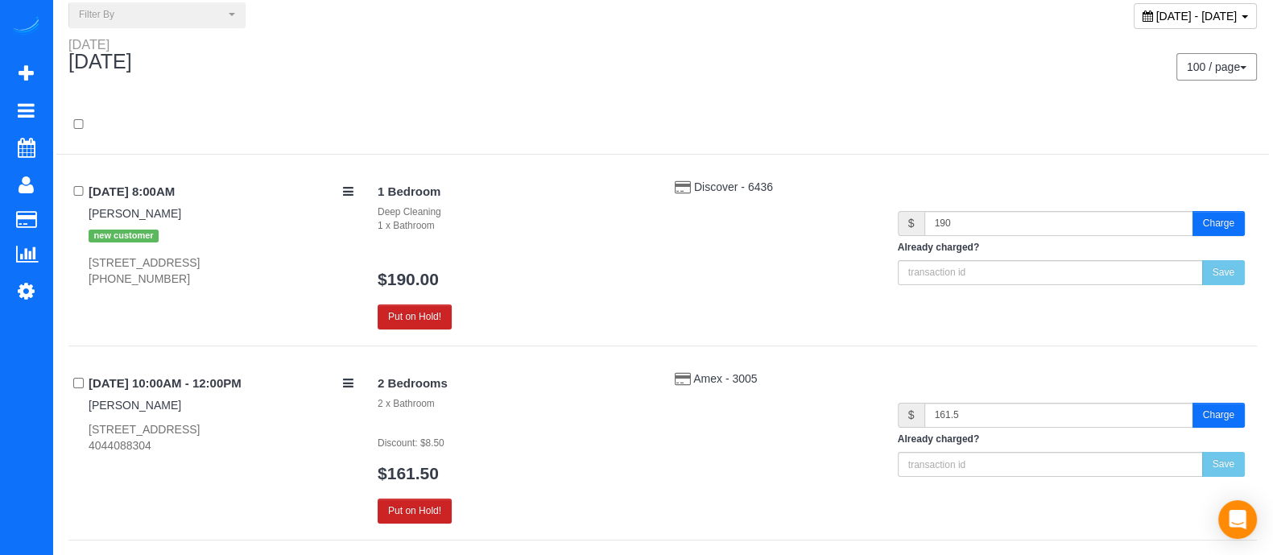
click at [384, 302] on div "1 Bedroom Deep Cleaning 1 x Bathroom $190.00 Put on Hold!" at bounding box center [514, 254] width 297 height 151
click at [387, 304] on button "Put on Hold!" at bounding box center [415, 316] width 74 height 25
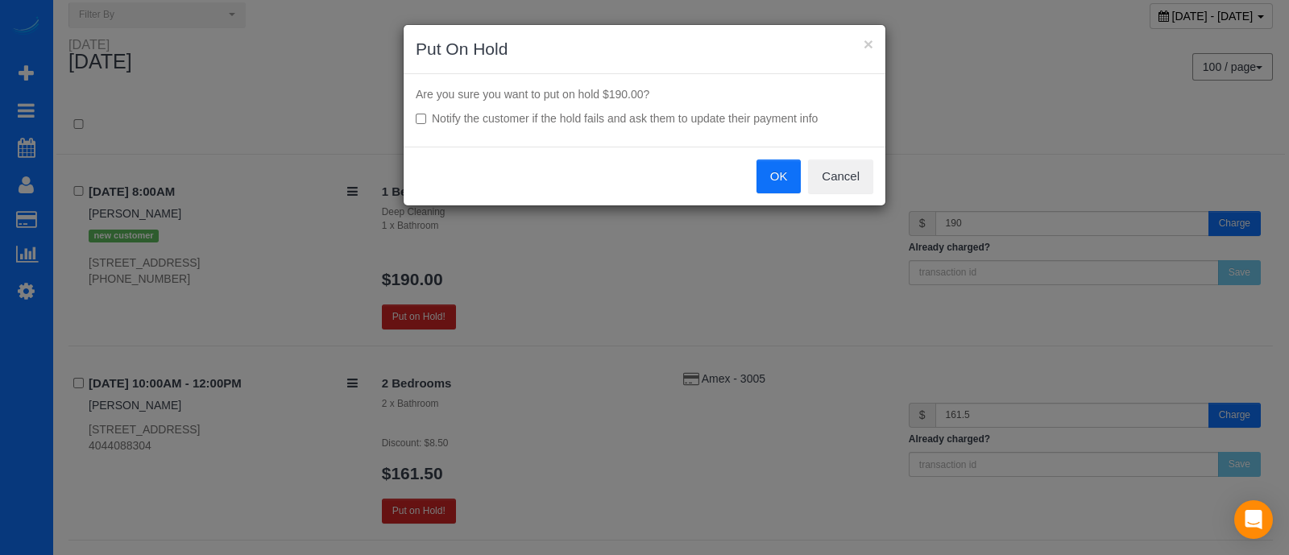
click at [771, 171] on button "OK" at bounding box center [778, 176] width 45 height 34
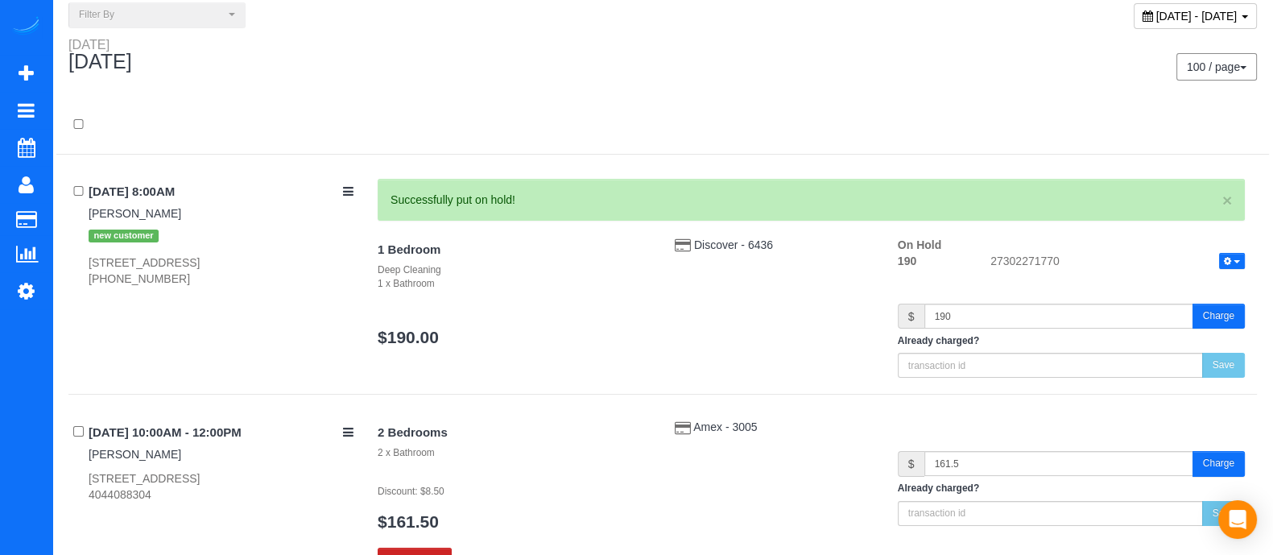
scroll to position [242, 0]
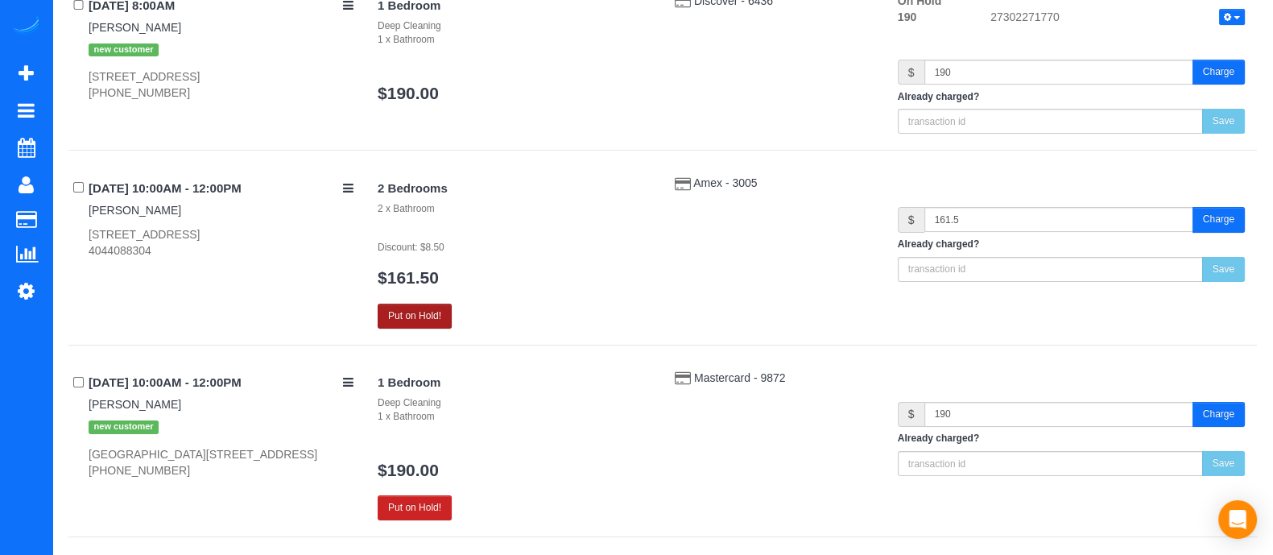
click at [436, 309] on button "Put on Hold!" at bounding box center [415, 316] width 74 height 25
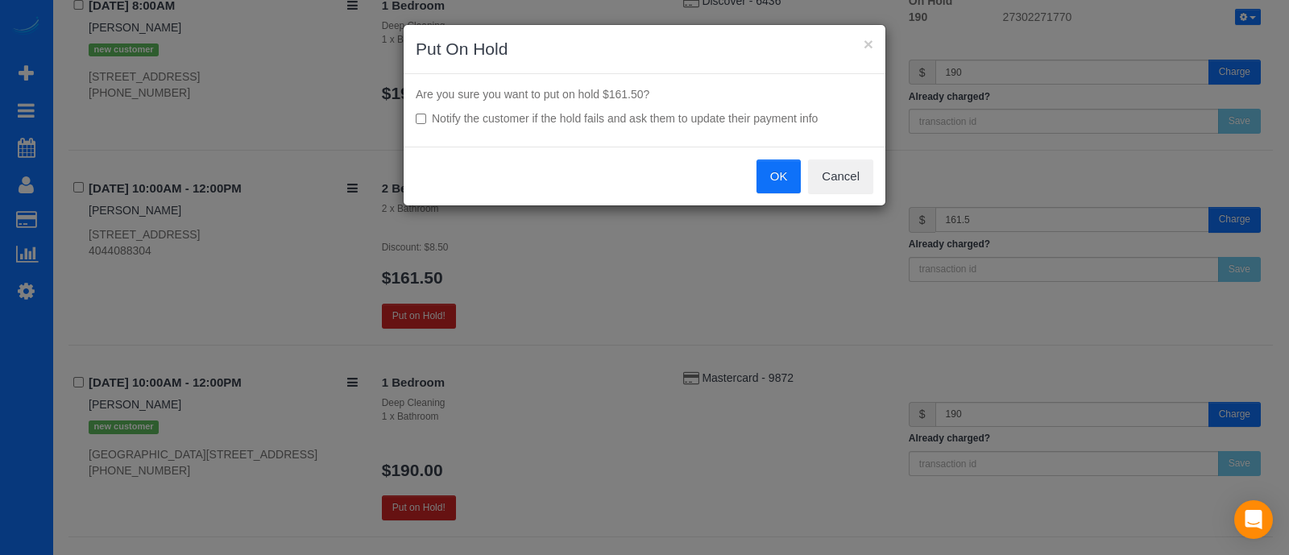
click at [780, 172] on button "OK" at bounding box center [778, 176] width 45 height 34
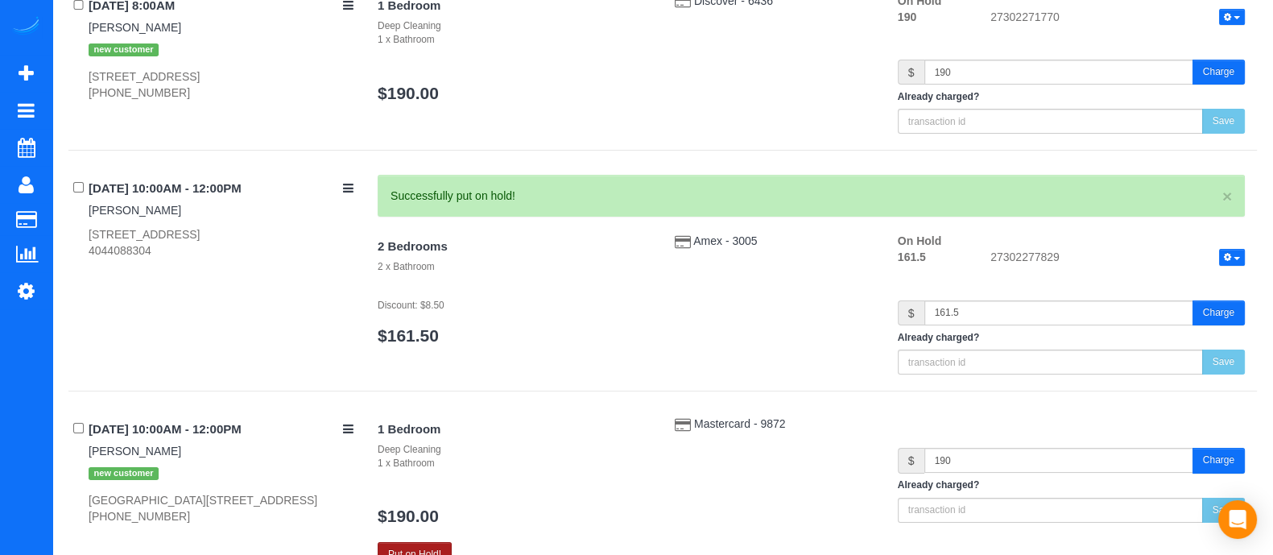
click at [436, 548] on button "Put on Hold!" at bounding box center [415, 554] width 74 height 25
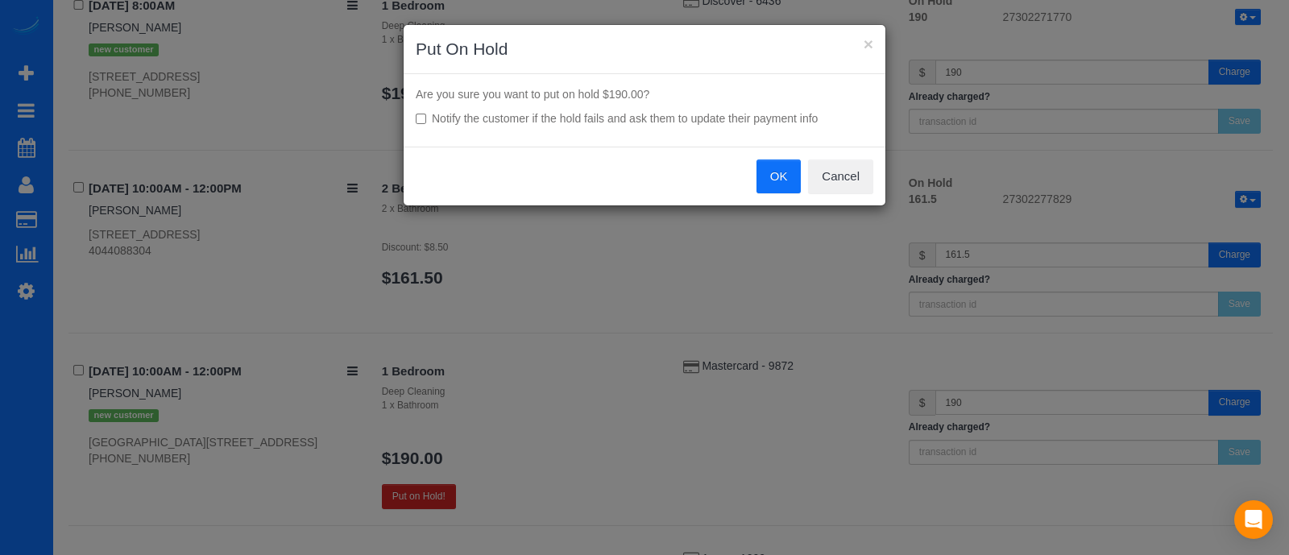
click at [772, 191] on button "OK" at bounding box center [778, 176] width 45 height 34
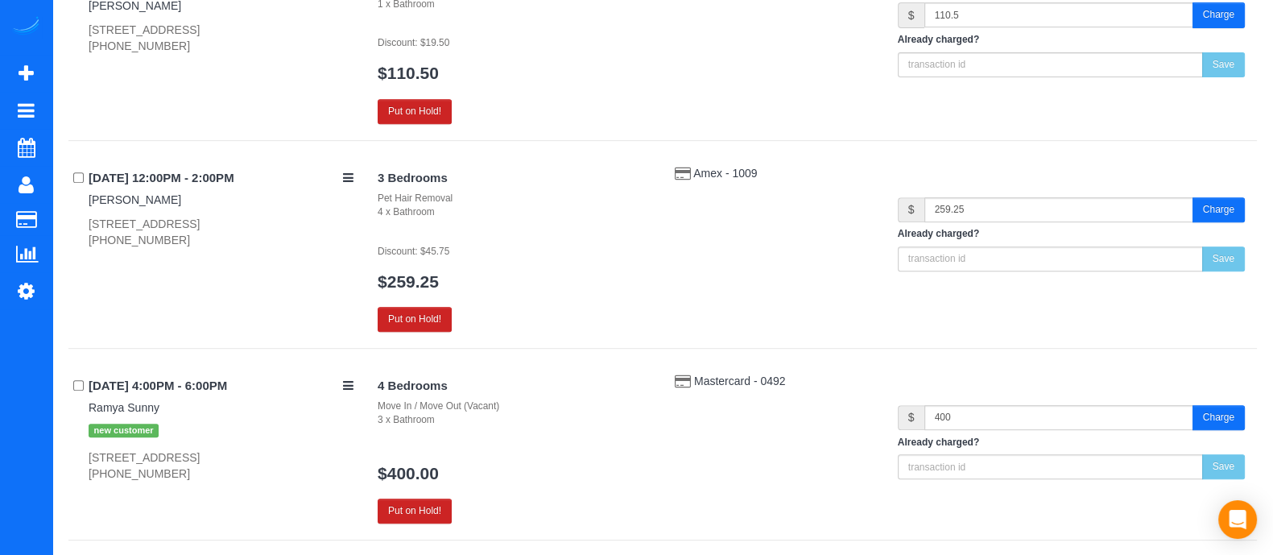
scroll to position [813, 0]
click at [417, 115] on button "Put on Hold!" at bounding box center [415, 111] width 74 height 25
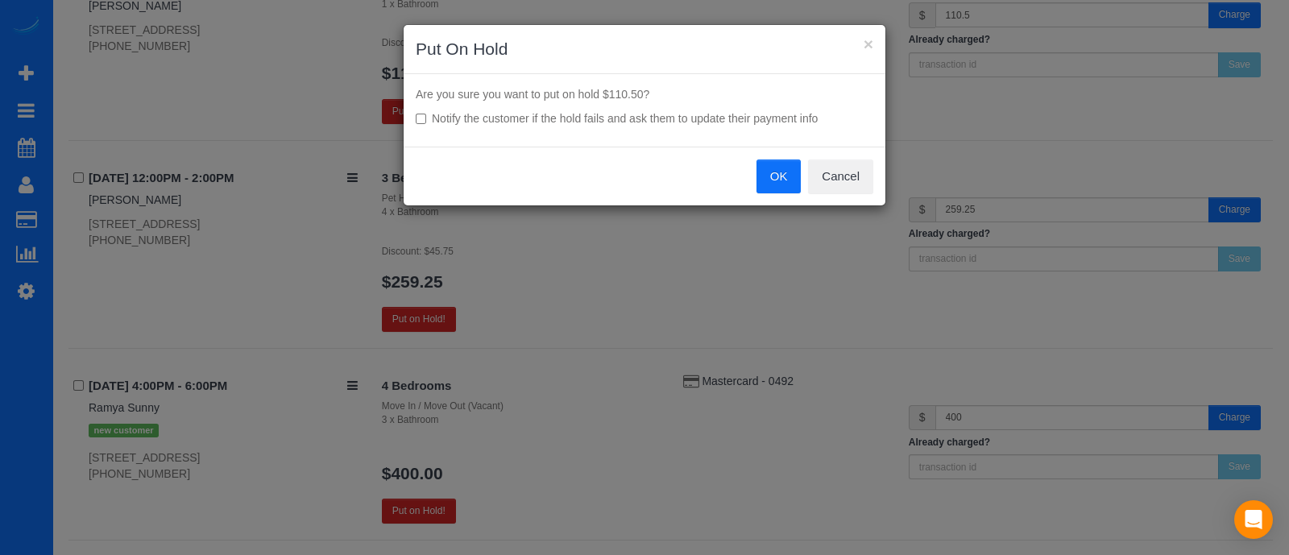
click at [766, 184] on button "OK" at bounding box center [778, 176] width 45 height 34
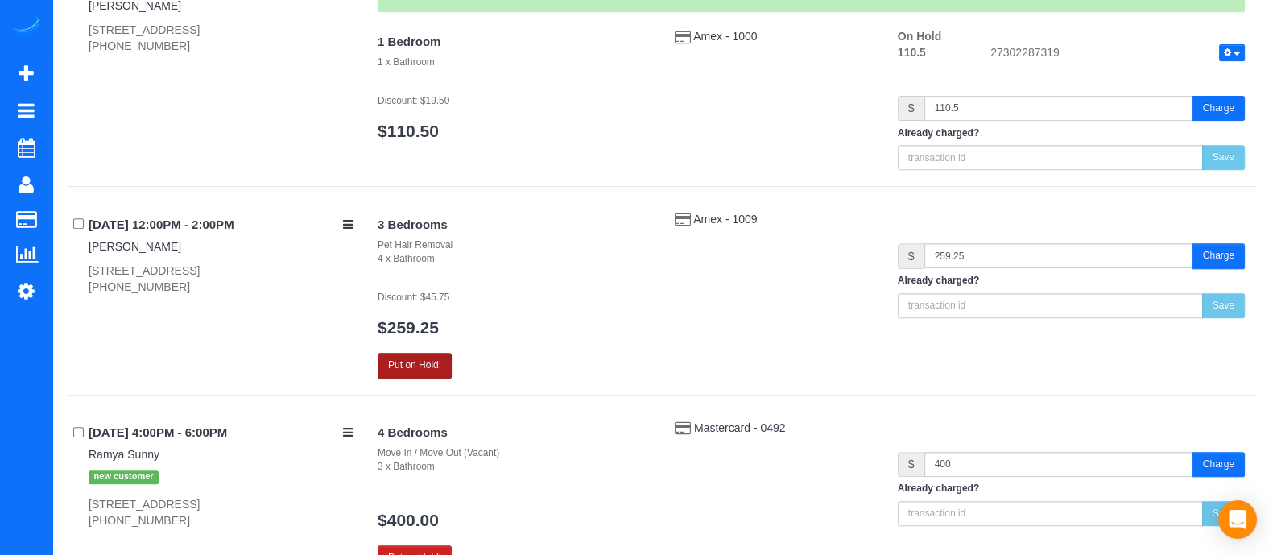
click at [432, 355] on button "Put on Hold!" at bounding box center [415, 365] width 74 height 25
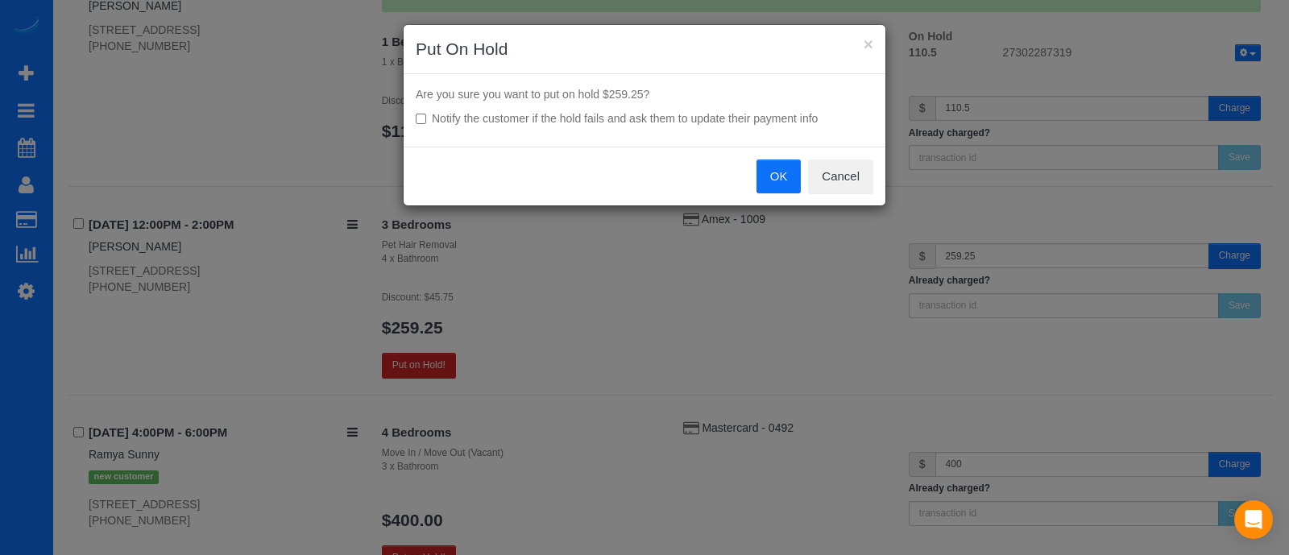
click at [784, 159] on button "OK" at bounding box center [778, 176] width 45 height 34
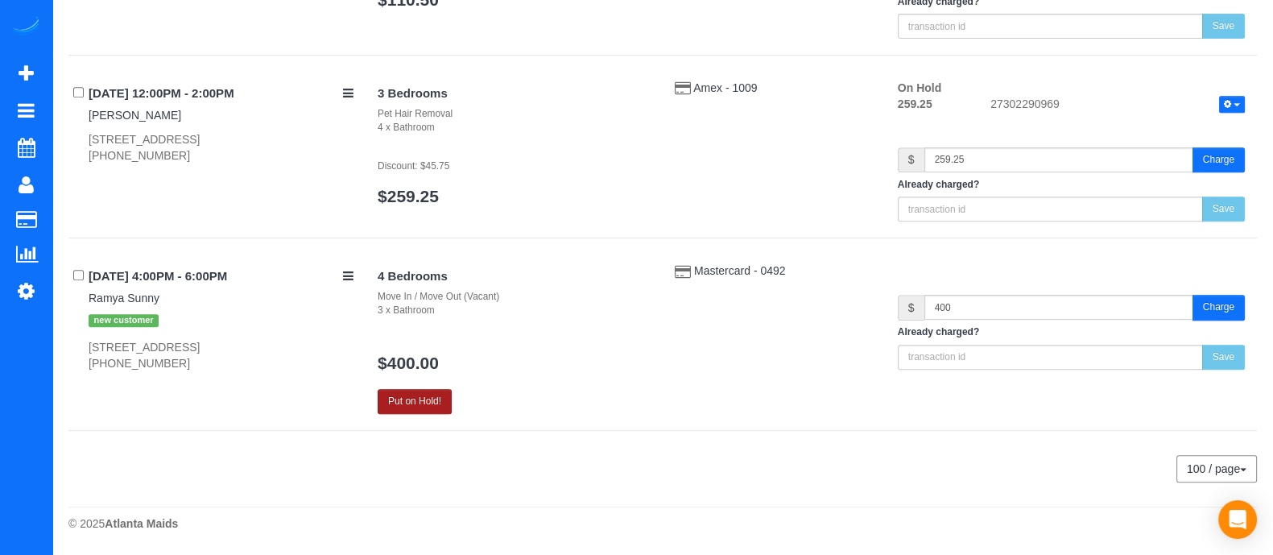
scroll to position [882, 0]
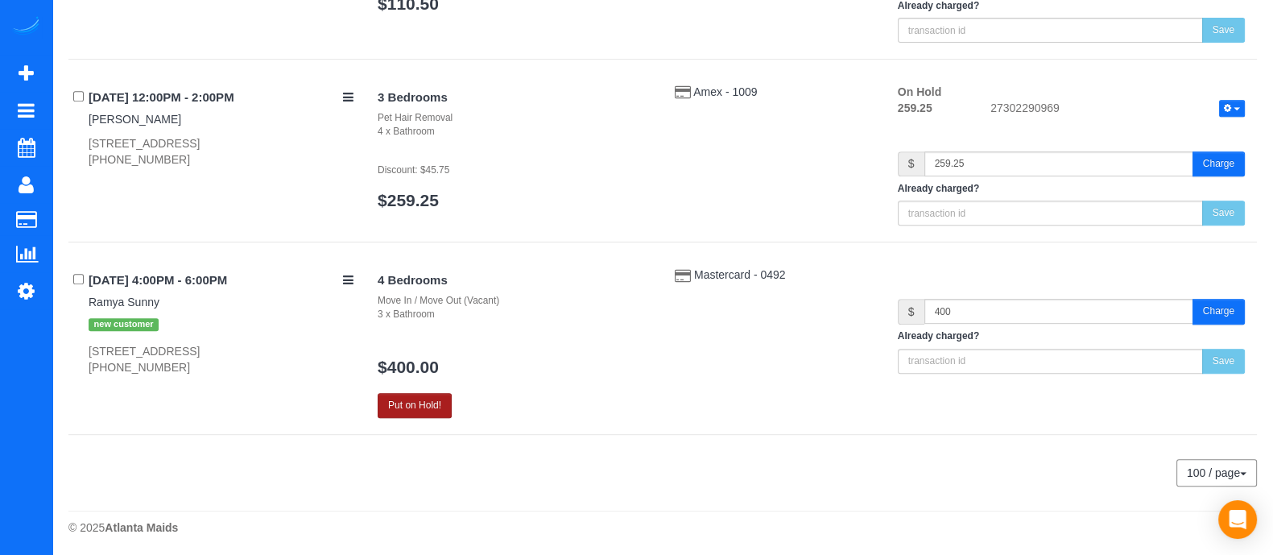
click at [393, 396] on button "Put on Hold!" at bounding box center [415, 405] width 74 height 25
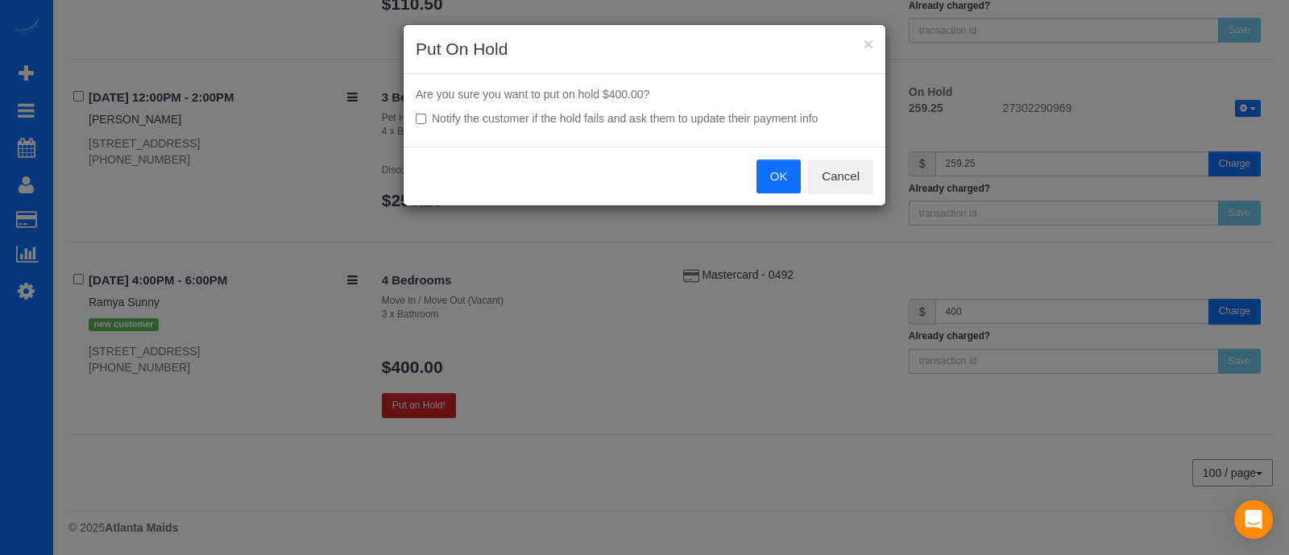
click at [783, 173] on button "OK" at bounding box center [778, 176] width 45 height 34
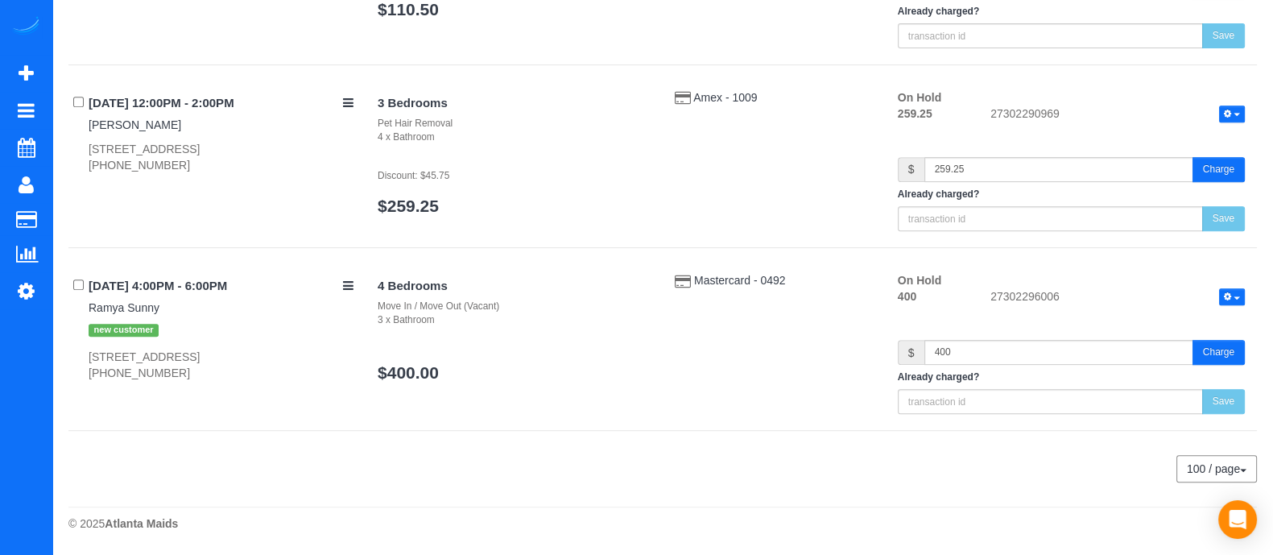
scroll to position [872, 0]
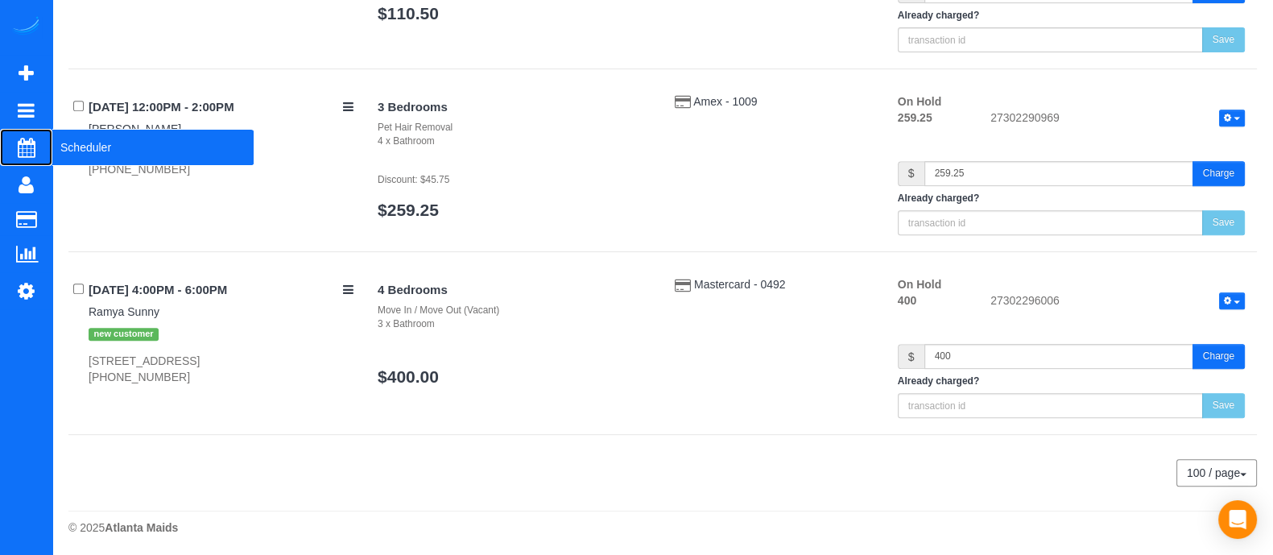
click at [62, 146] on span "Scheduler" at bounding box center [152, 147] width 201 height 37
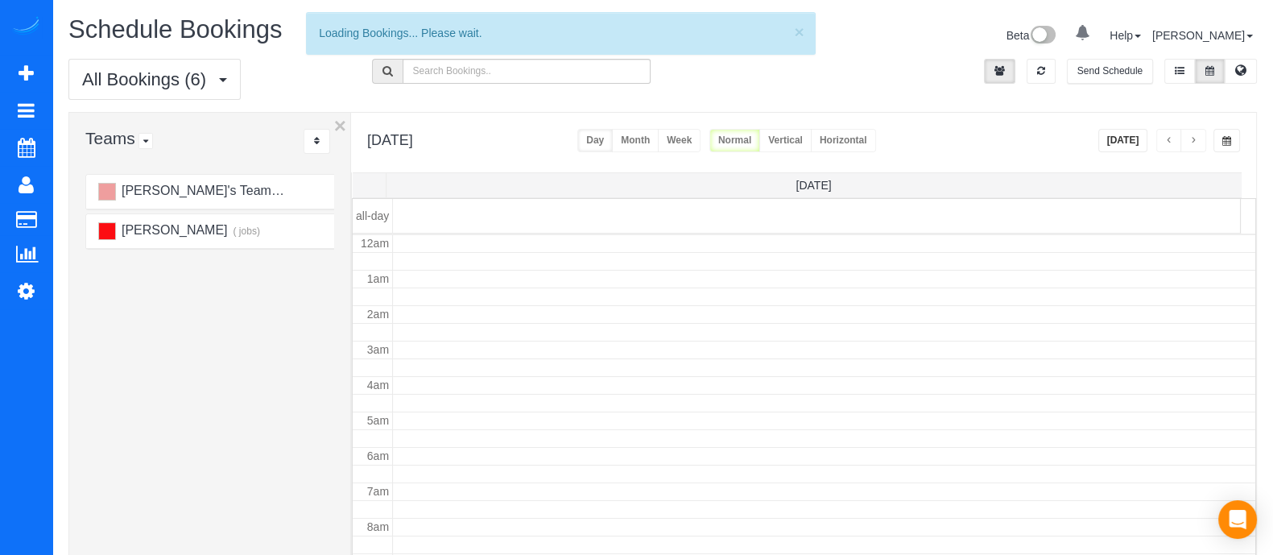
scroll to position [212, 0]
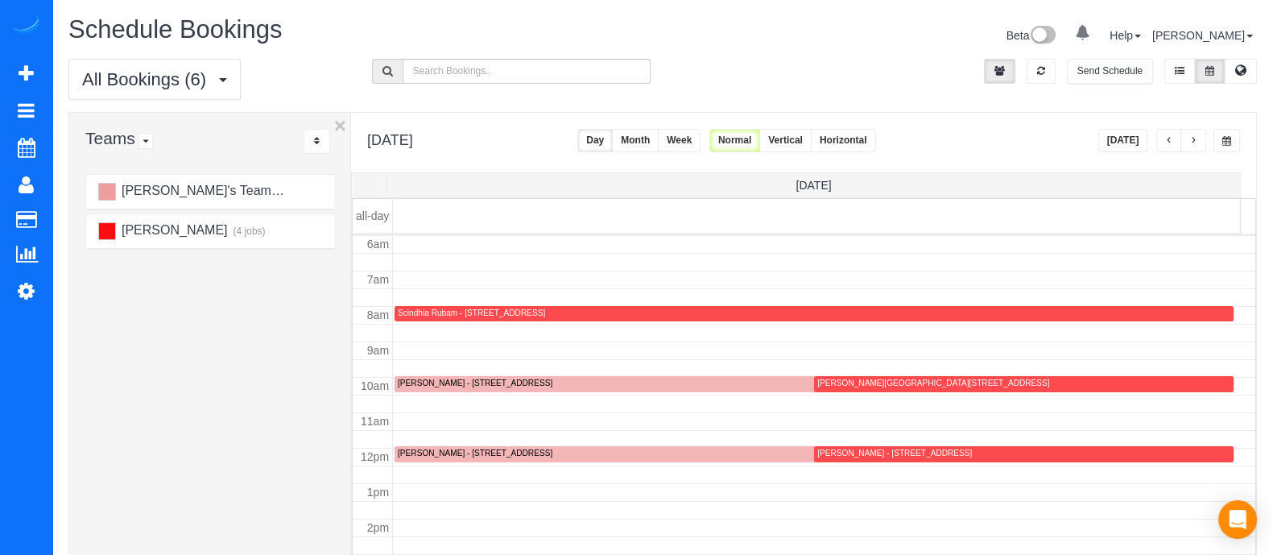
click at [1107, 133] on button "[DATE]" at bounding box center [1123, 140] width 50 height 23
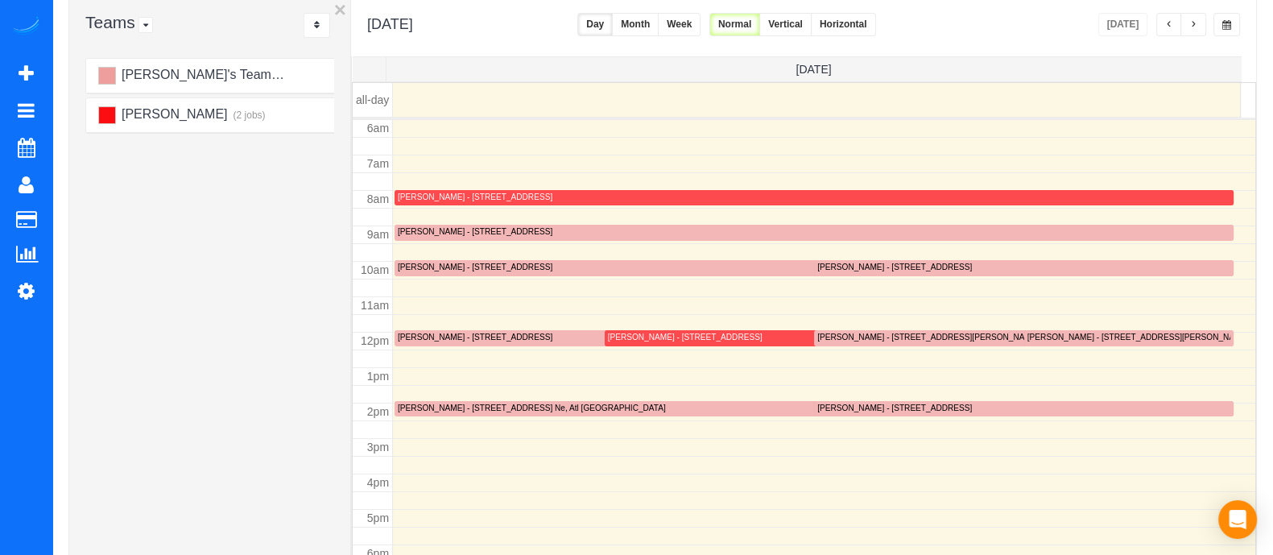
scroll to position [133, 0]
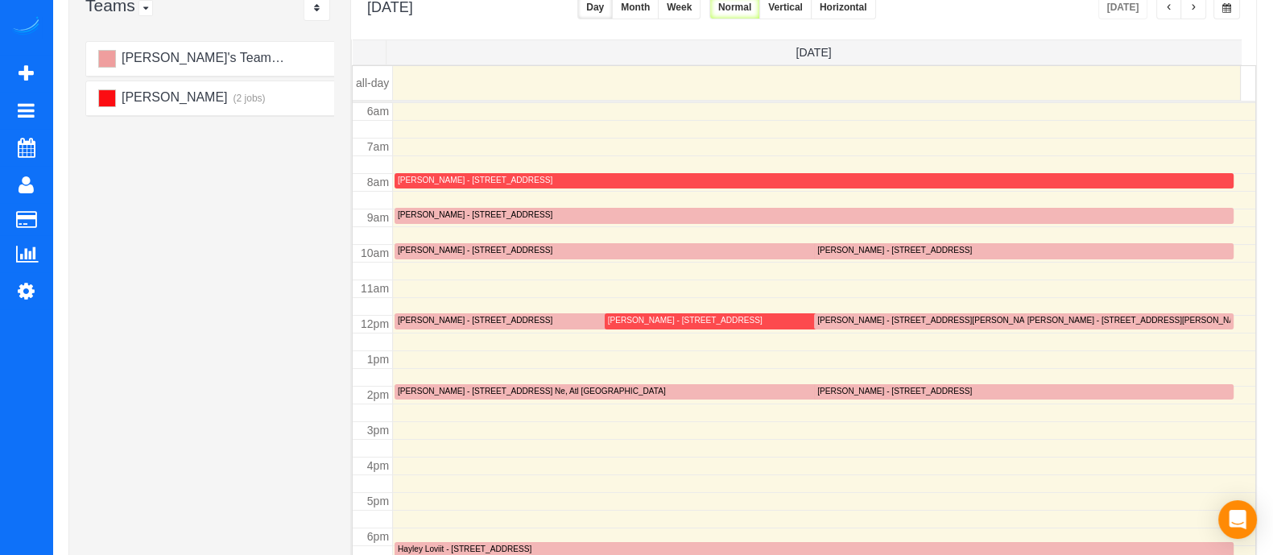
click at [552, 386] on div "[PERSON_NAME] - [STREET_ADDRESS] Ne, Atl [GEOGRAPHIC_DATA]" at bounding box center [532, 391] width 268 height 10
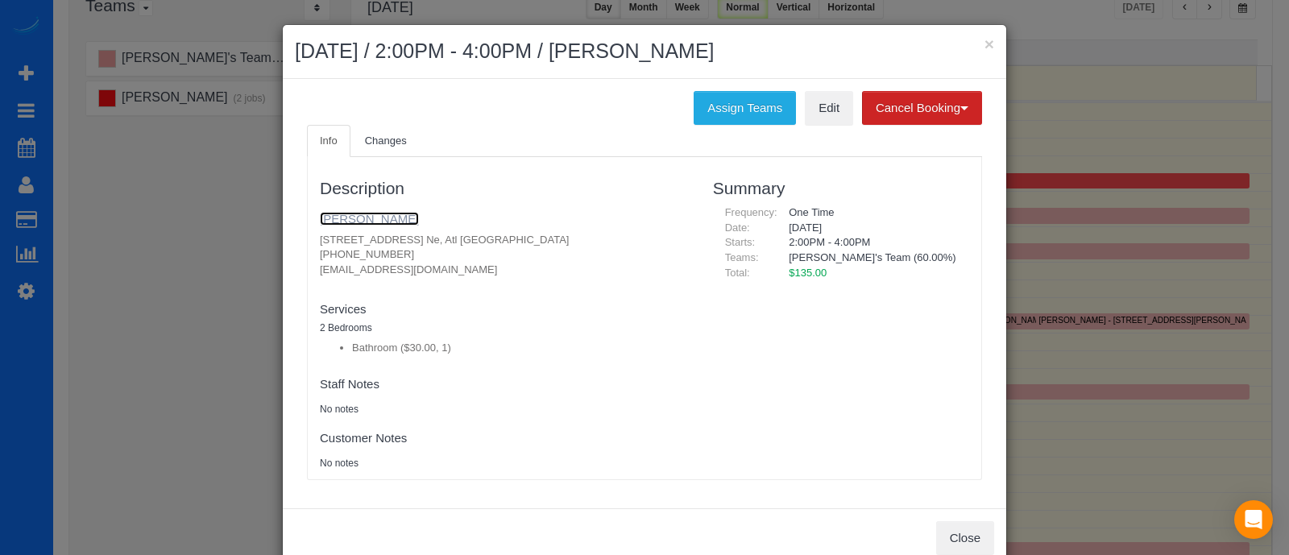
click at [352, 219] on link "[PERSON_NAME]" at bounding box center [369, 219] width 99 height 14
click at [984, 43] on button "×" at bounding box center [989, 43] width 10 height 17
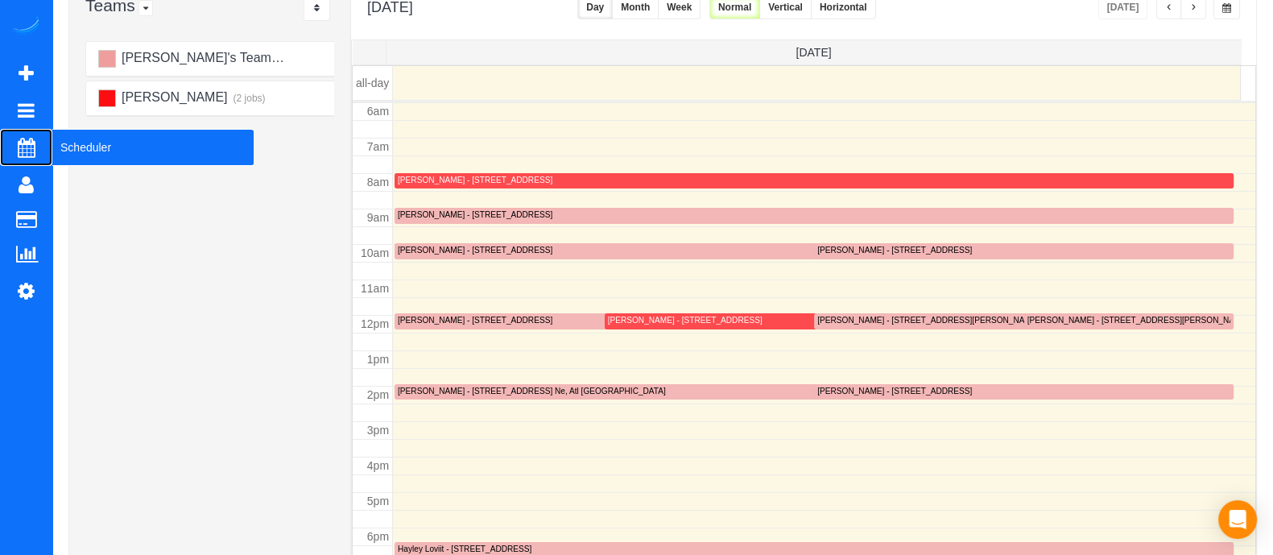
click at [74, 151] on span "Scheduler" at bounding box center [152, 147] width 201 height 37
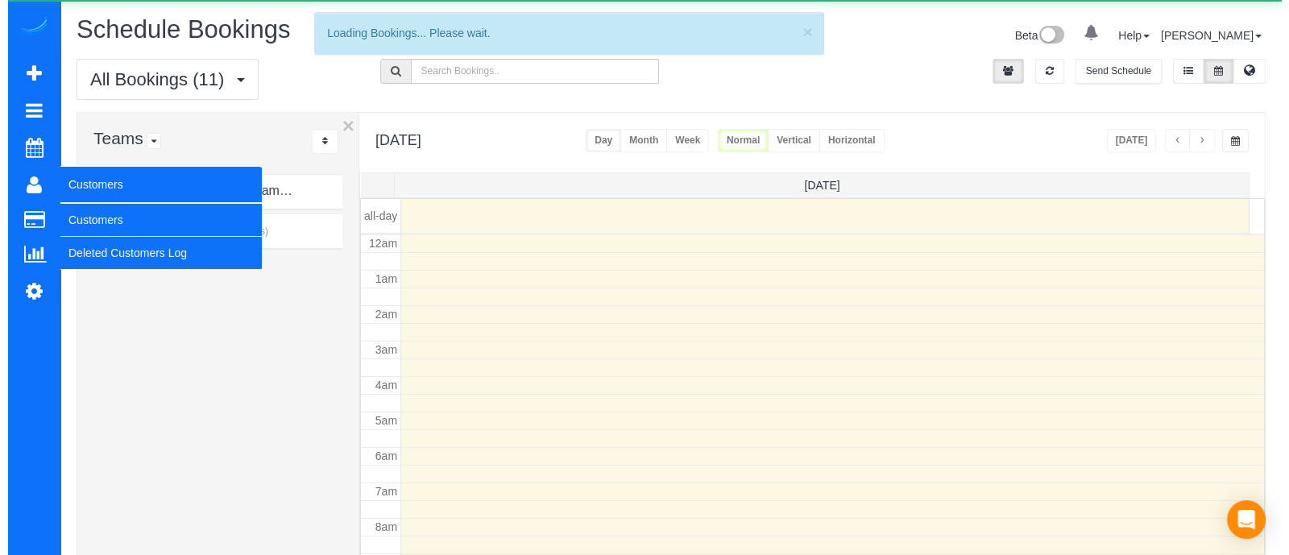
scroll to position [212, 0]
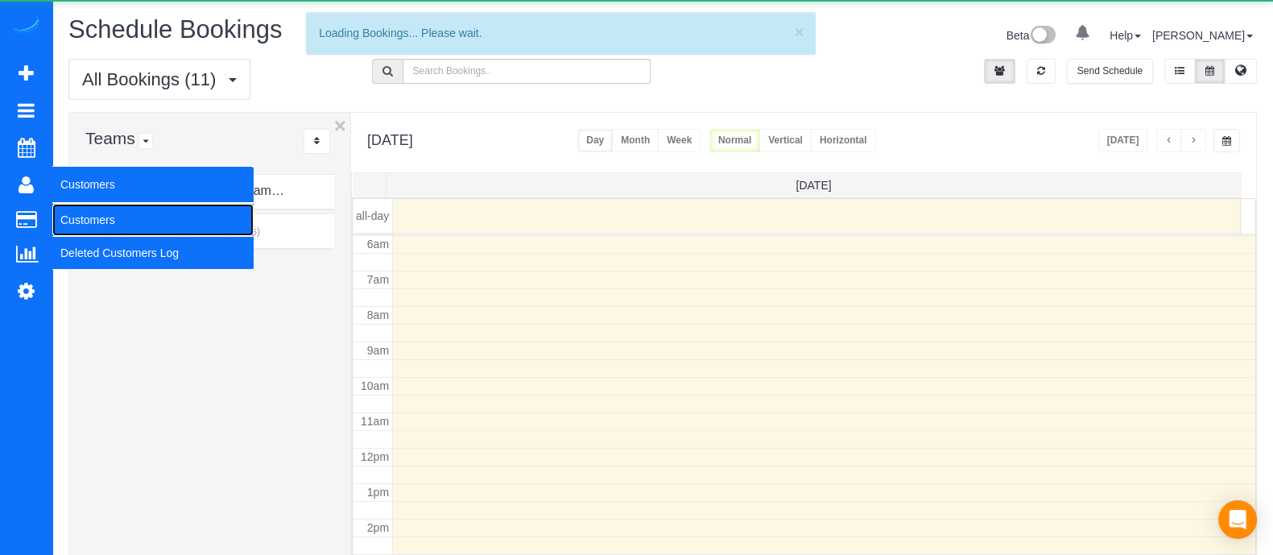
click at [93, 212] on link "Customers" at bounding box center [152, 220] width 201 height 32
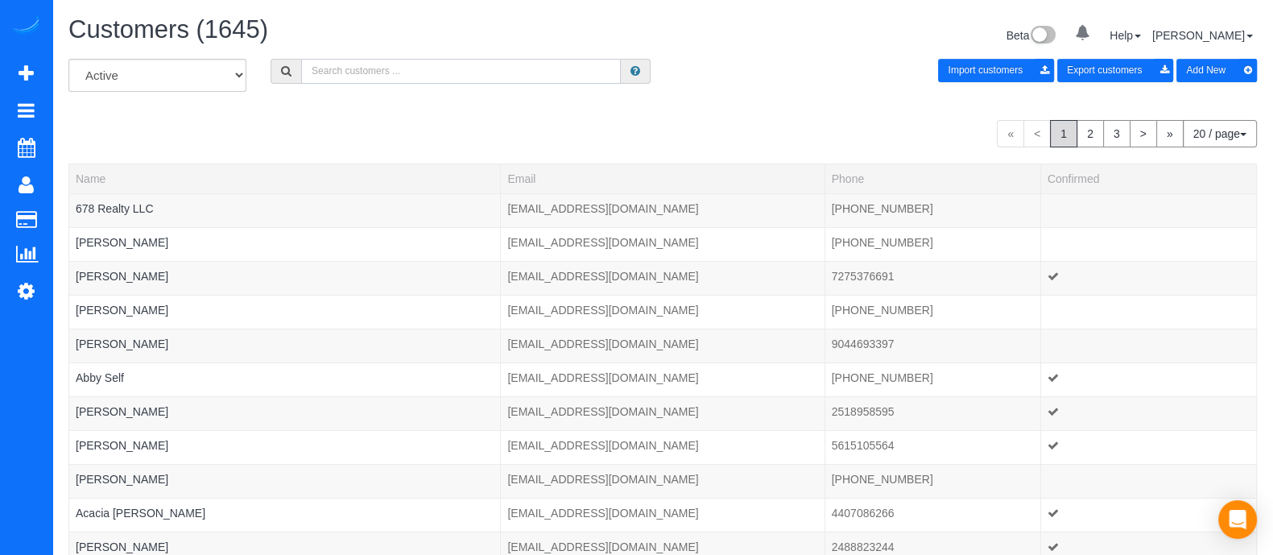
click at [463, 59] on input "text" at bounding box center [461, 71] width 320 height 25
paste input "[PHONE_NUMBER]"
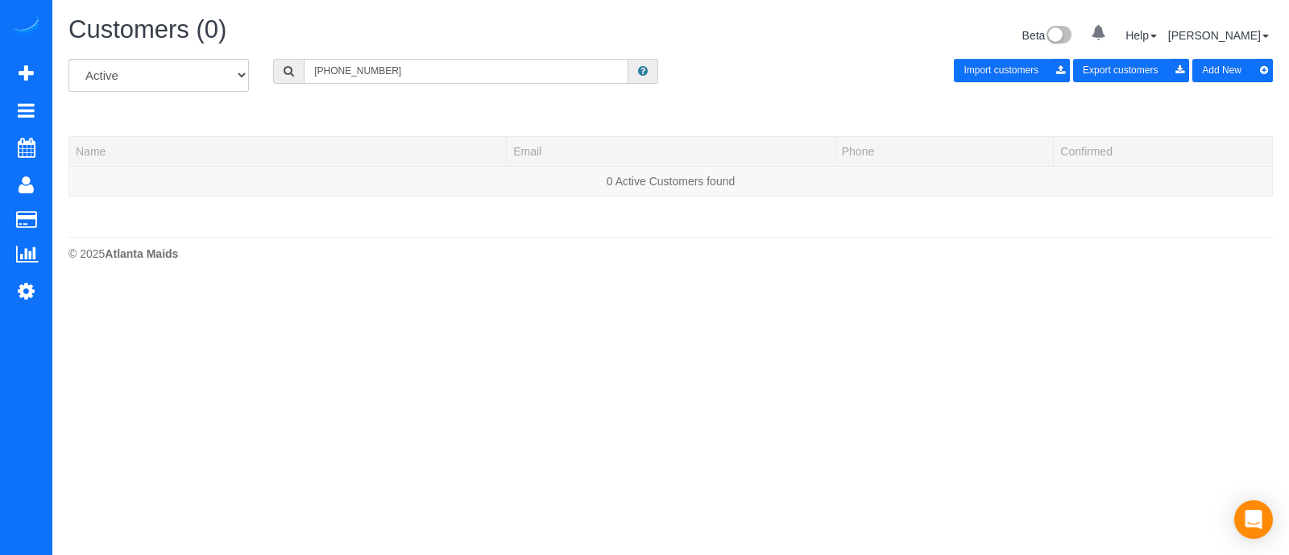
type input "[PHONE_NUMBER]"
